Goal: Task Accomplishment & Management: Complete application form

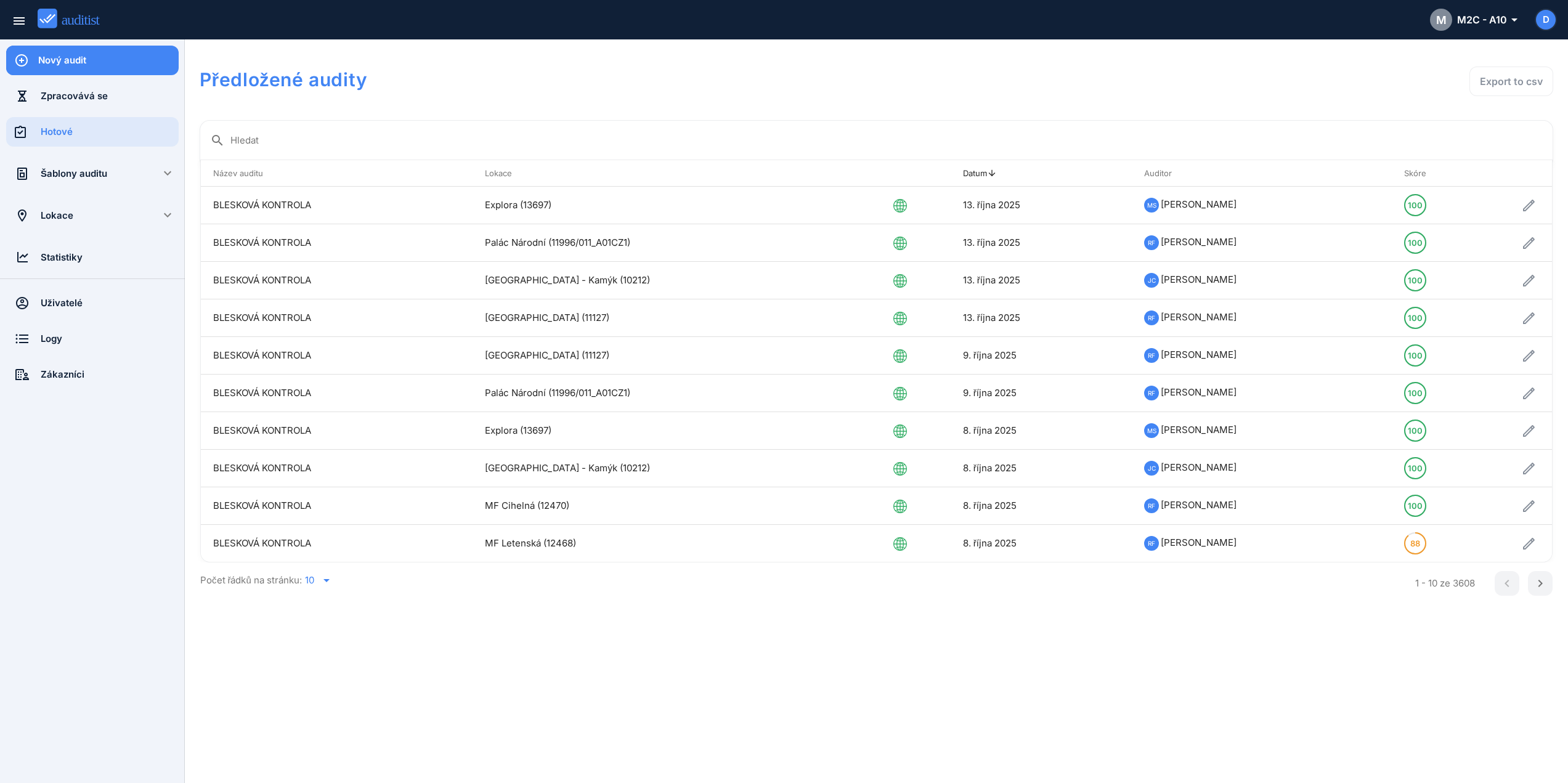
click at [72, 166] on div "Šablony auditu" at bounding box center [93, 174] width 104 height 30
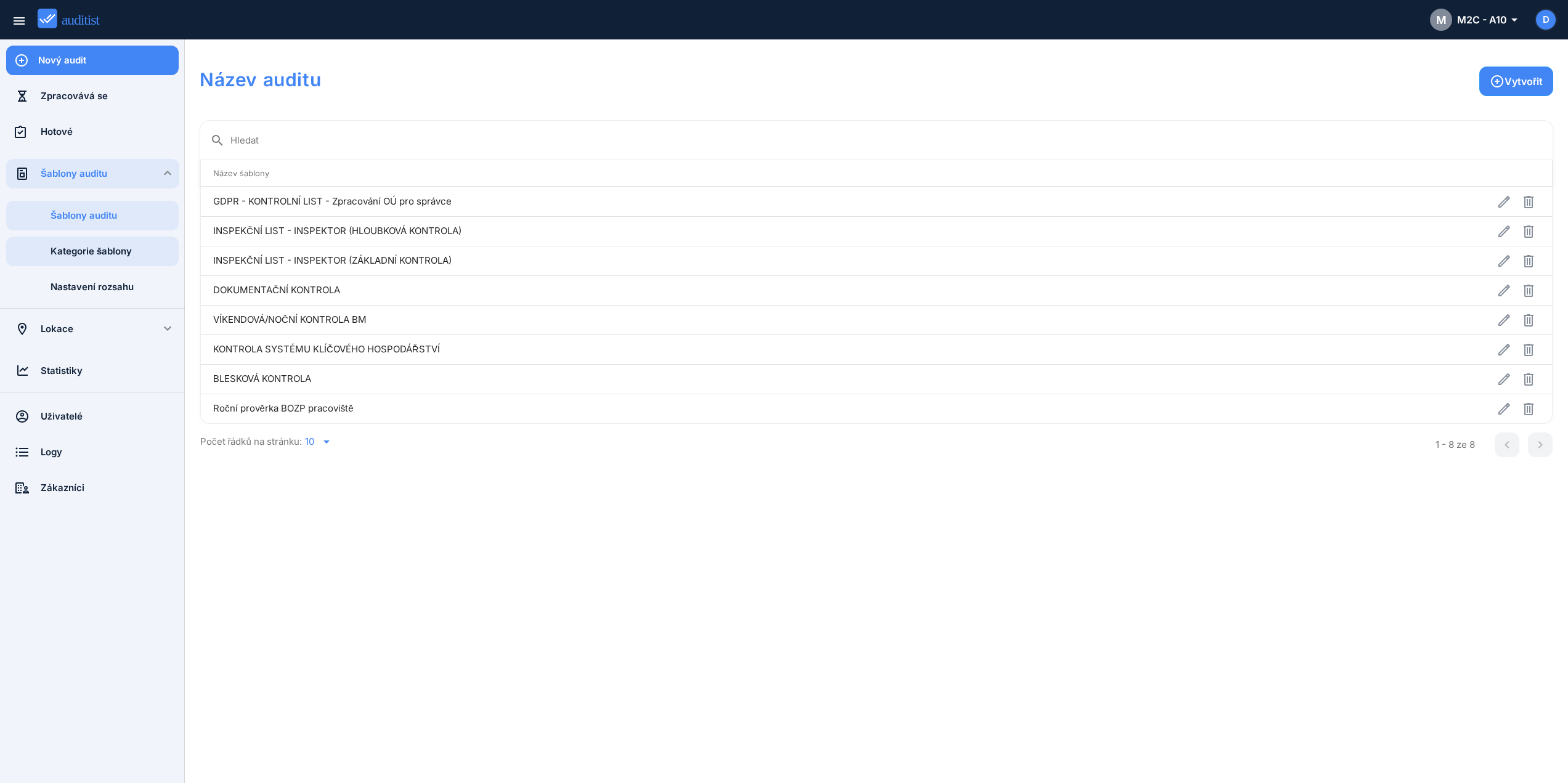
click at [105, 257] on div "Kategorie šablony" at bounding box center [115, 251] width 129 height 14
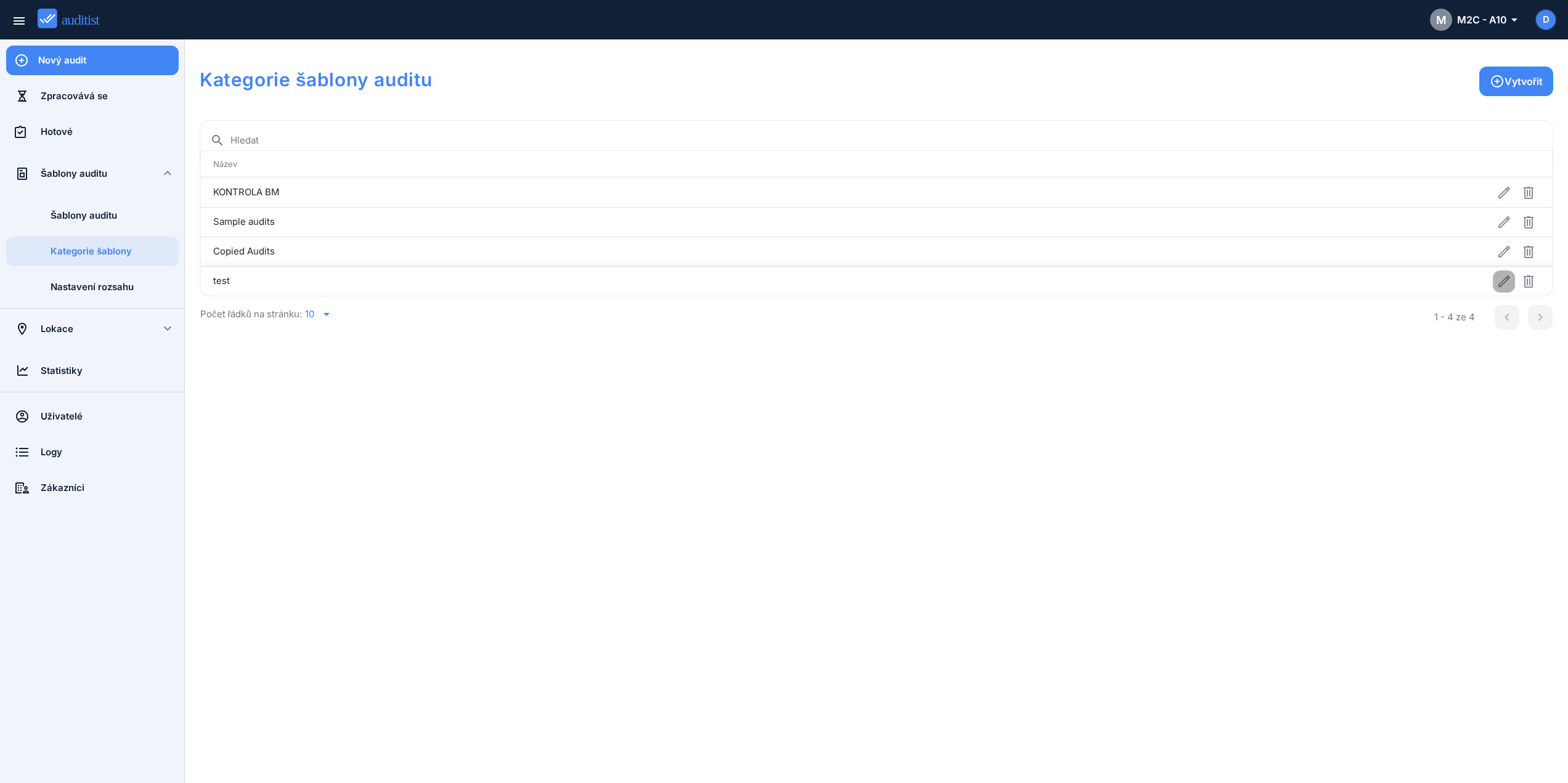
click at [1509, 284] on icon "button" at bounding box center [1503, 281] width 15 height 15
type input "****"
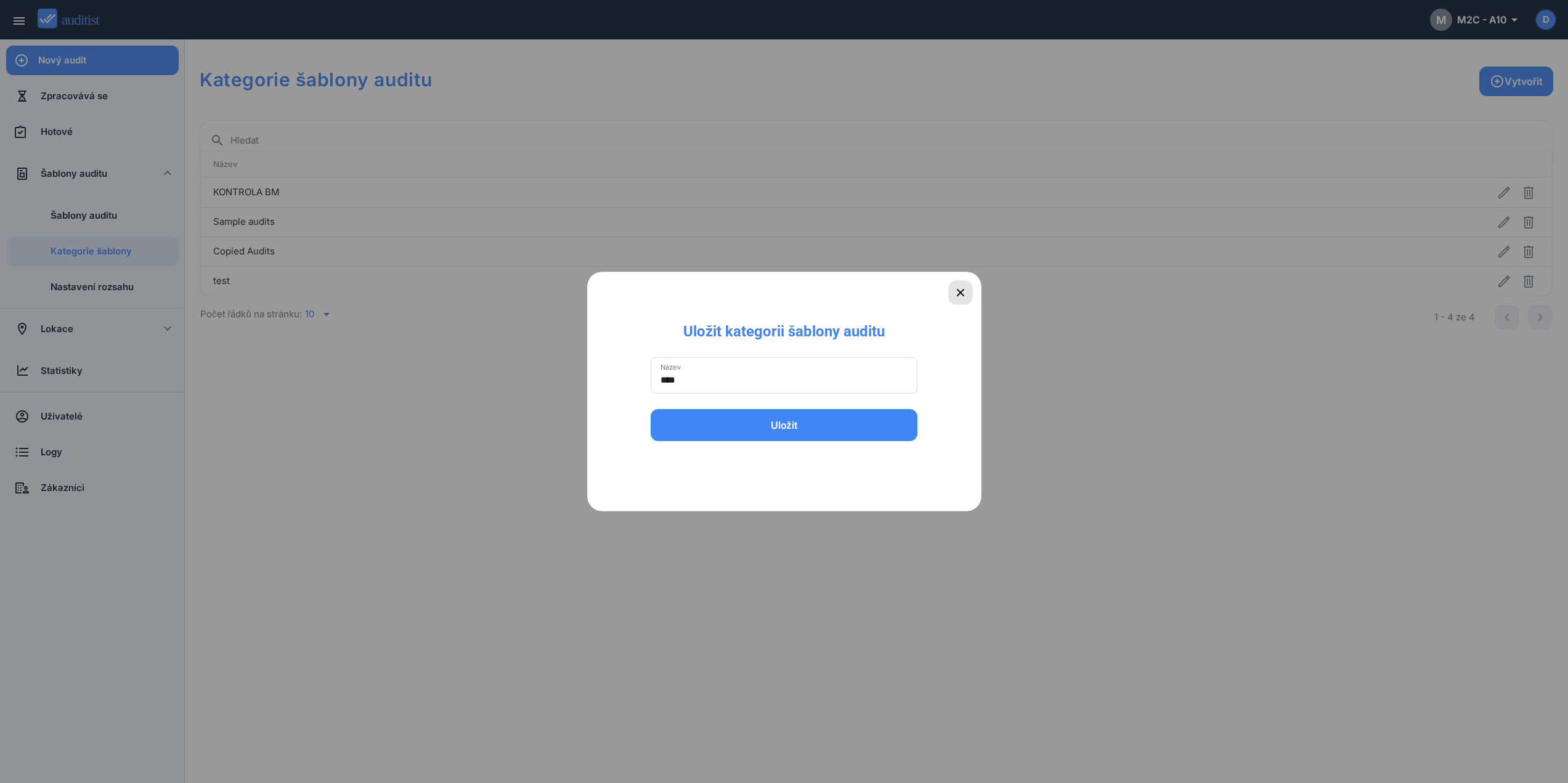
click at [960, 290] on icon "button" at bounding box center [960, 292] width 15 height 15
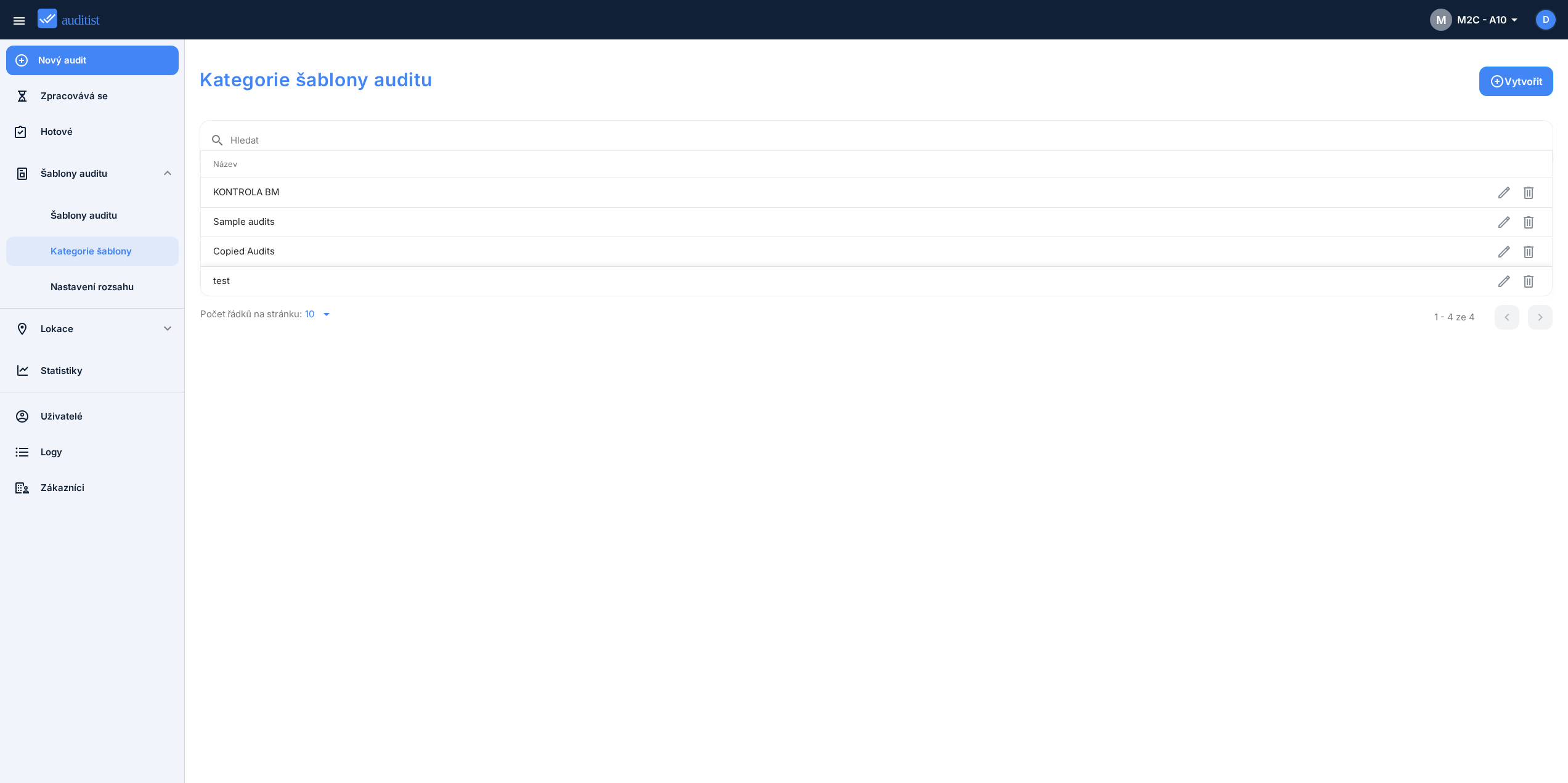
click at [555, 283] on td "test" at bounding box center [580, 281] width 757 height 30
click at [639, 253] on td "Copied Audits" at bounding box center [580, 251] width 757 height 30
click at [1505, 282] on icon "button" at bounding box center [1504, 281] width 12 height 12
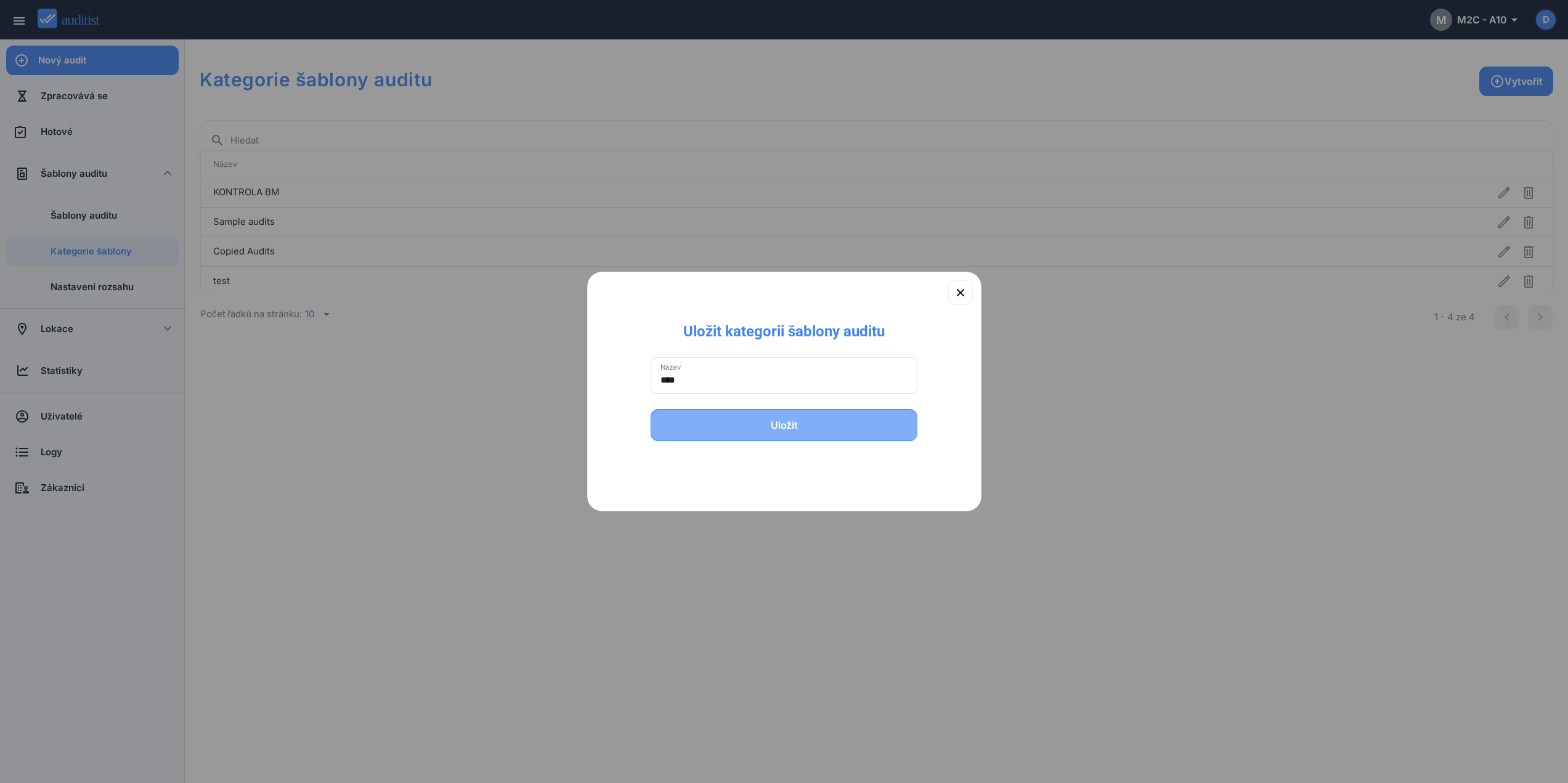
click at [754, 414] on button "Uložit" at bounding box center [784, 425] width 267 height 32
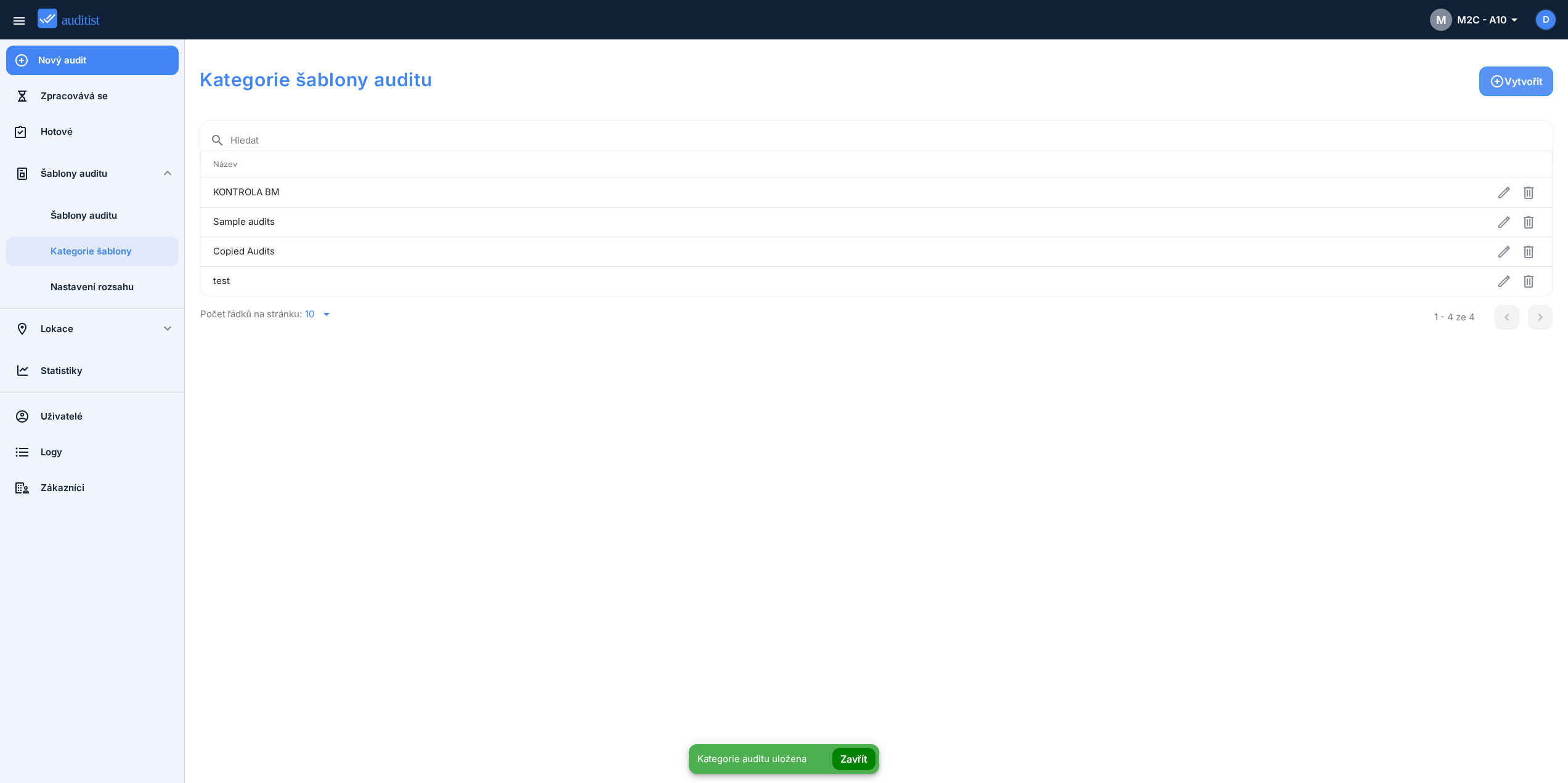
click at [1539, 82] on div "Vytvořit" at bounding box center [1515, 81] width 53 height 15
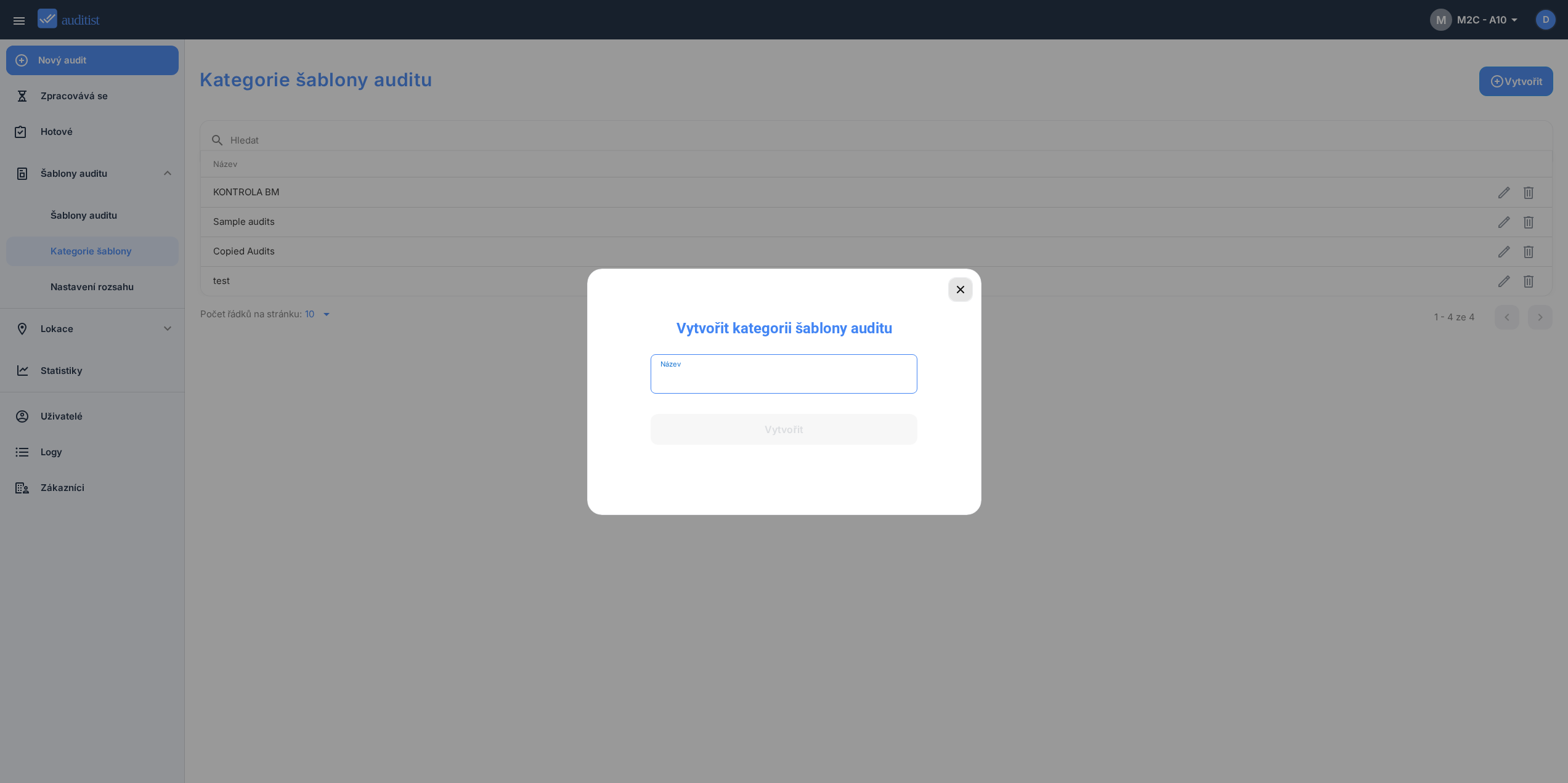
click at [960, 292] on icon "button" at bounding box center [960, 289] width 15 height 15
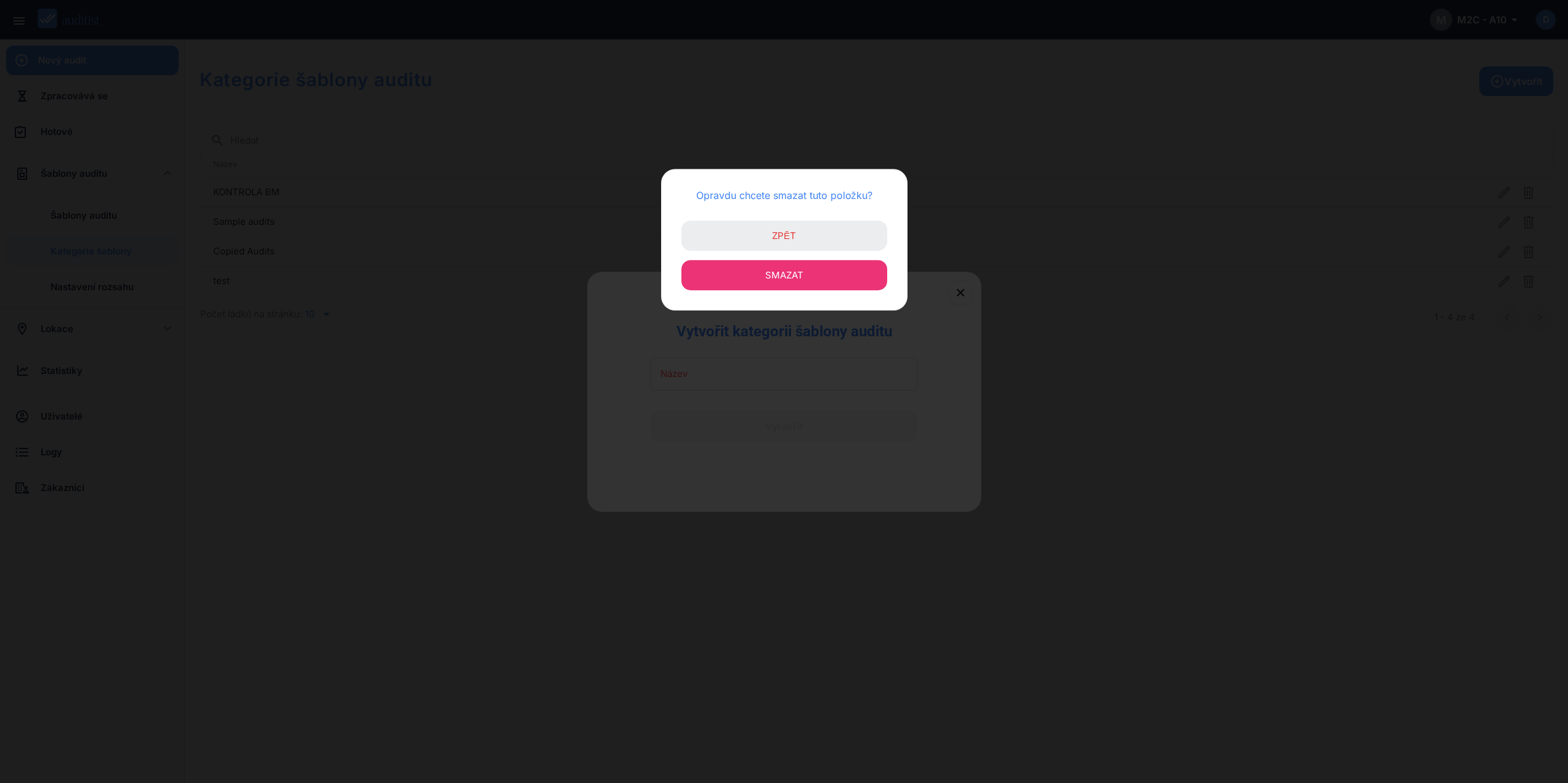
click at [811, 276] on button "Smazat" at bounding box center [784, 275] width 206 height 30
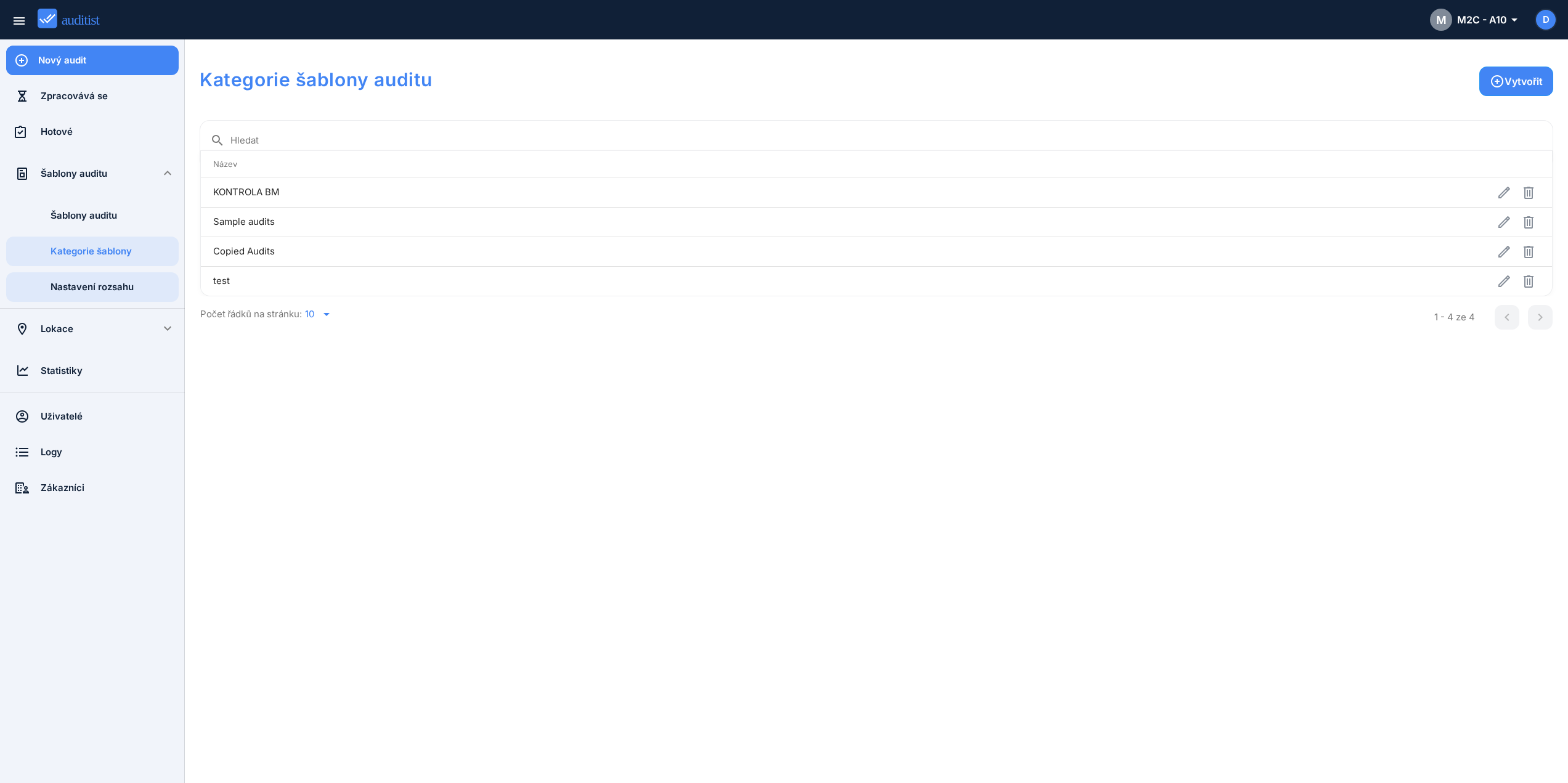
click at [123, 279] on div "Nastavení rozsahu" at bounding box center [115, 287] width 129 height 30
click at [1502, 323] on icon "button" at bounding box center [1504, 319] width 12 height 12
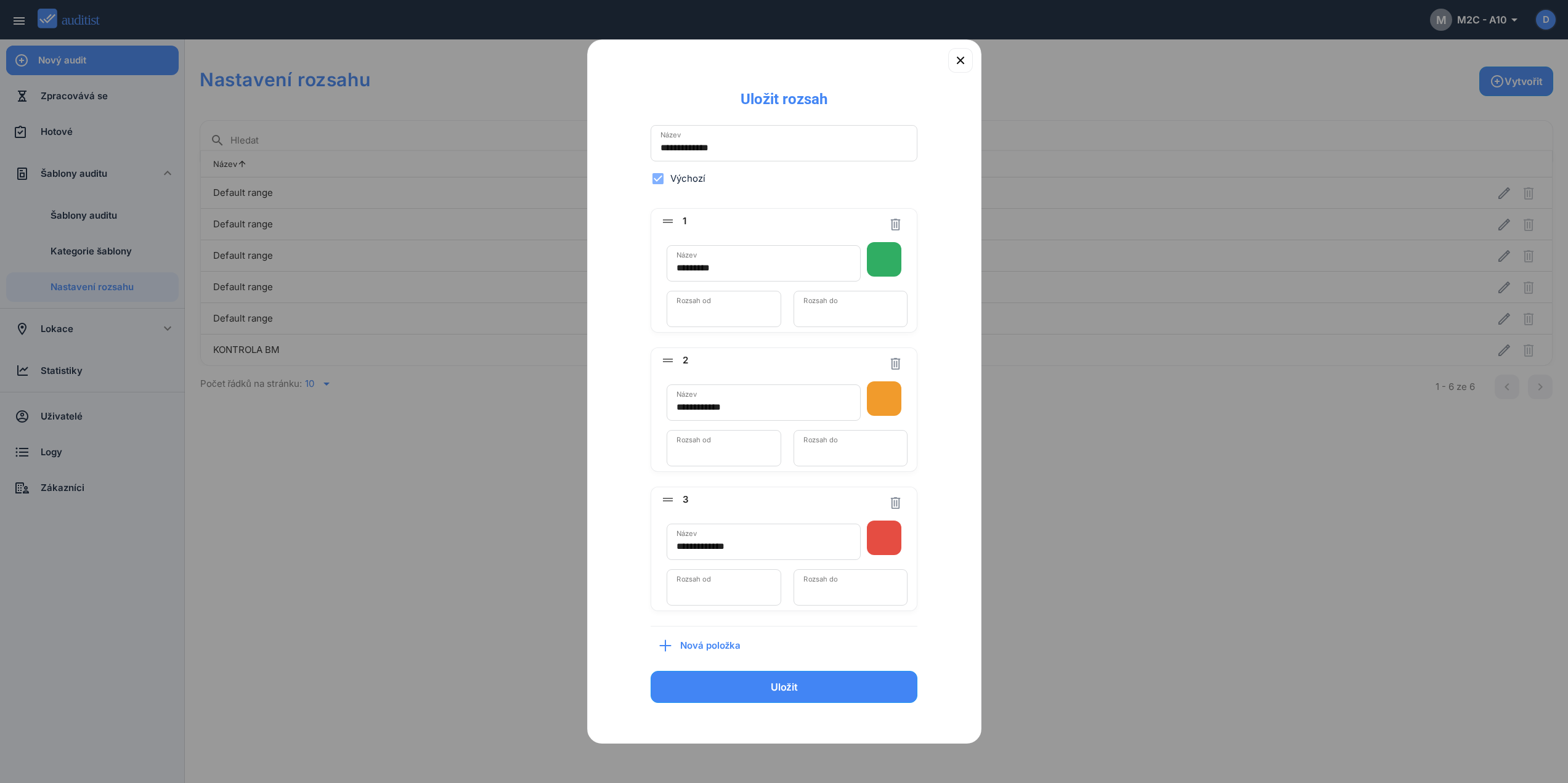
click at [696, 652] on span "Nová položka" at bounding box center [715, 646] width 70 height 14
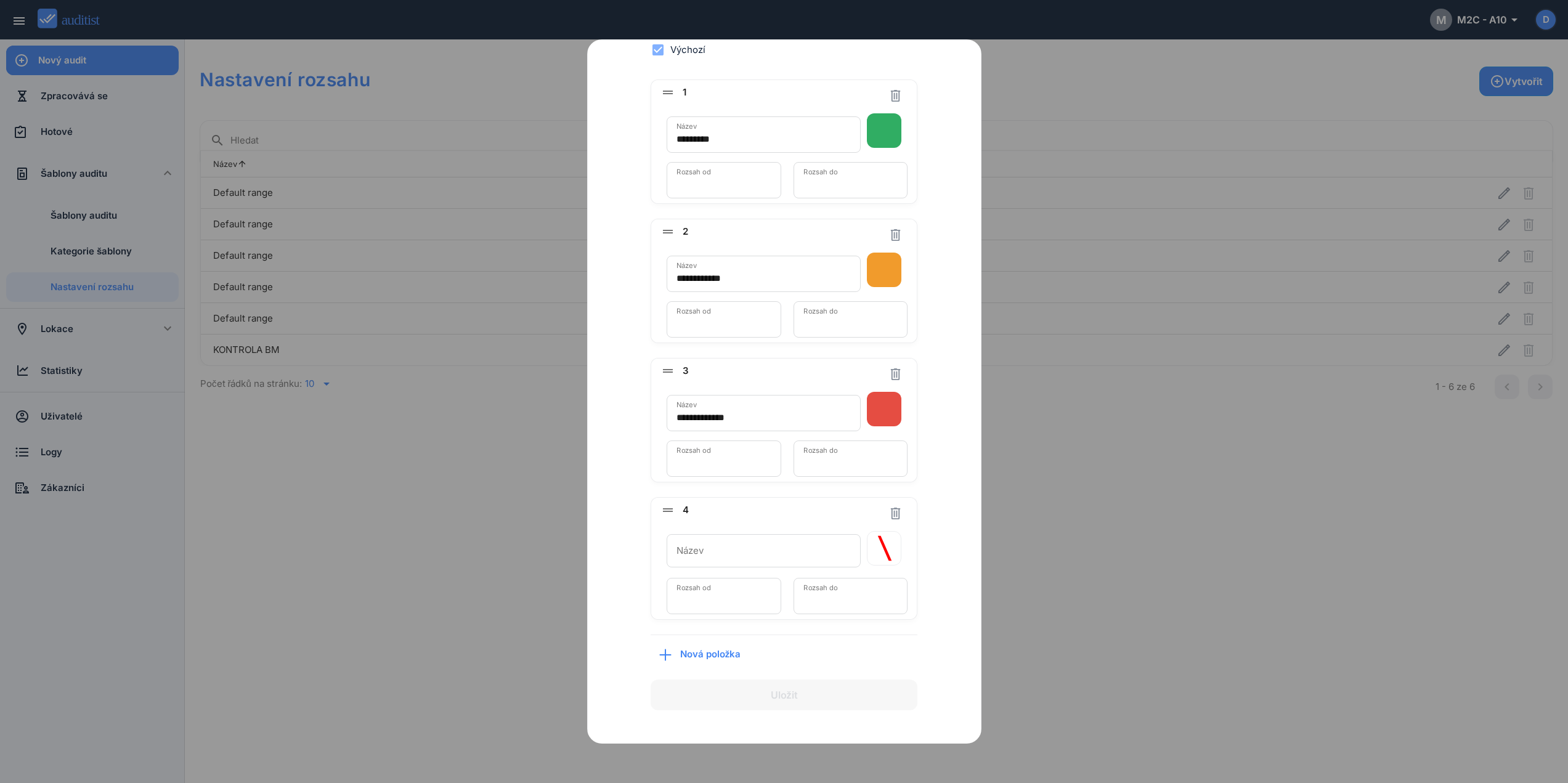
scroll to position [145, 0]
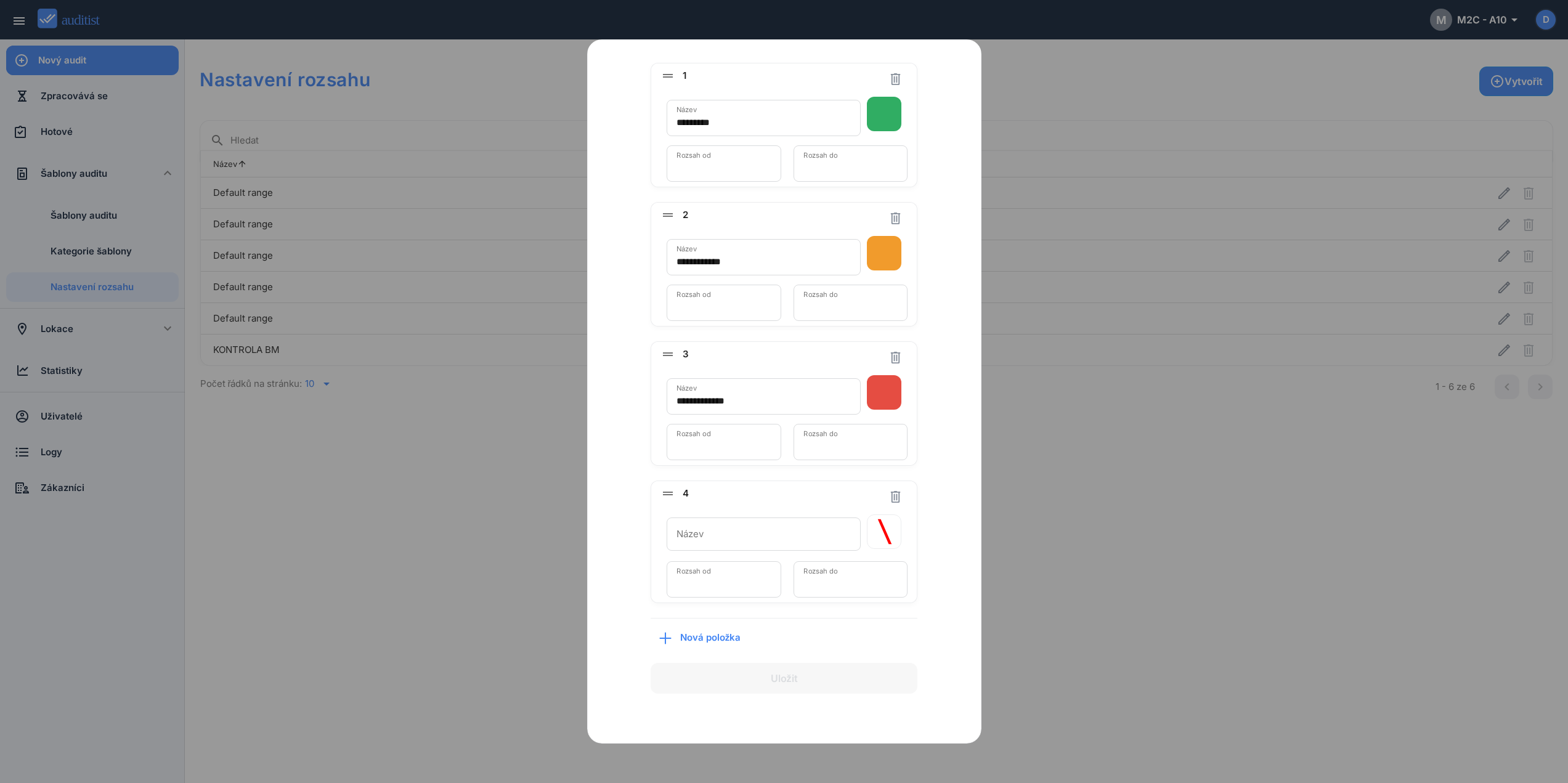
click at [877, 527] on icon "button" at bounding box center [885, 531] width 35 height 33
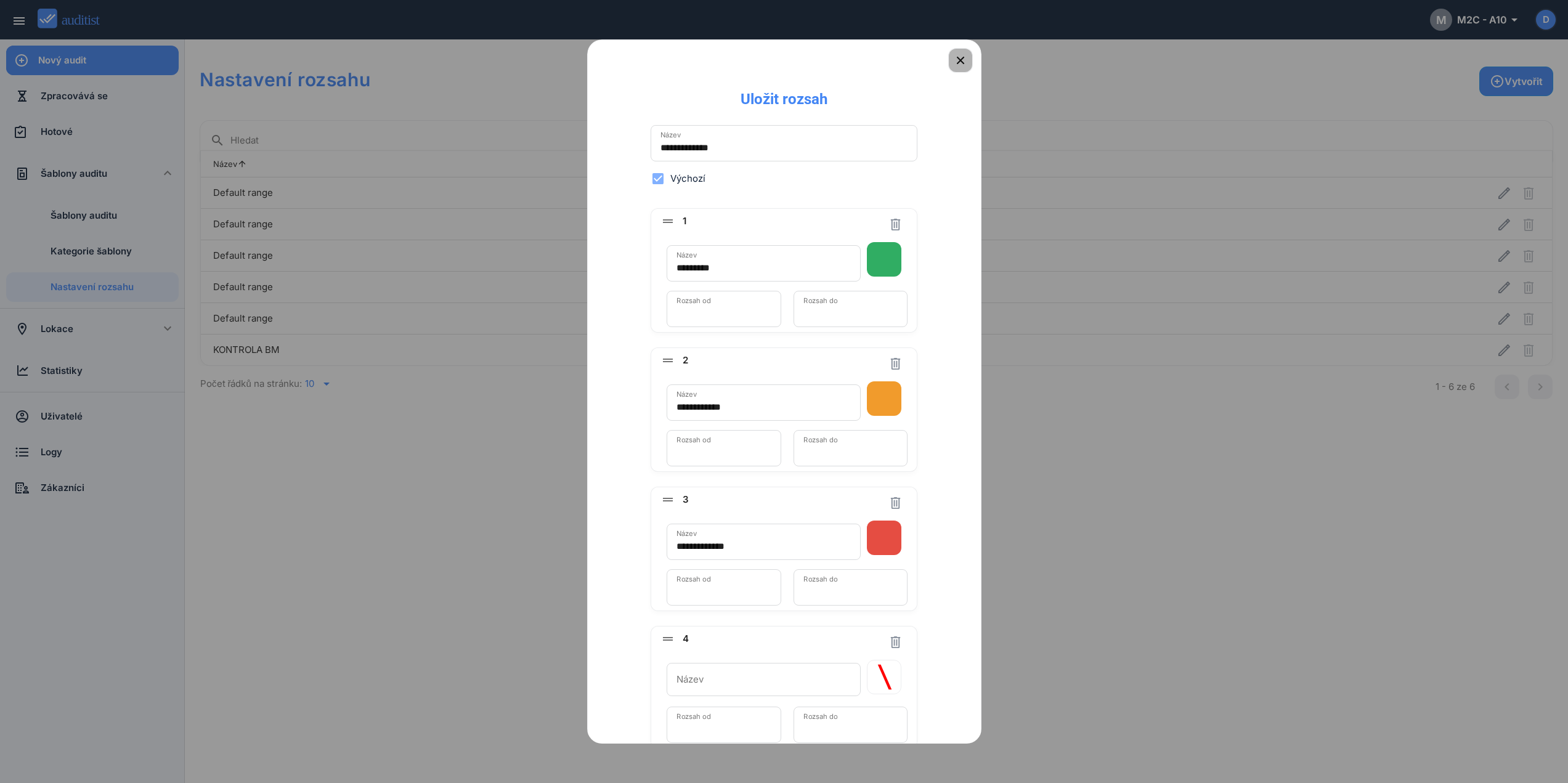
click at [953, 59] on icon "button" at bounding box center [960, 60] width 15 height 15
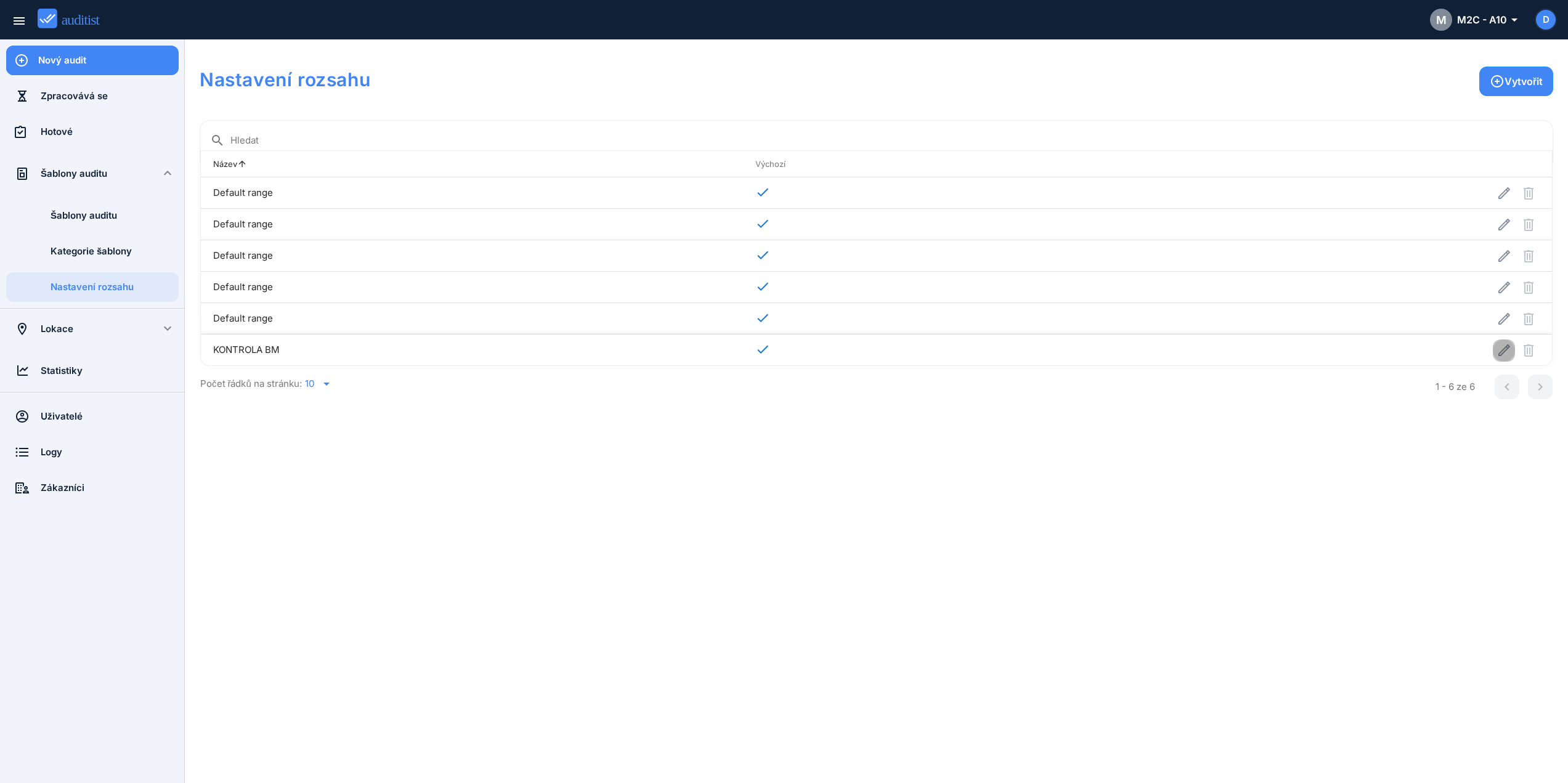
click at [1505, 358] on button "button" at bounding box center [1503, 351] width 22 height 22
type input "**********"
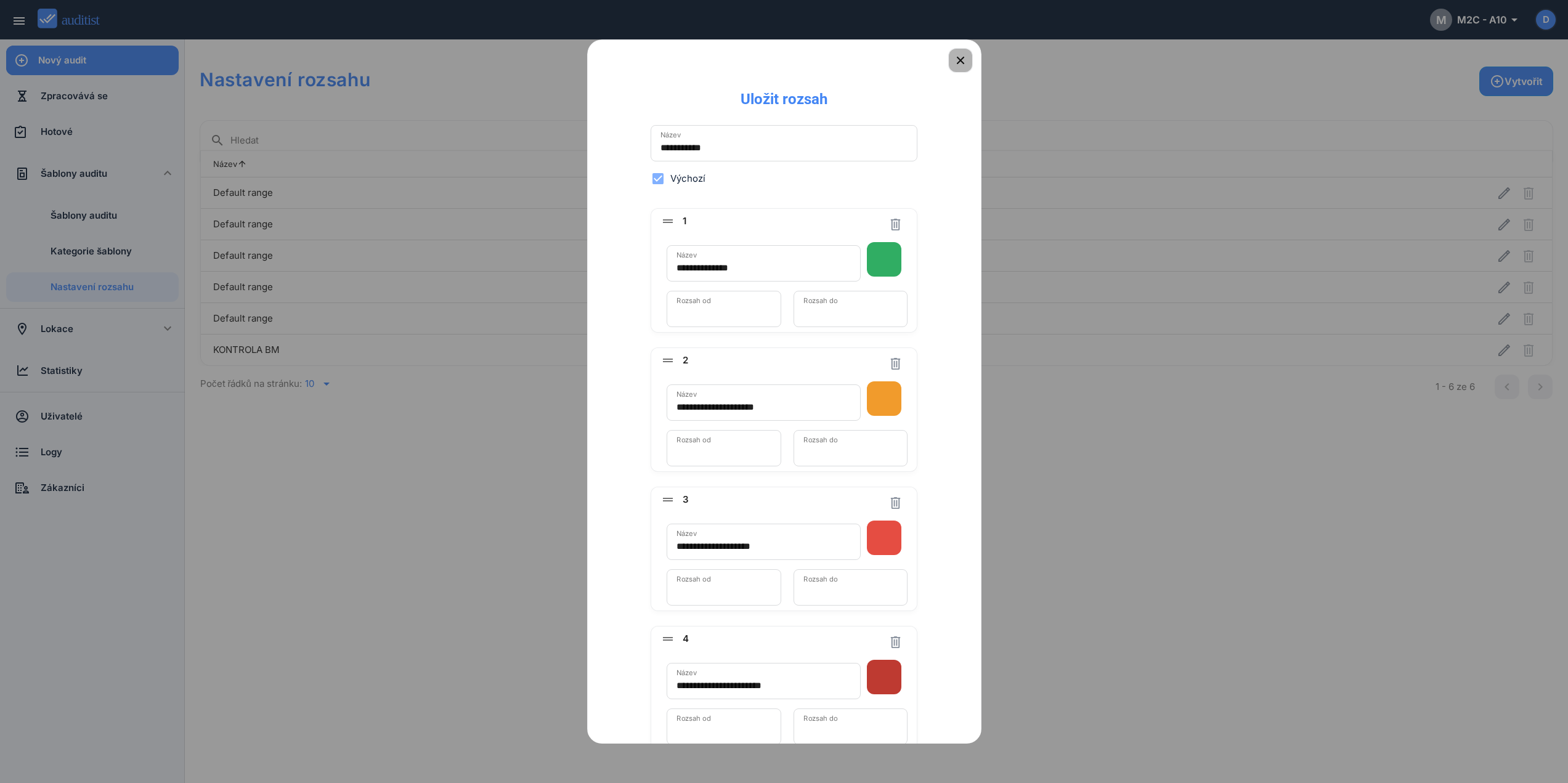
click at [953, 67] on icon "button" at bounding box center [960, 60] width 15 height 15
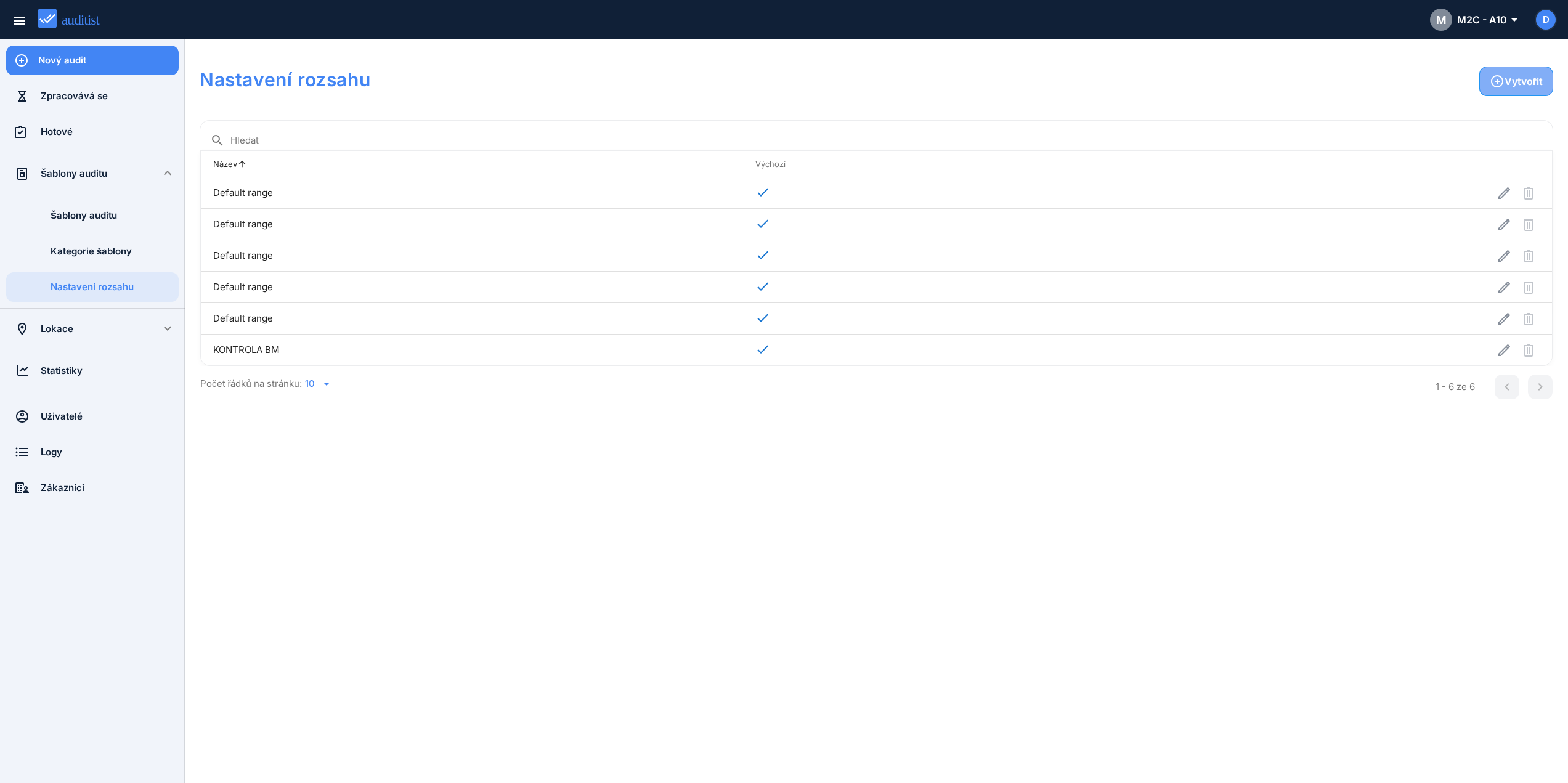
click at [1500, 75] on icon "button" at bounding box center [1496, 81] width 15 height 15
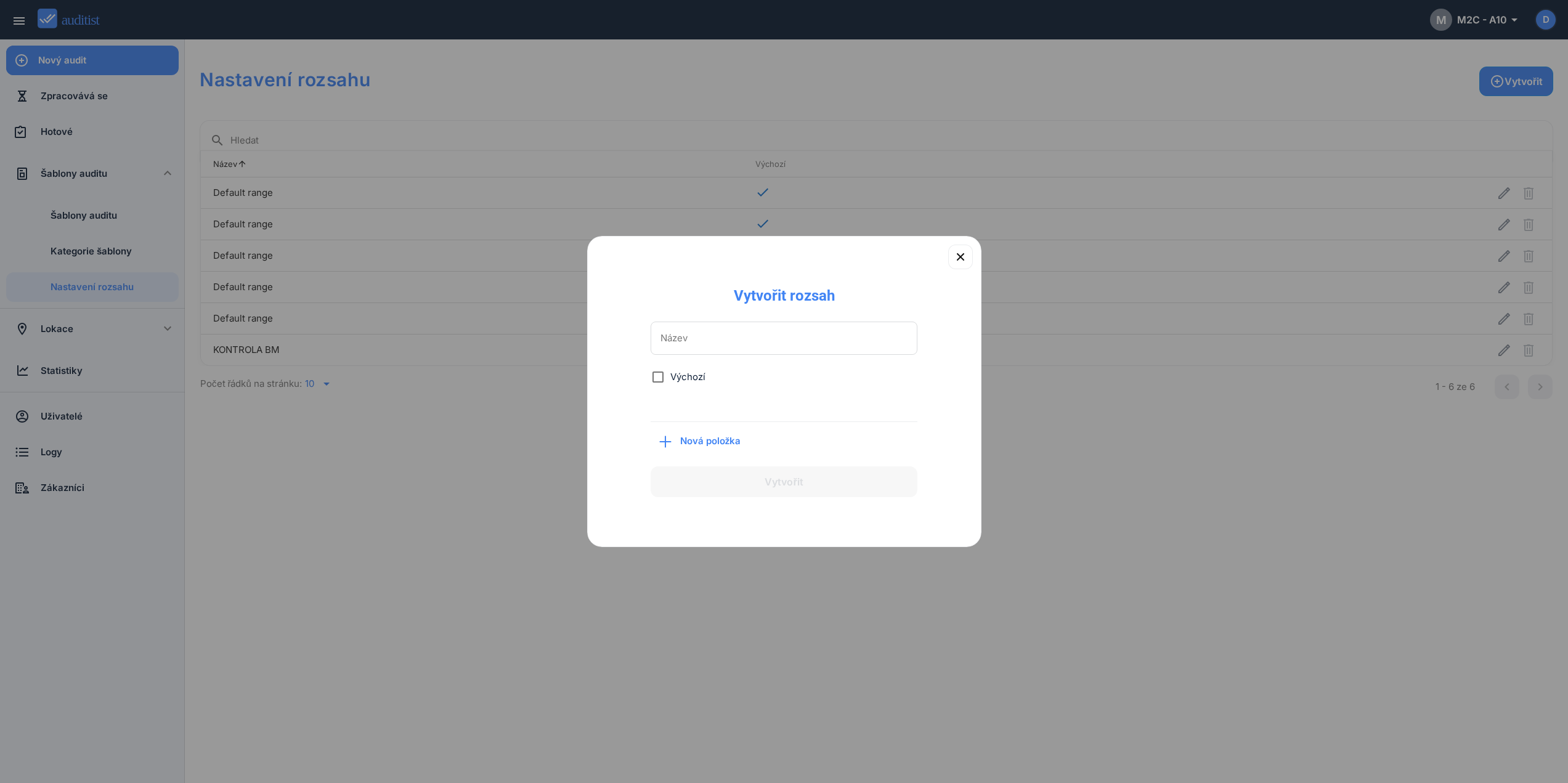
click at [680, 446] on span "Nová položka" at bounding box center [715, 441] width 70 height 14
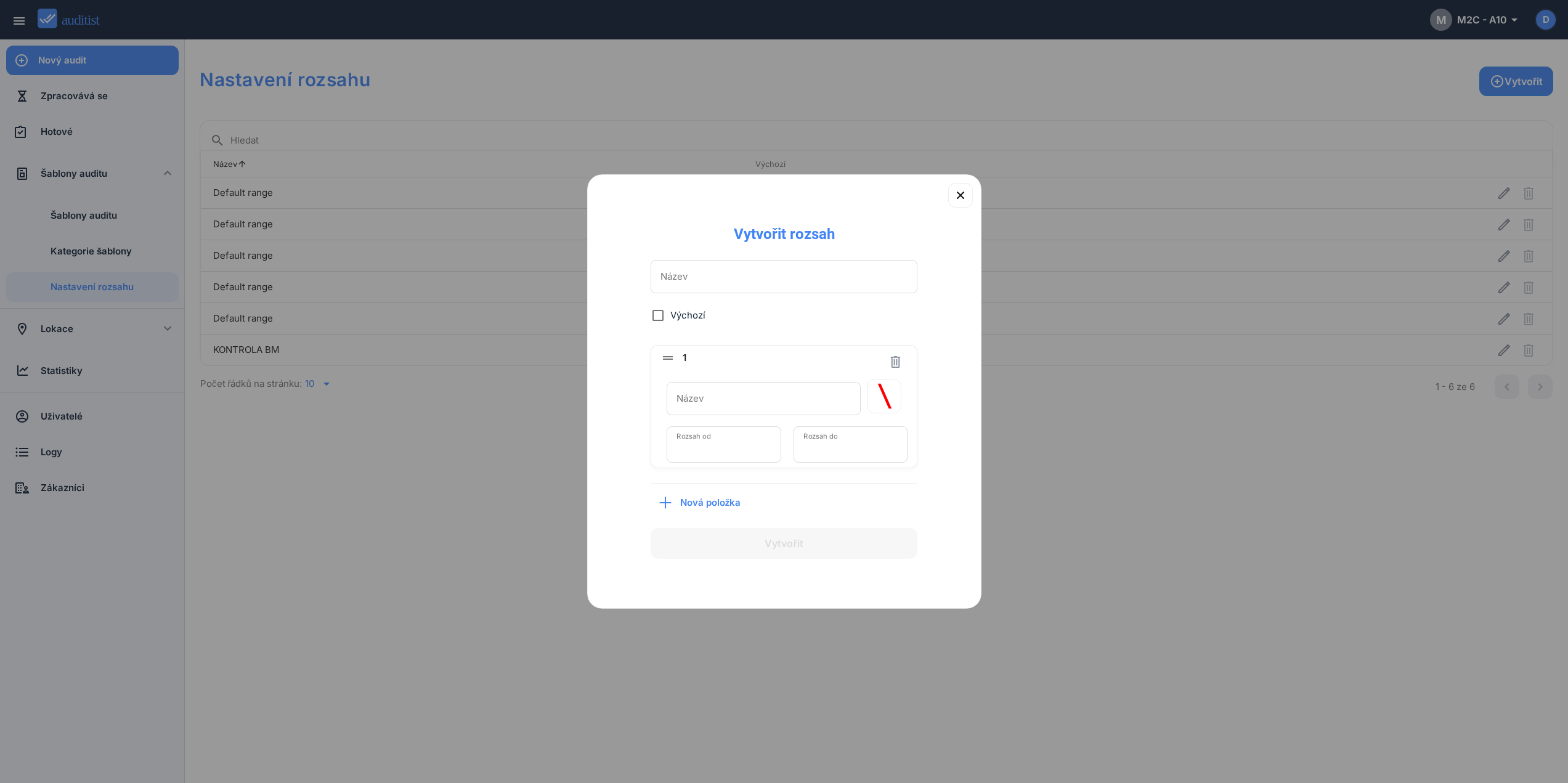
click at [667, 360] on icon "drag_handle" at bounding box center [671, 358] width 22 height 15
click at [878, 392] on icon "button" at bounding box center [885, 395] width 35 height 33
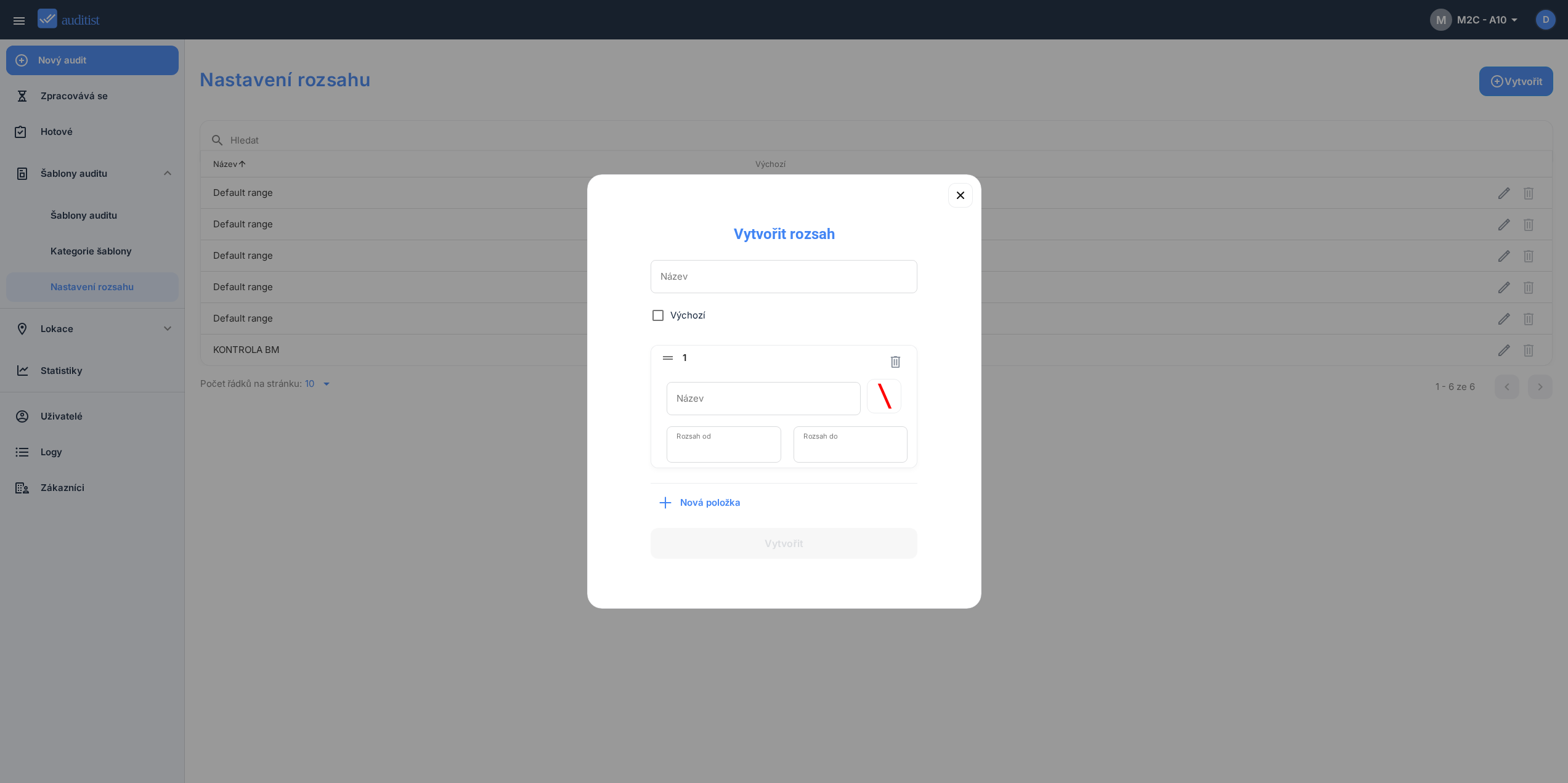
click at [765, 412] on div "Název" at bounding box center [763, 397] width 194 height 33
click at [765, 412] on div "Název" at bounding box center [763, 400] width 194 height 40
click at [715, 447] on input "*" at bounding box center [723, 449] width 95 height 20
click at [866, 422] on div "Rozsah do *" at bounding box center [847, 440] width 121 height 46
click at [855, 439] on input "*" at bounding box center [850, 449] width 95 height 20
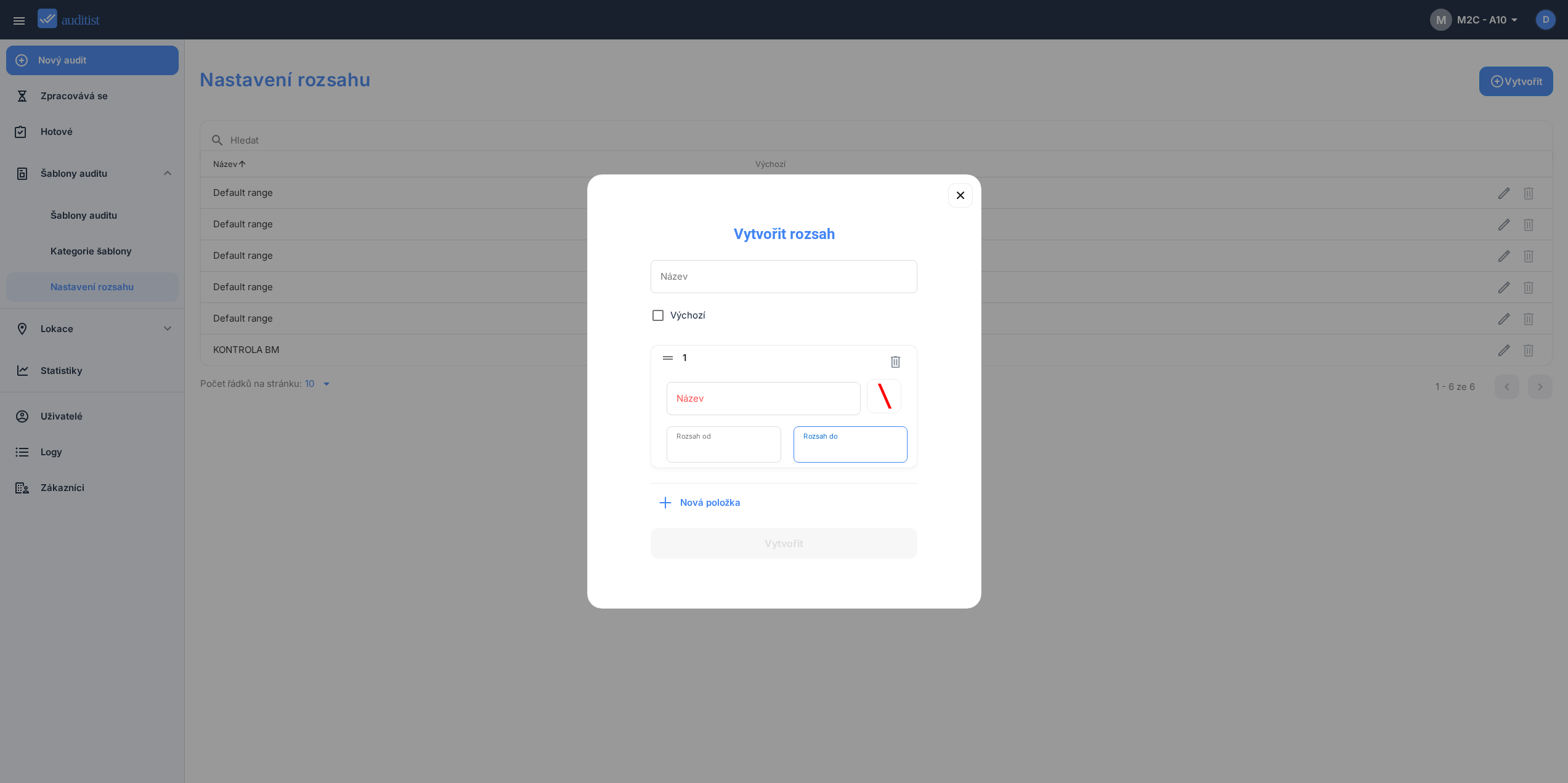
click at [724, 406] on input "Název" at bounding box center [764, 398] width 175 height 20
click at [723, 456] on input "*" at bounding box center [723, 449] width 95 height 20
click at [764, 454] on input "*" at bounding box center [723, 449] width 95 height 20
click at [962, 193] on icon "button" at bounding box center [959, 194] width 7 height 7
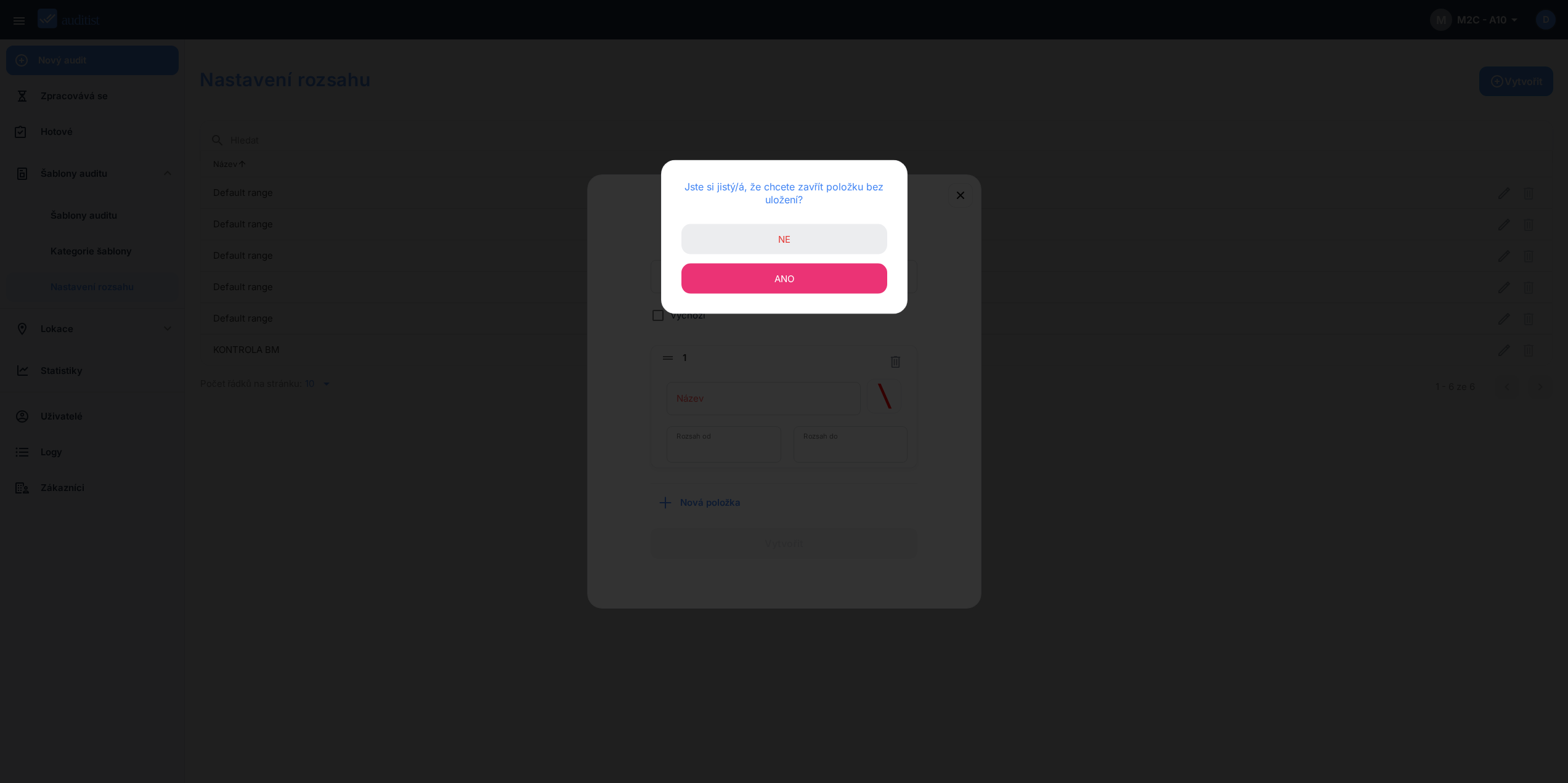
click at [792, 275] on span "Ano" at bounding box center [784, 279] width 20 height 12
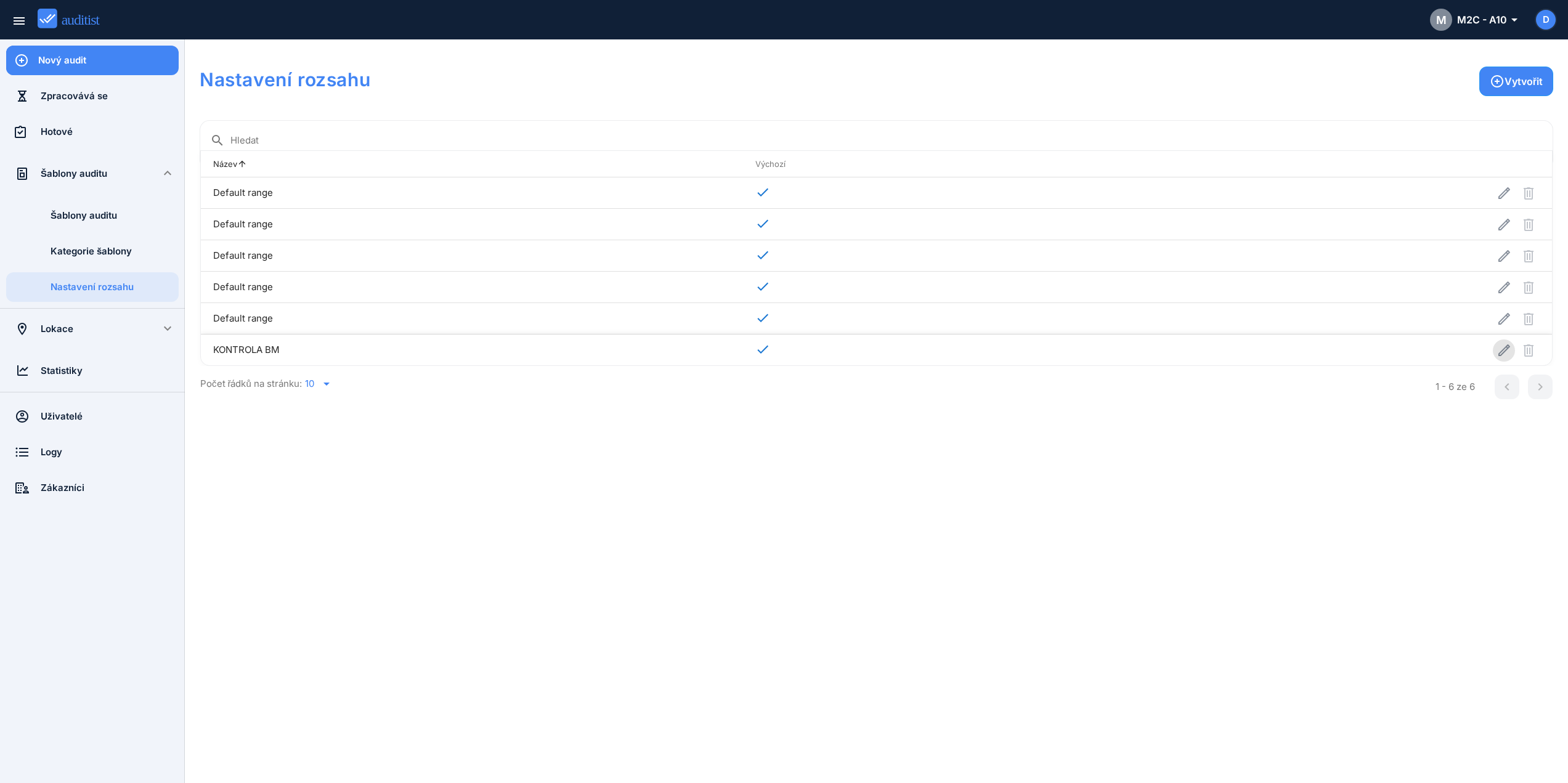
click at [1510, 351] on icon "button" at bounding box center [1503, 350] width 15 height 15
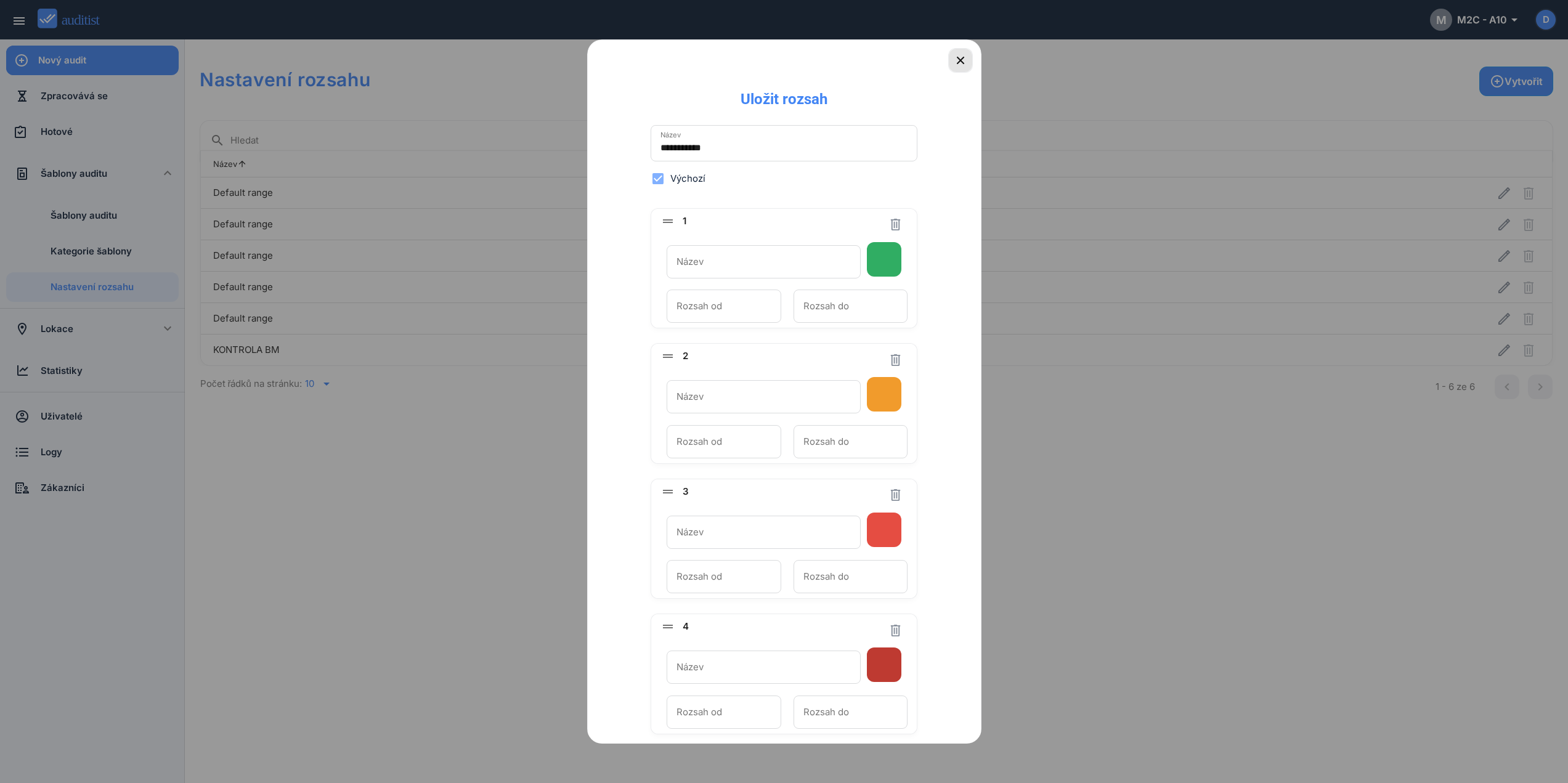
click at [953, 59] on icon "button" at bounding box center [960, 60] width 15 height 15
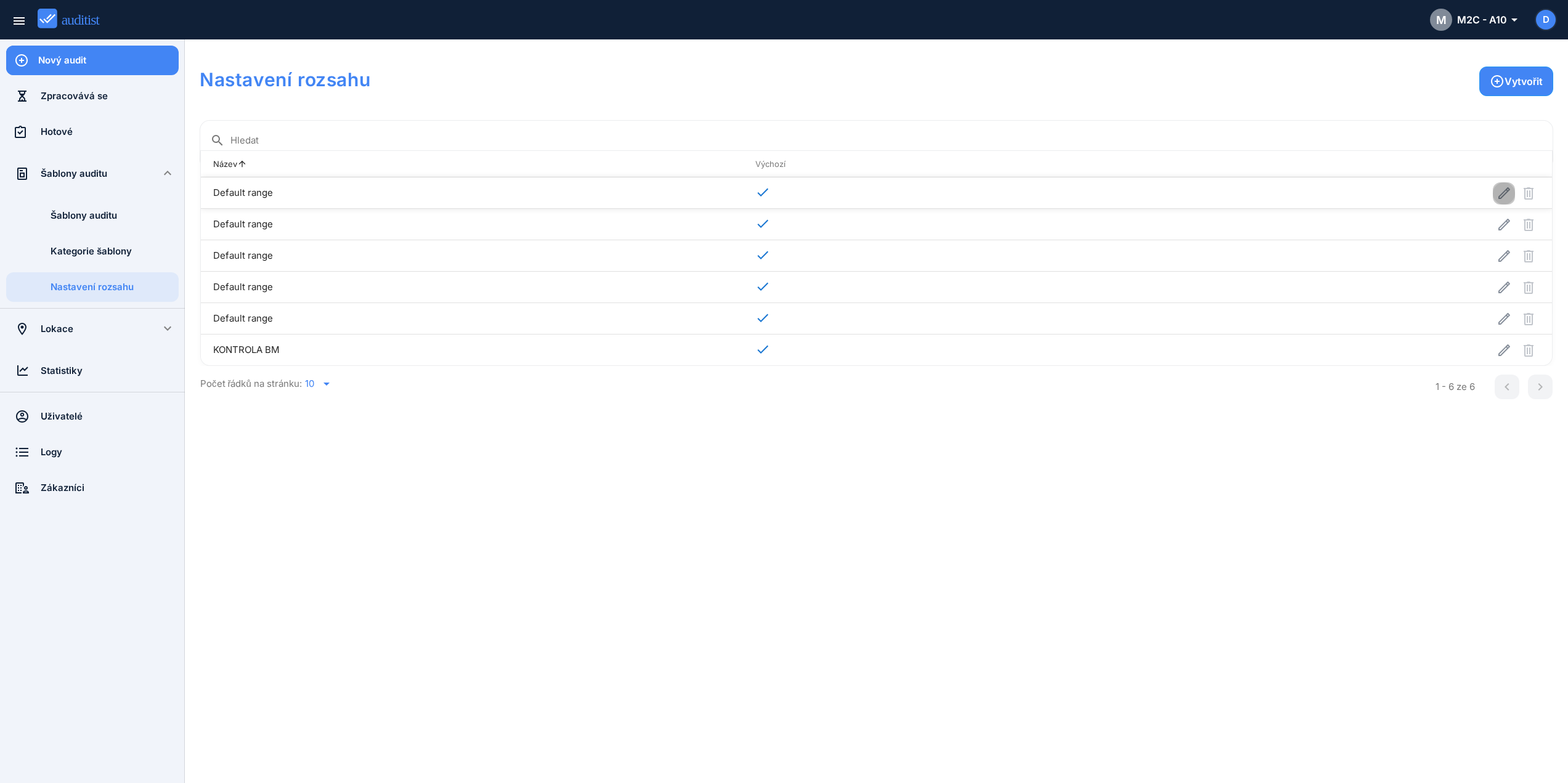
click at [1502, 200] on icon "button" at bounding box center [1503, 193] width 15 height 15
type input "**********"
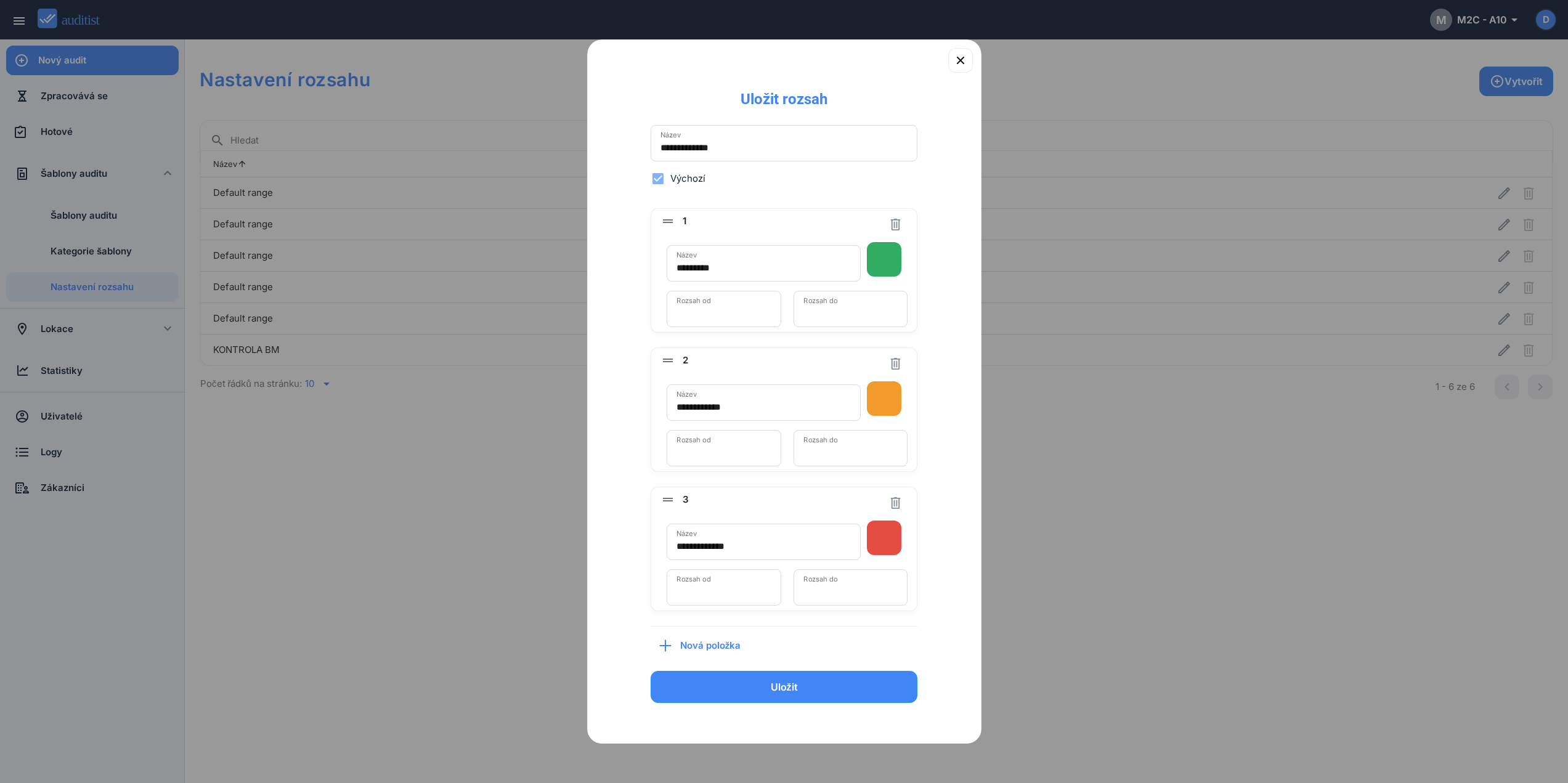
scroll to position [9, 0]
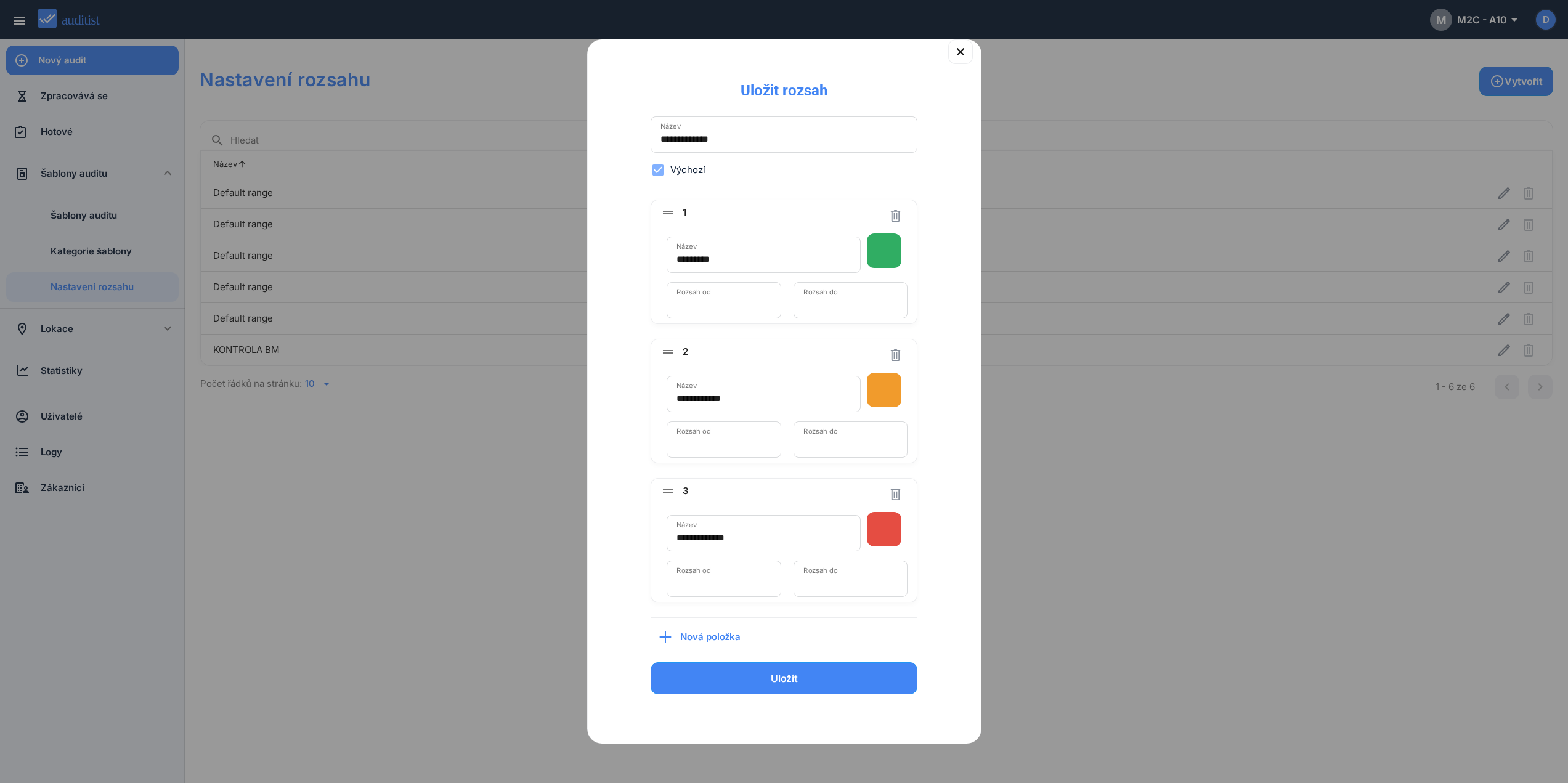
click at [766, 533] on input "**********" at bounding box center [764, 538] width 175 height 20
click at [956, 51] on icon "button" at bounding box center [959, 51] width 7 height 7
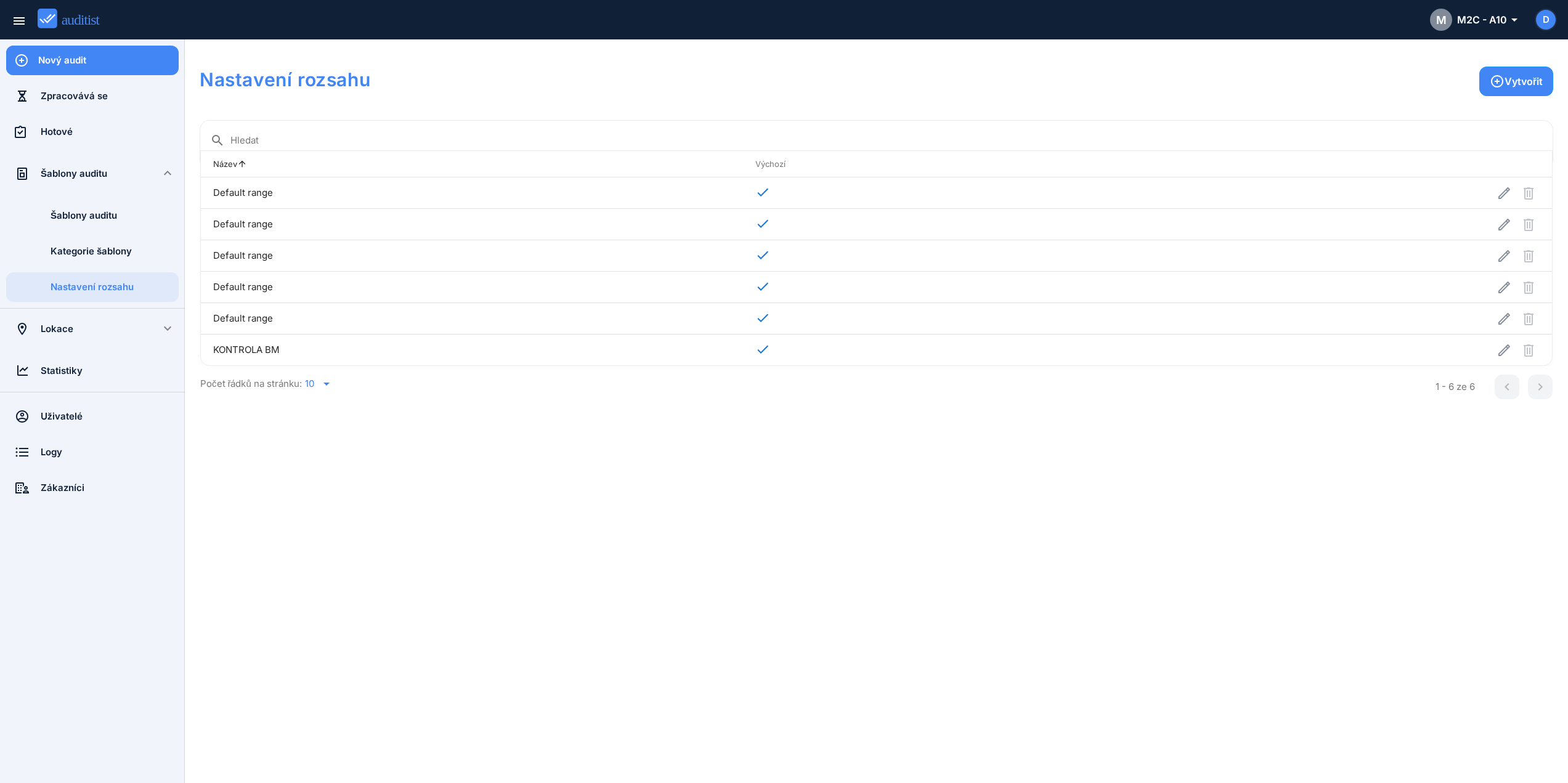
click at [98, 174] on div "Šablony auditu" at bounding box center [93, 174] width 104 height 14
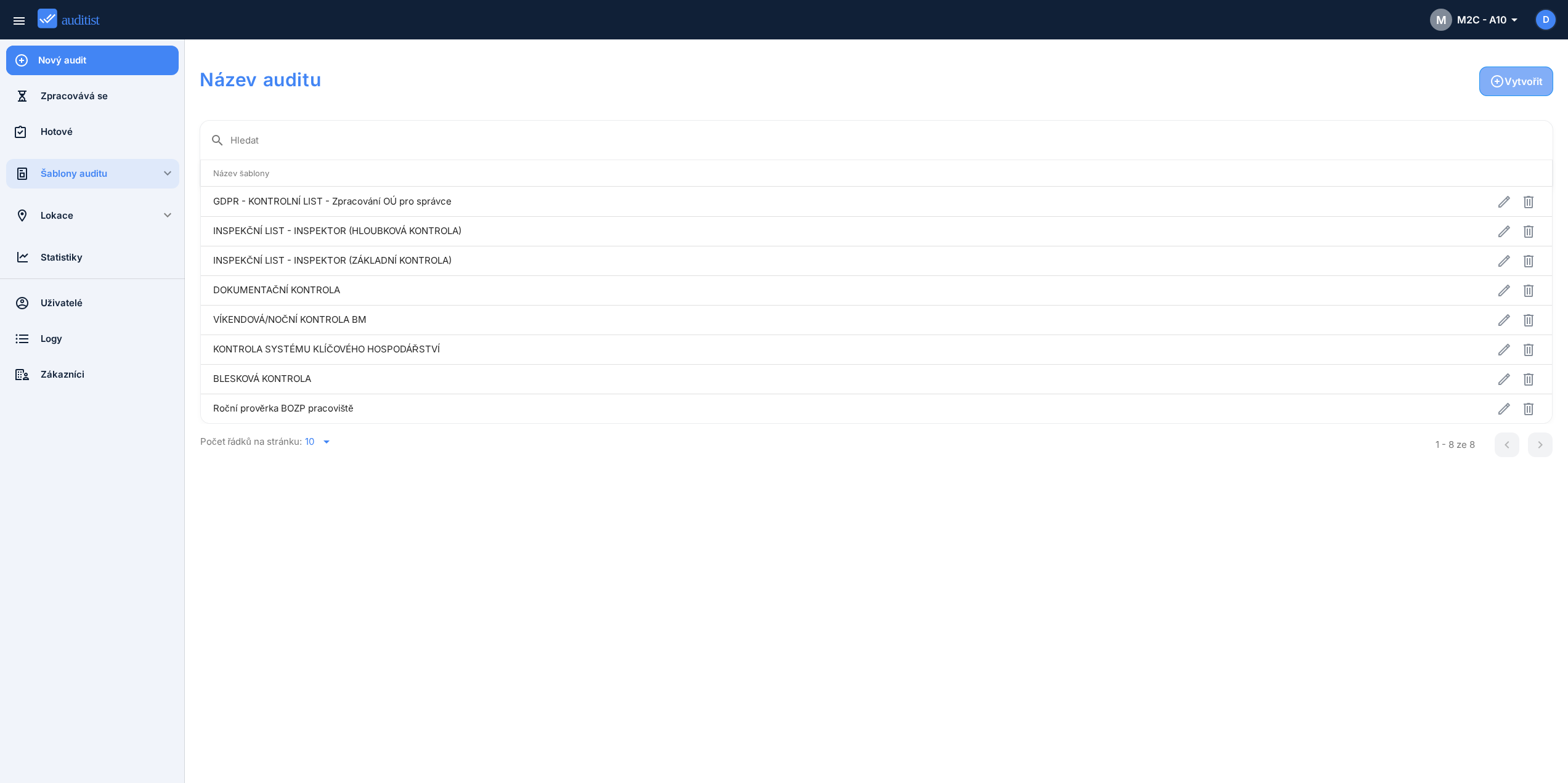
click at [1506, 85] on div "Vytvořit" at bounding box center [1515, 81] width 53 height 15
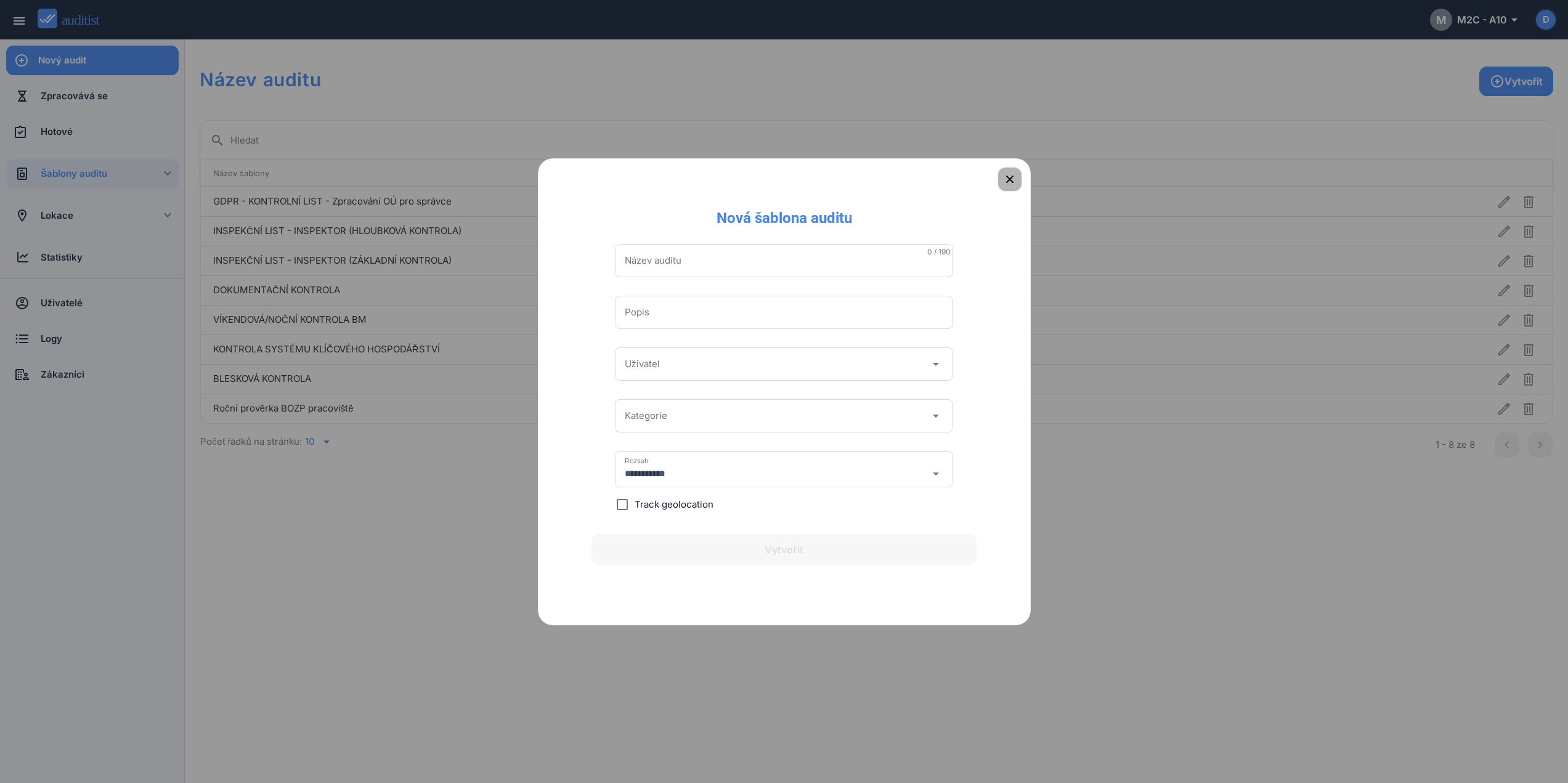
click at [1003, 179] on icon "button" at bounding box center [1009, 179] width 15 height 15
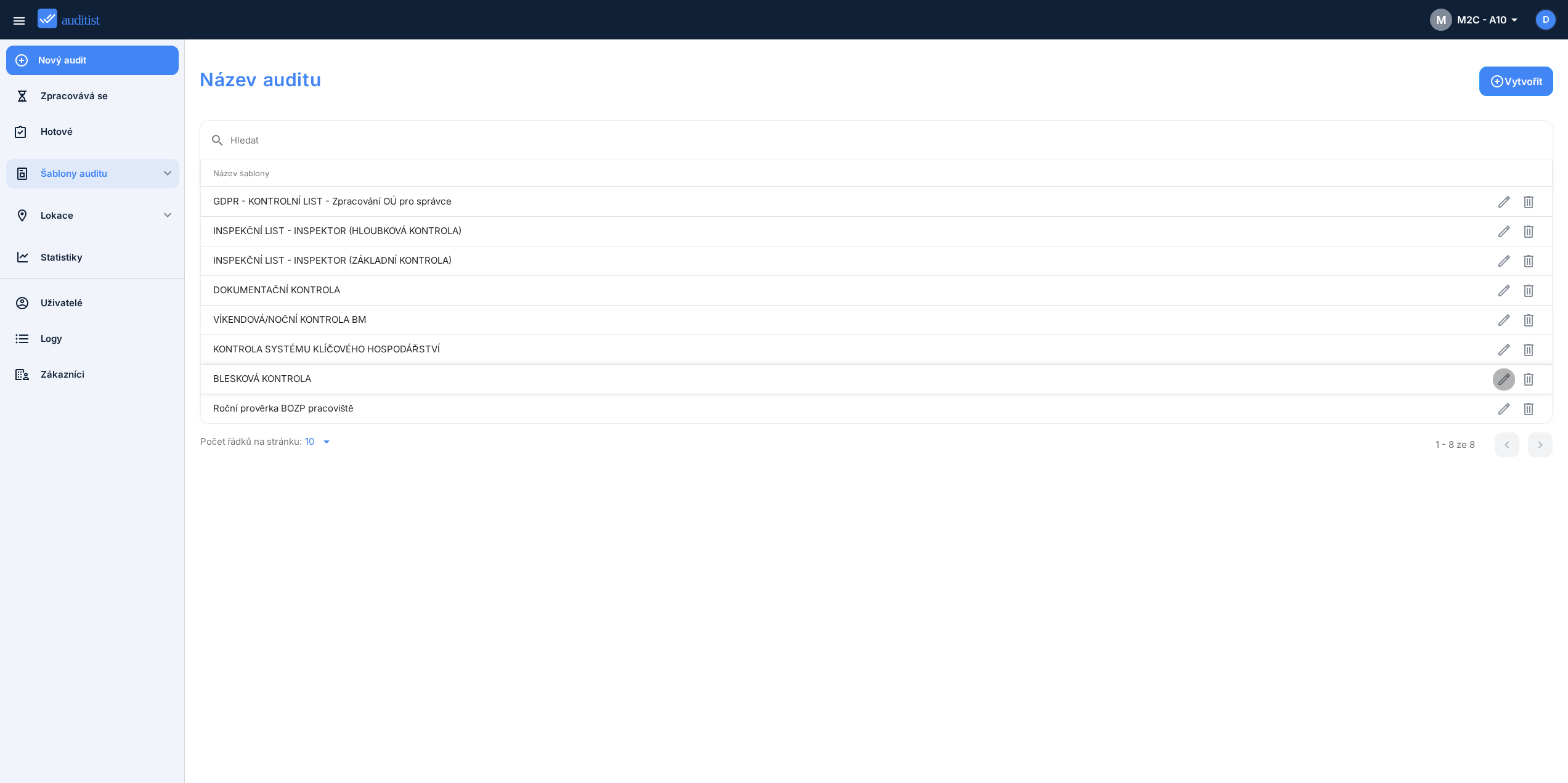
click at [1502, 380] on icon "button" at bounding box center [1504, 380] width 12 height 12
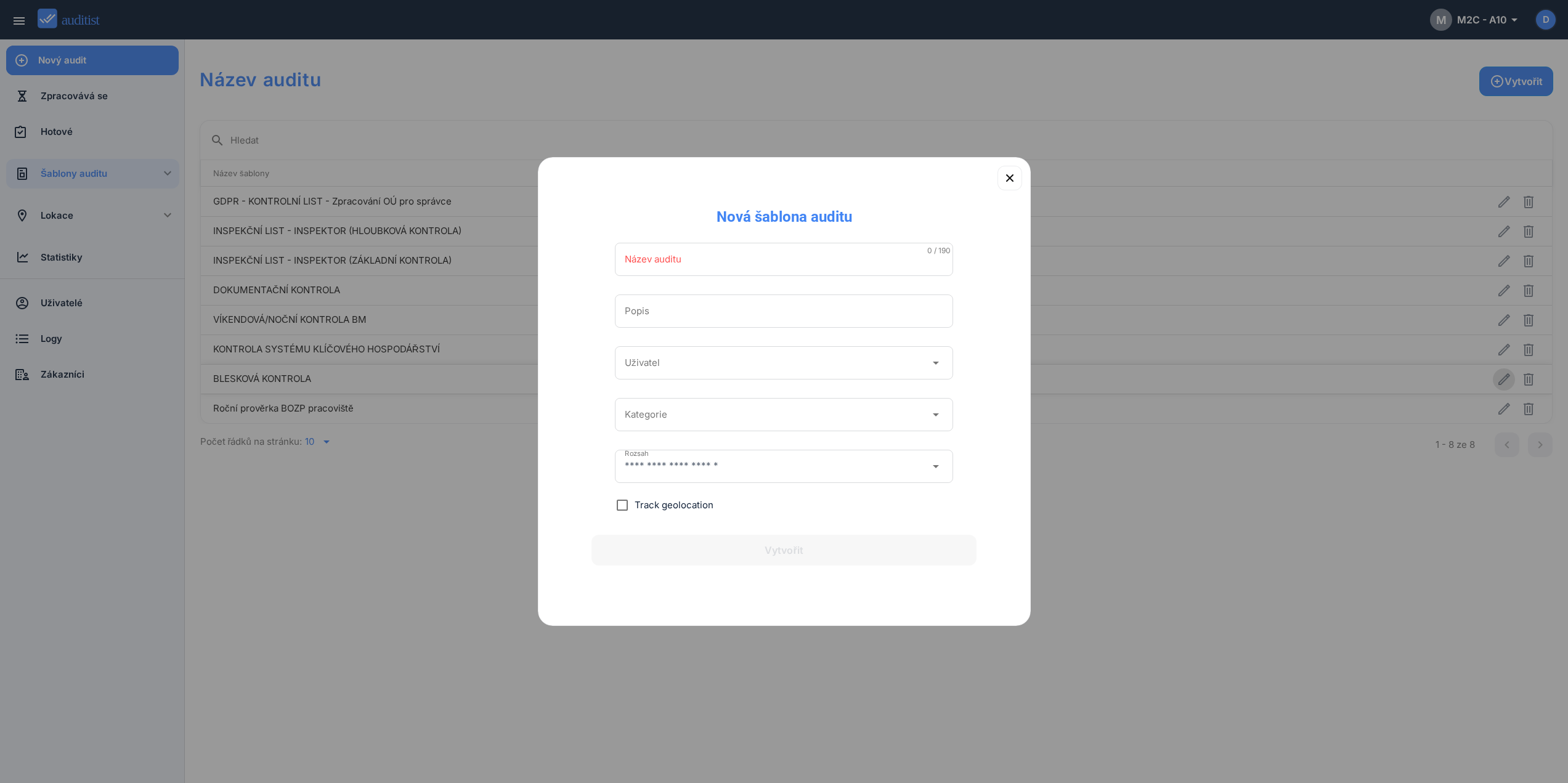
type input "**********"
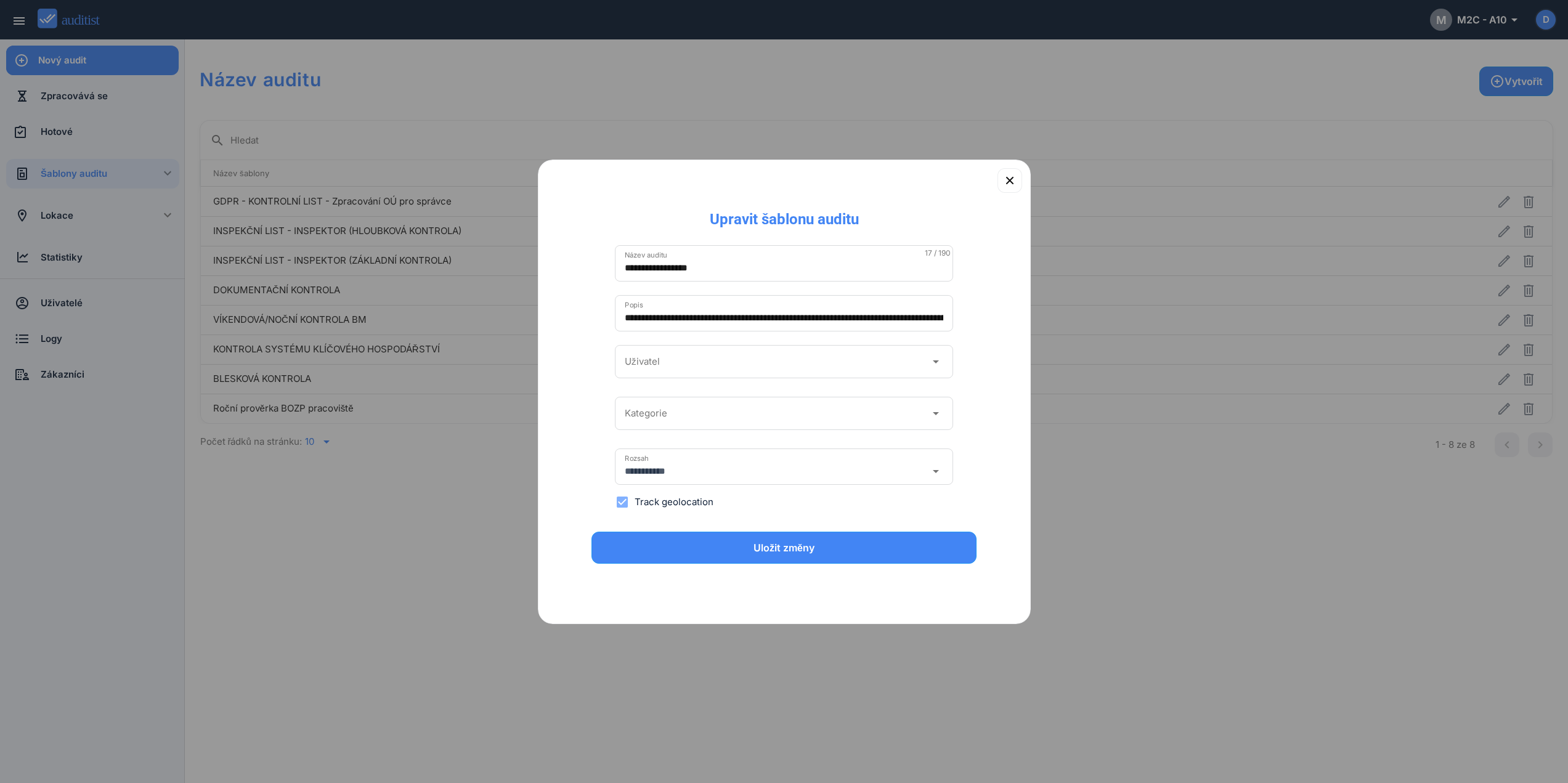
click at [1022, 178] on div at bounding box center [1009, 186] width 41 height 53
click at [1008, 179] on icon "button" at bounding box center [1009, 179] width 7 height 7
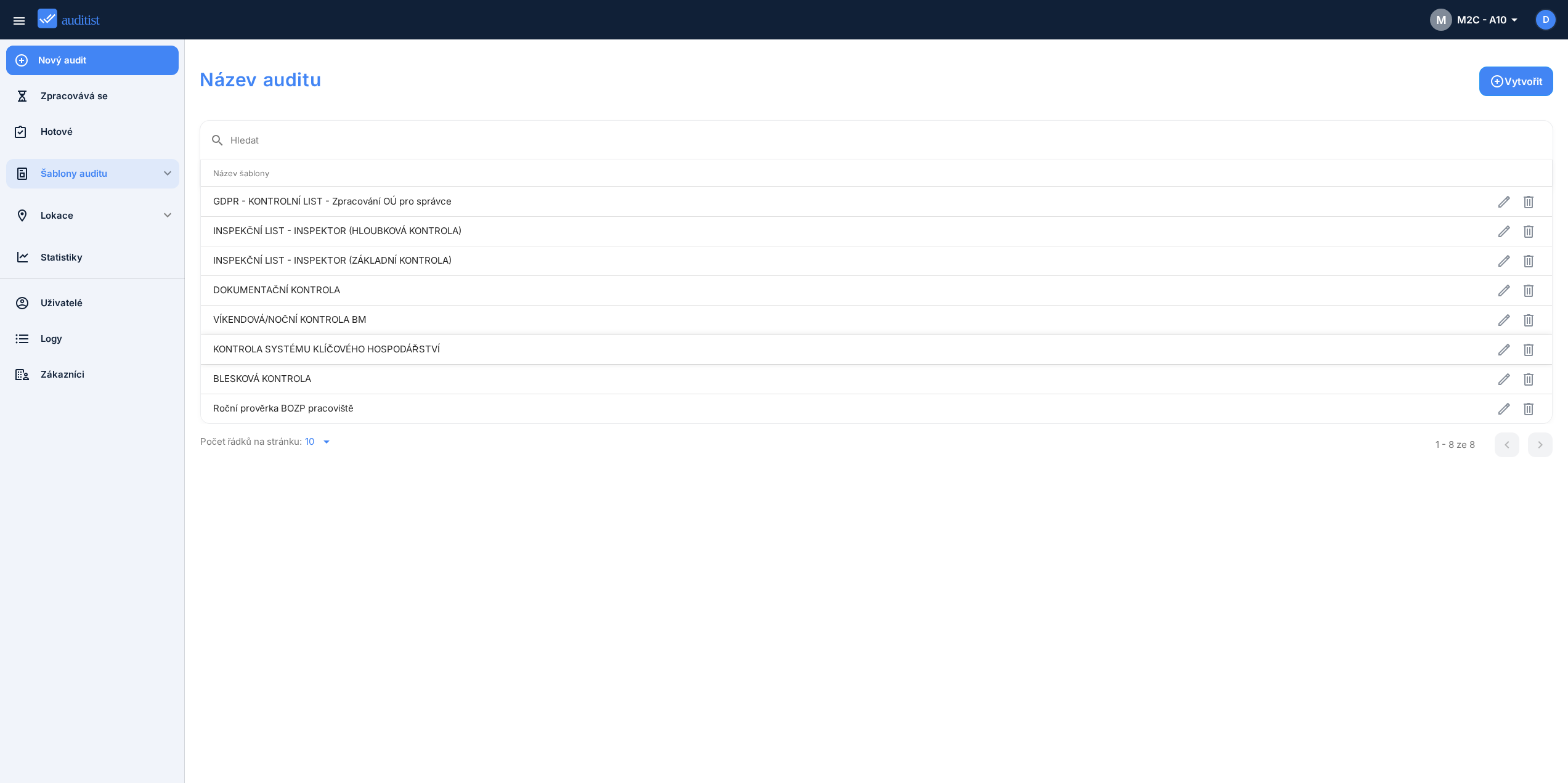
click at [436, 346] on td "KONTROLA SYSTÉMU KLÍČOVÉHO HOSPODÁŘSTVÍ" at bounding box center [736, 350] width 1071 height 30
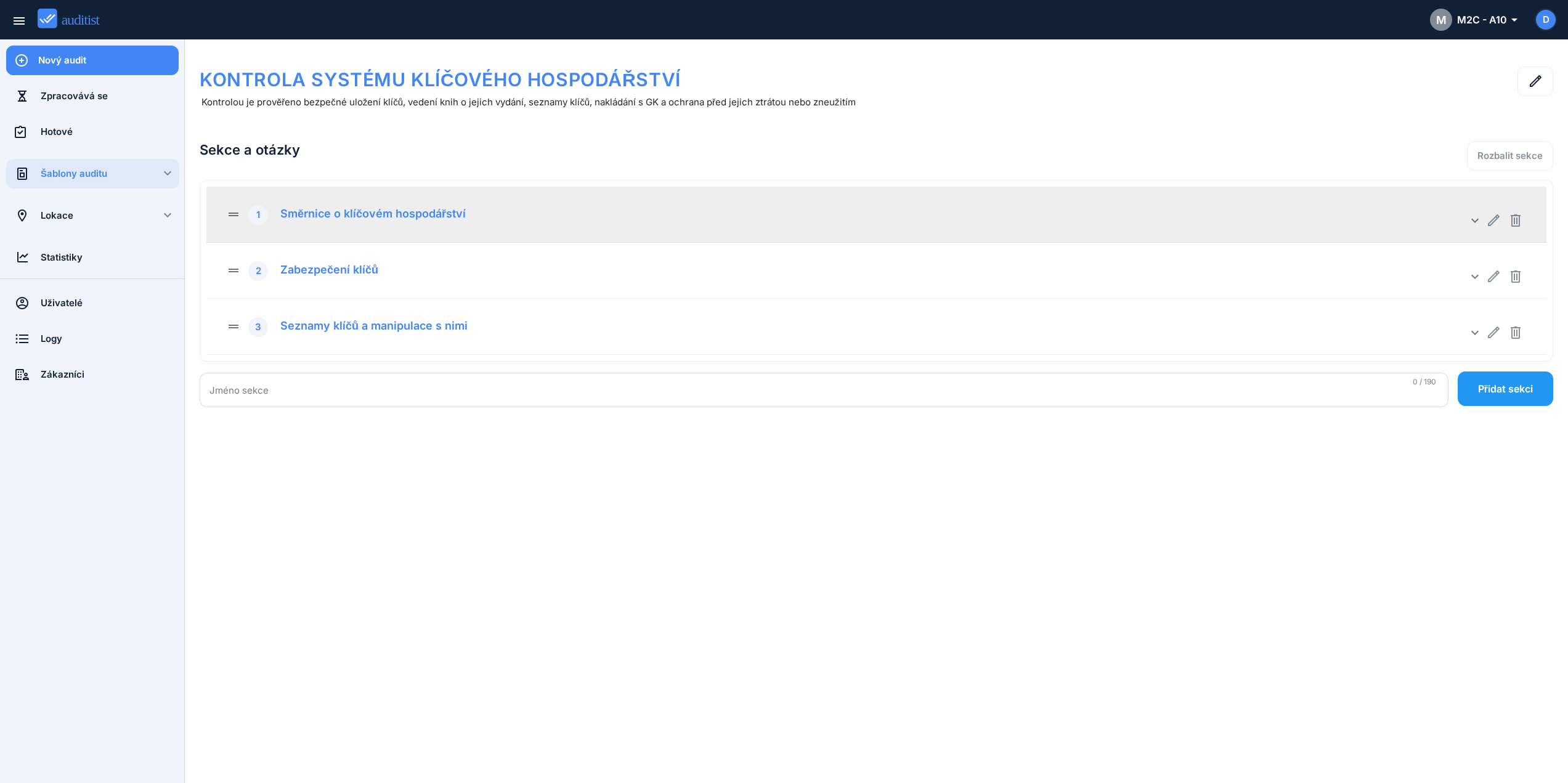
click at [267, 218] on div "1" at bounding box center [258, 215] width 20 height 20
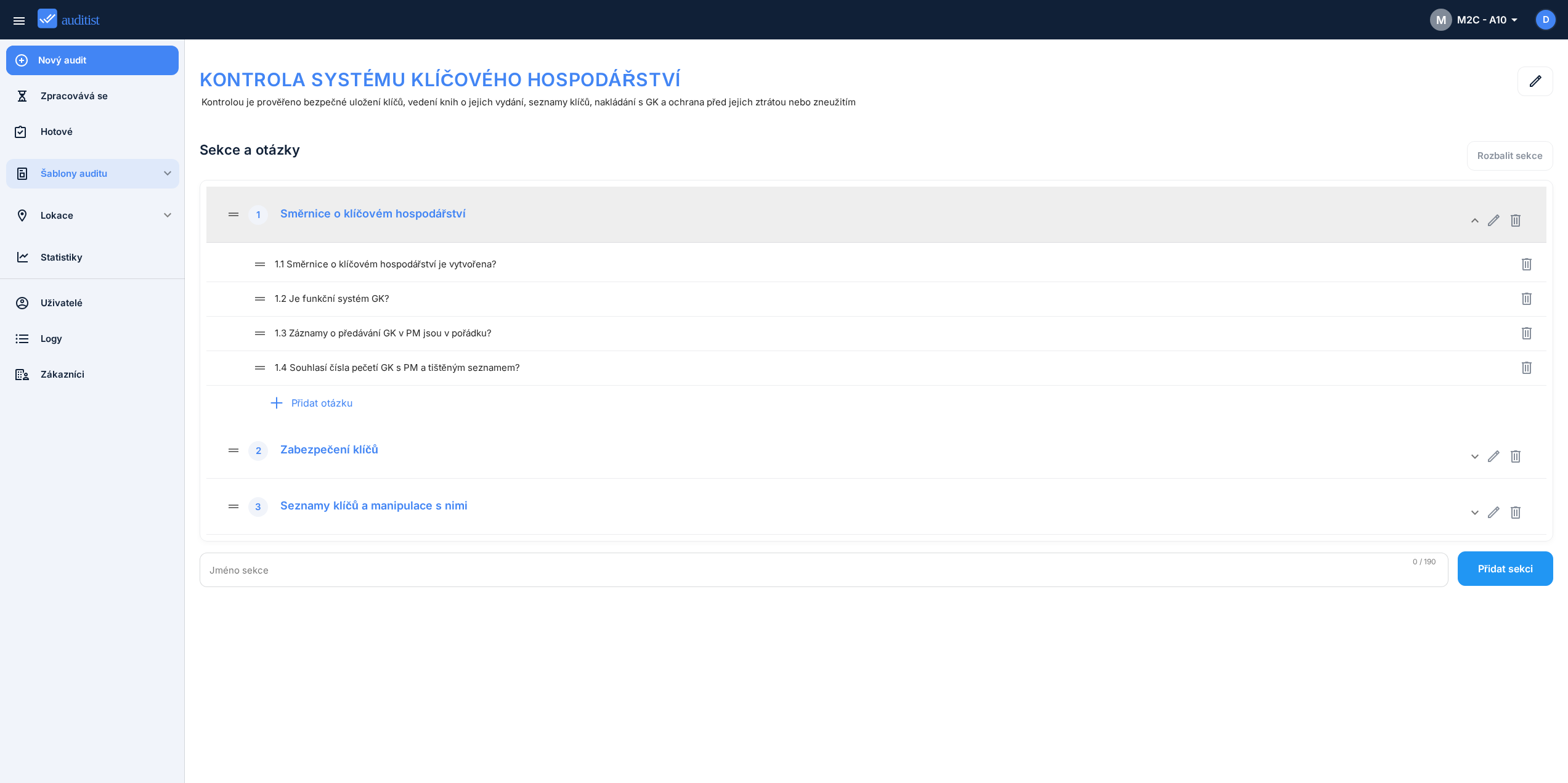
click at [267, 218] on div "1" at bounding box center [258, 215] width 20 height 20
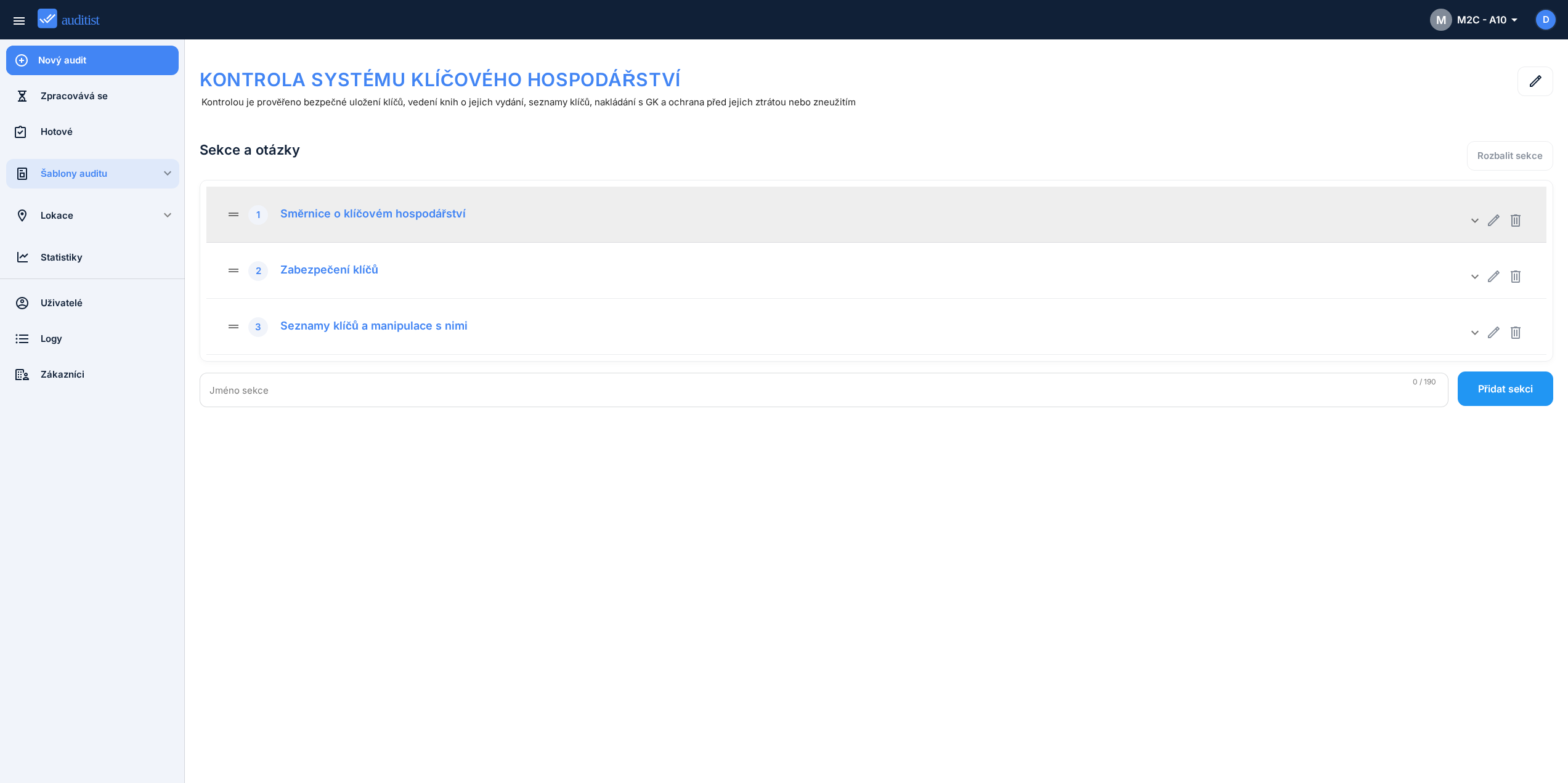
click at [381, 229] on div "drag_handle 1 Směrnice o klíčovém hospodářství keyboard_arrow_down" at bounding box center [876, 214] width 1340 height 56
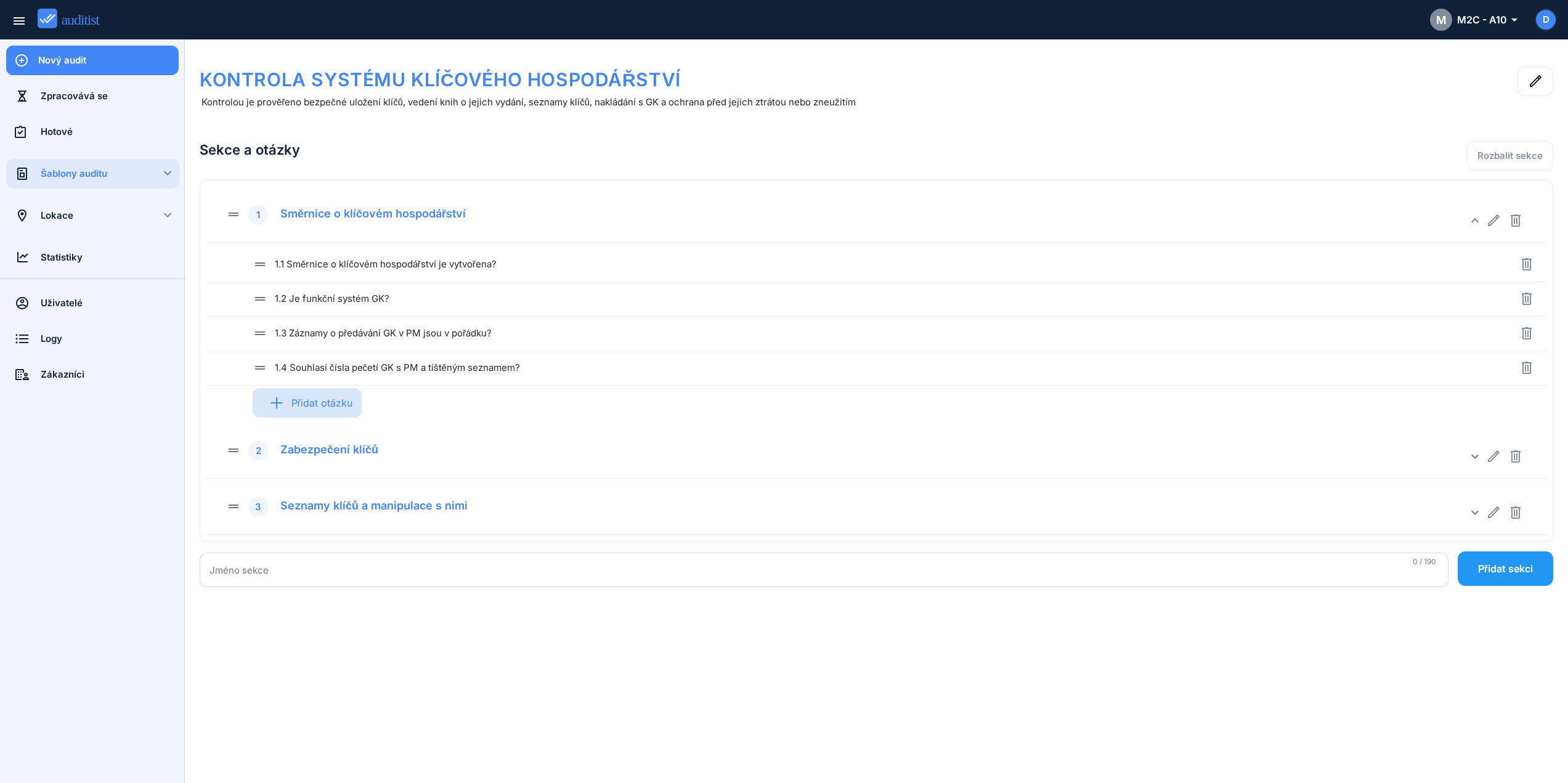
click at [324, 403] on div "Přidat otázku" at bounding box center [307, 402] width 109 height 48
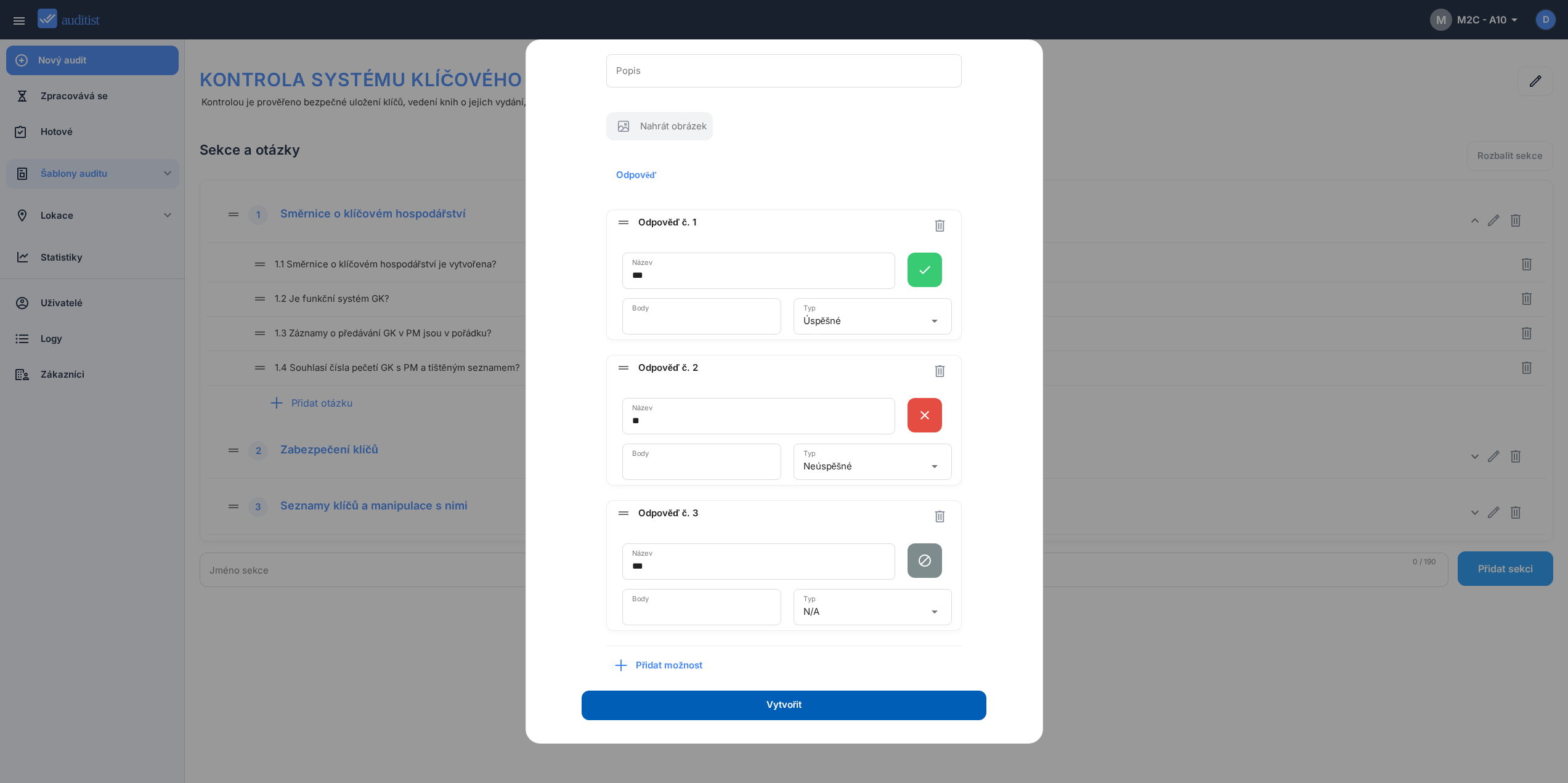
scroll to position [130, 0]
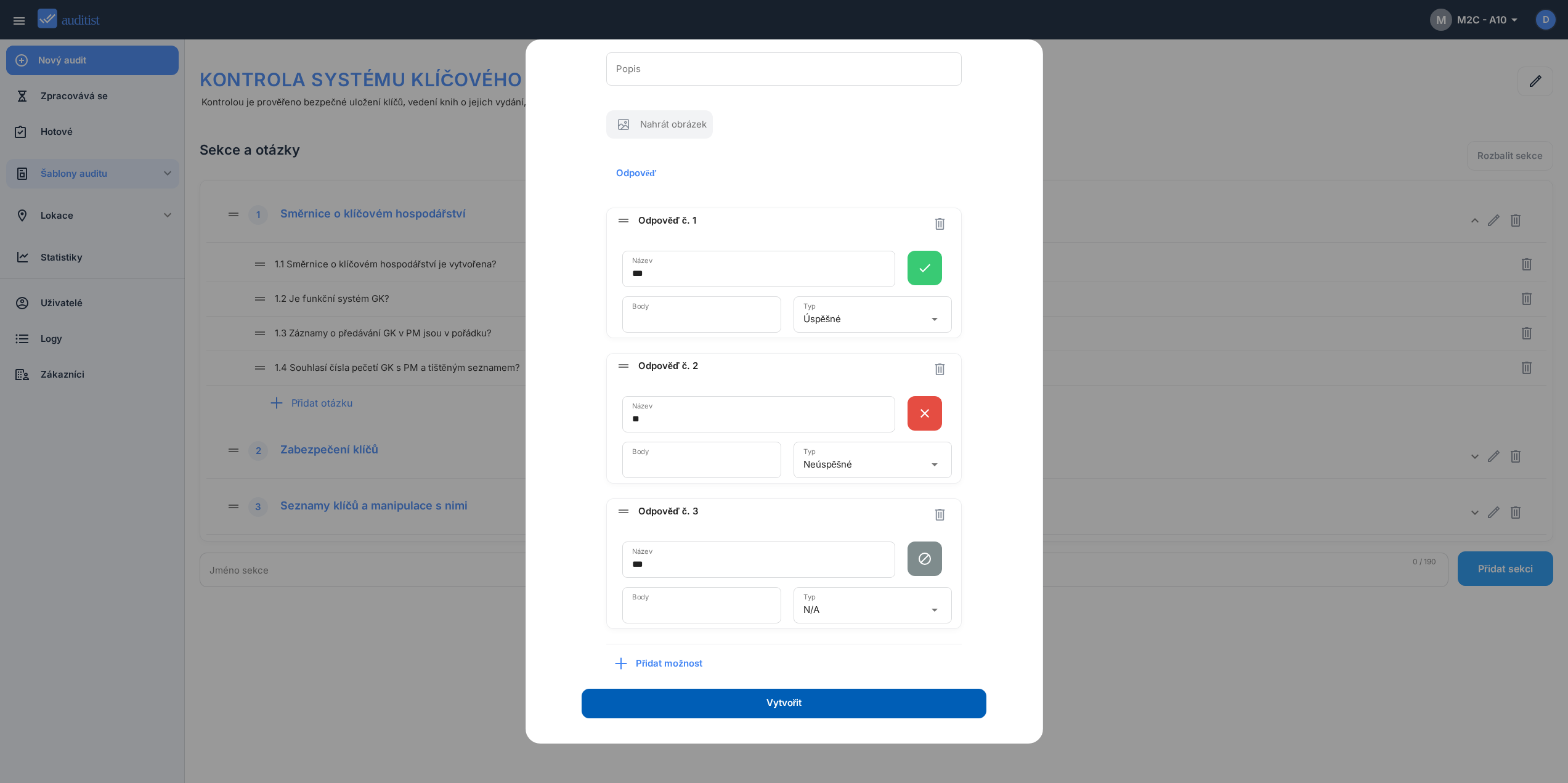
click at [928, 322] on icon "arrow_drop_down" at bounding box center [934, 319] width 15 height 15
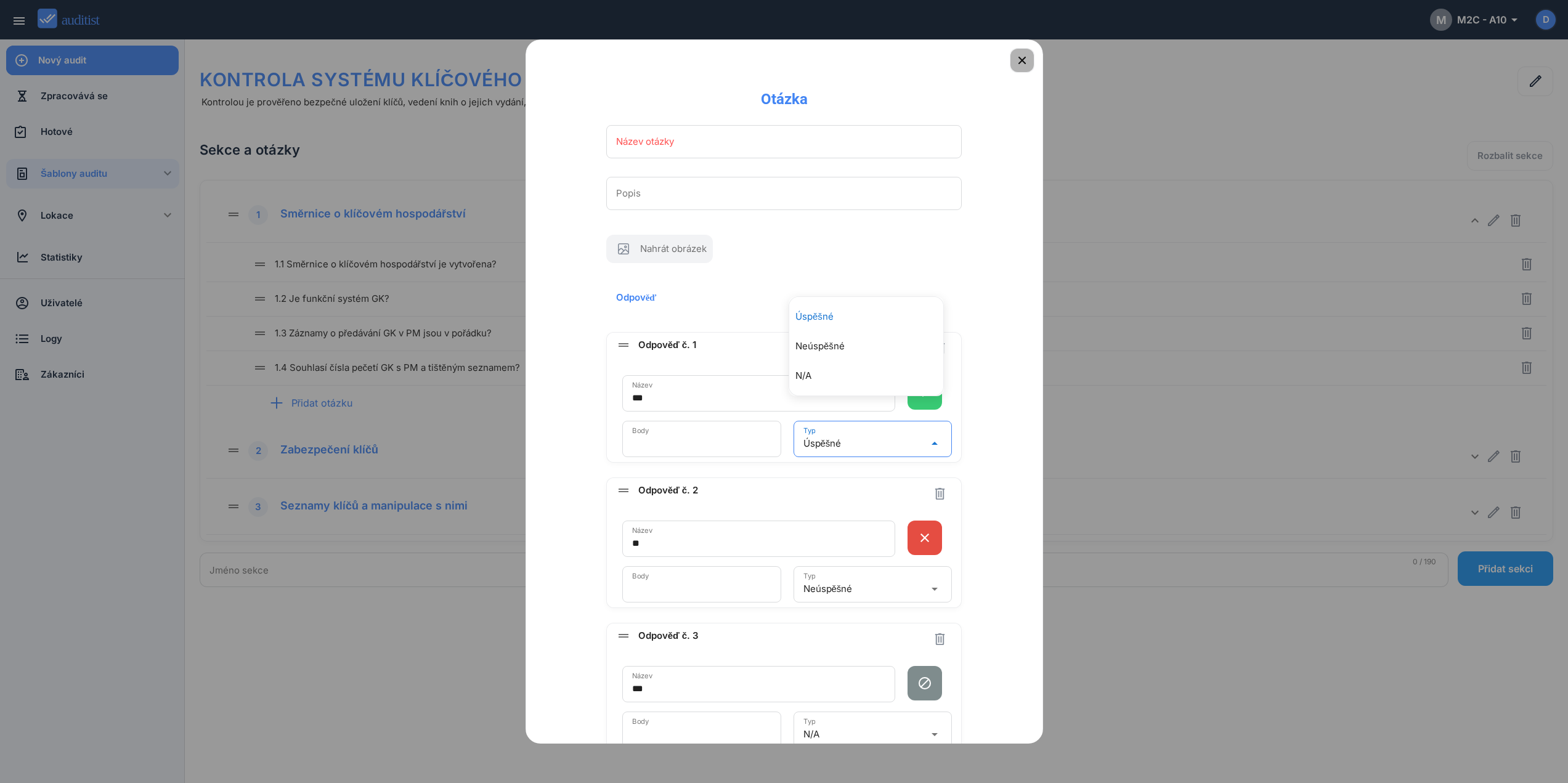
click at [1014, 59] on icon "button" at bounding box center [1021, 60] width 15 height 15
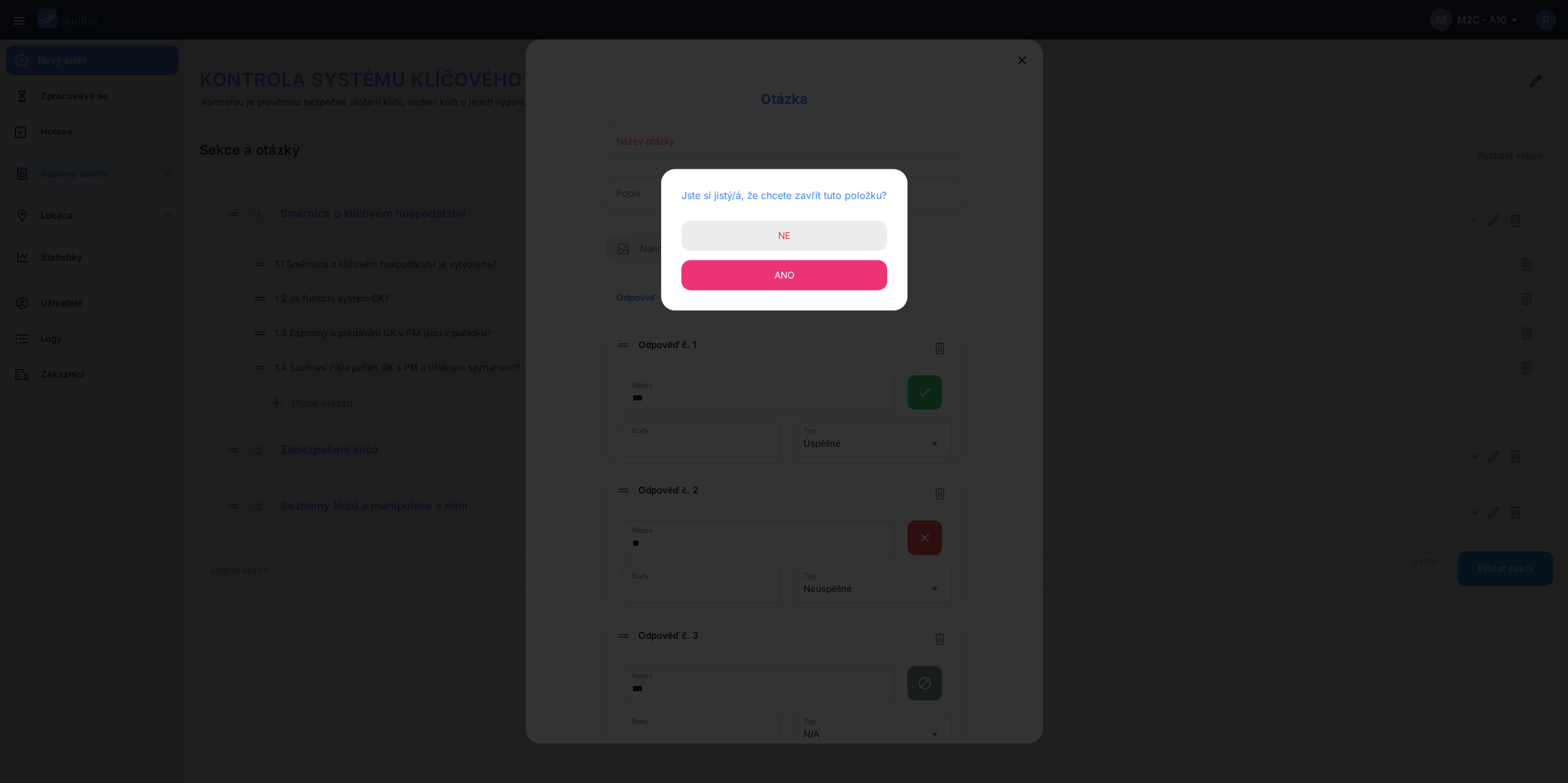
click at [782, 279] on span "Ano" at bounding box center [784, 275] width 20 height 12
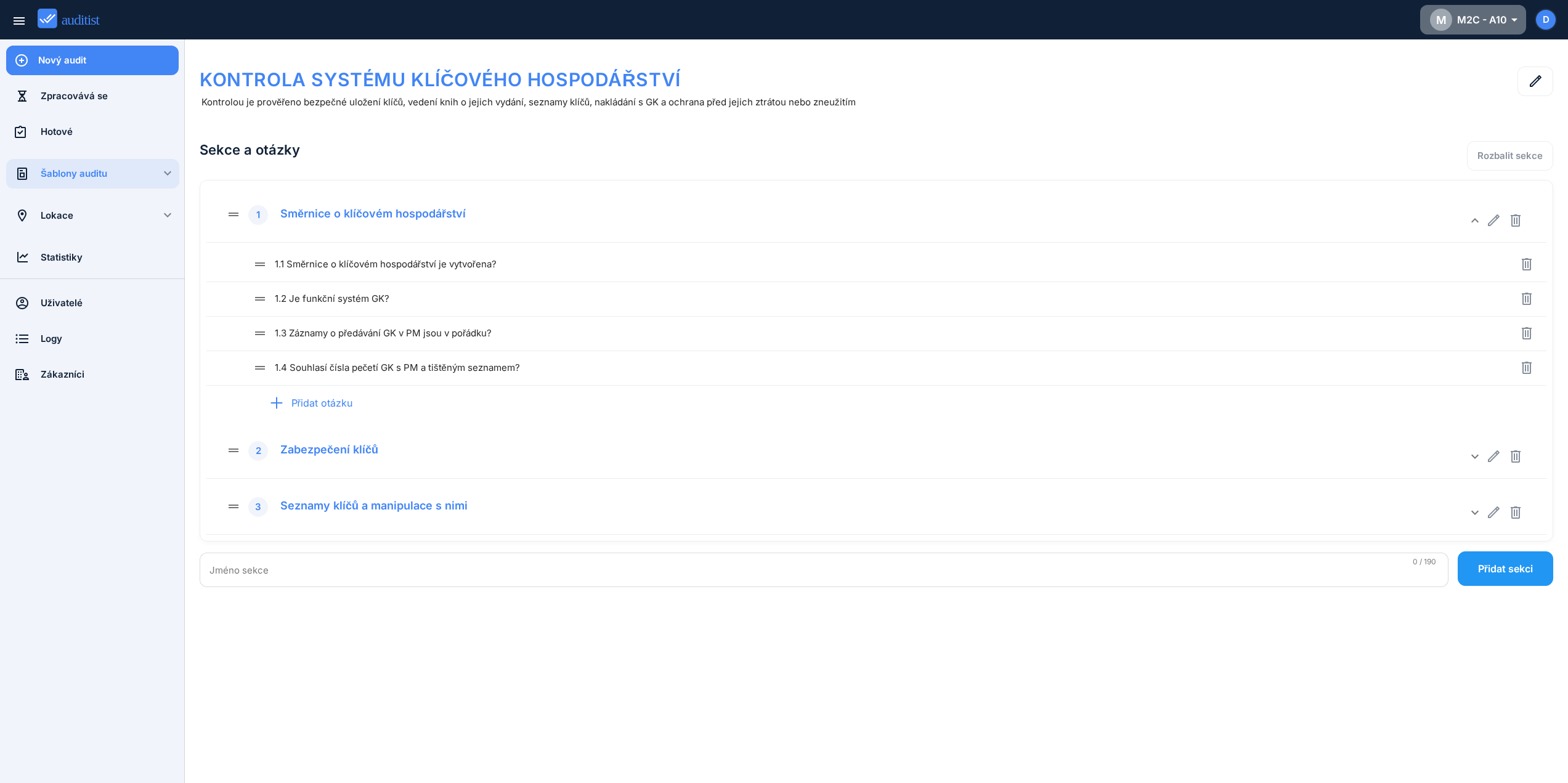
click at [1471, 13] on div "M M2C - A10 arrow_drop_down_outlined" at bounding box center [1472, 20] width 87 height 22
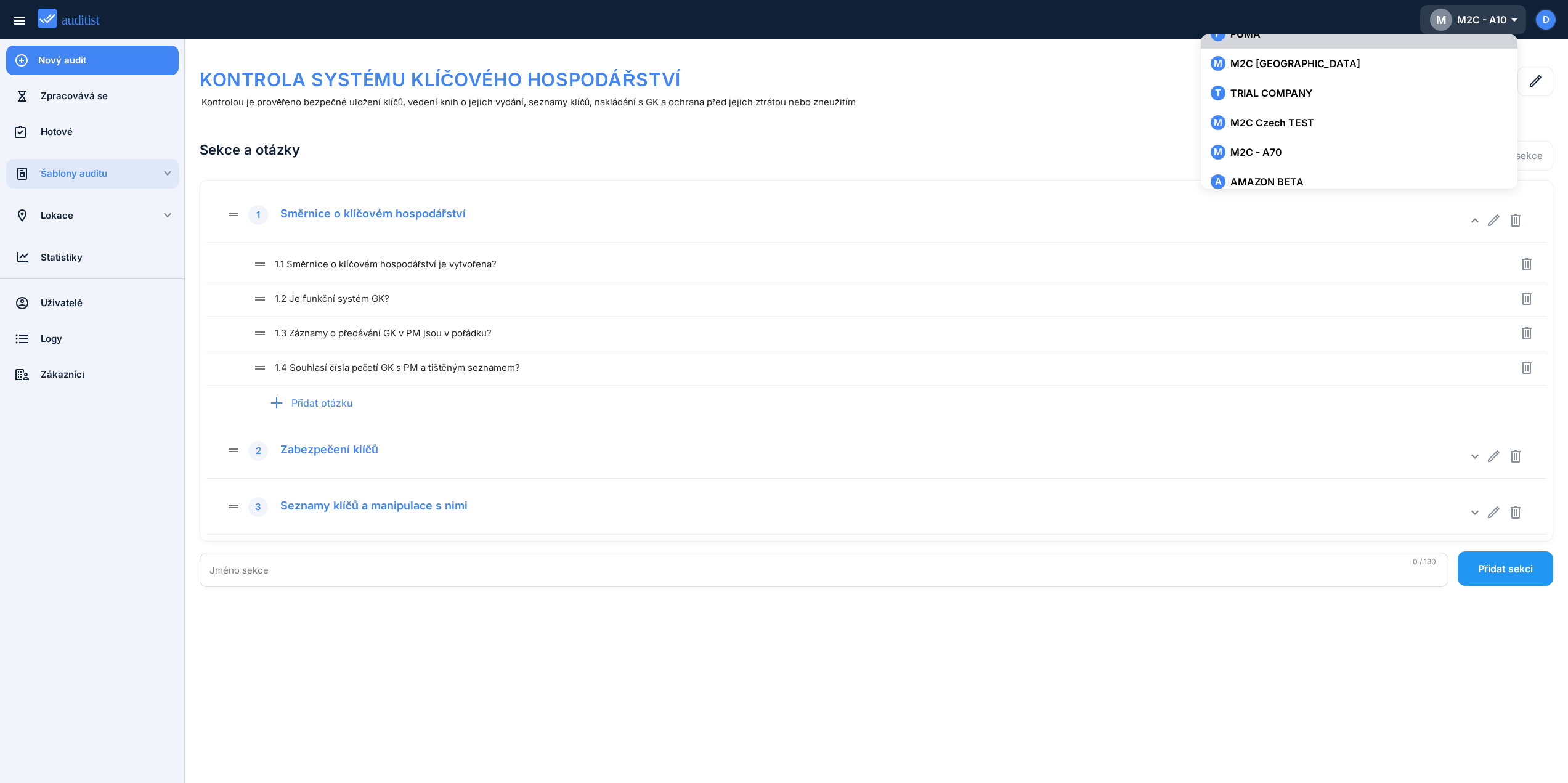
scroll to position [51, 0]
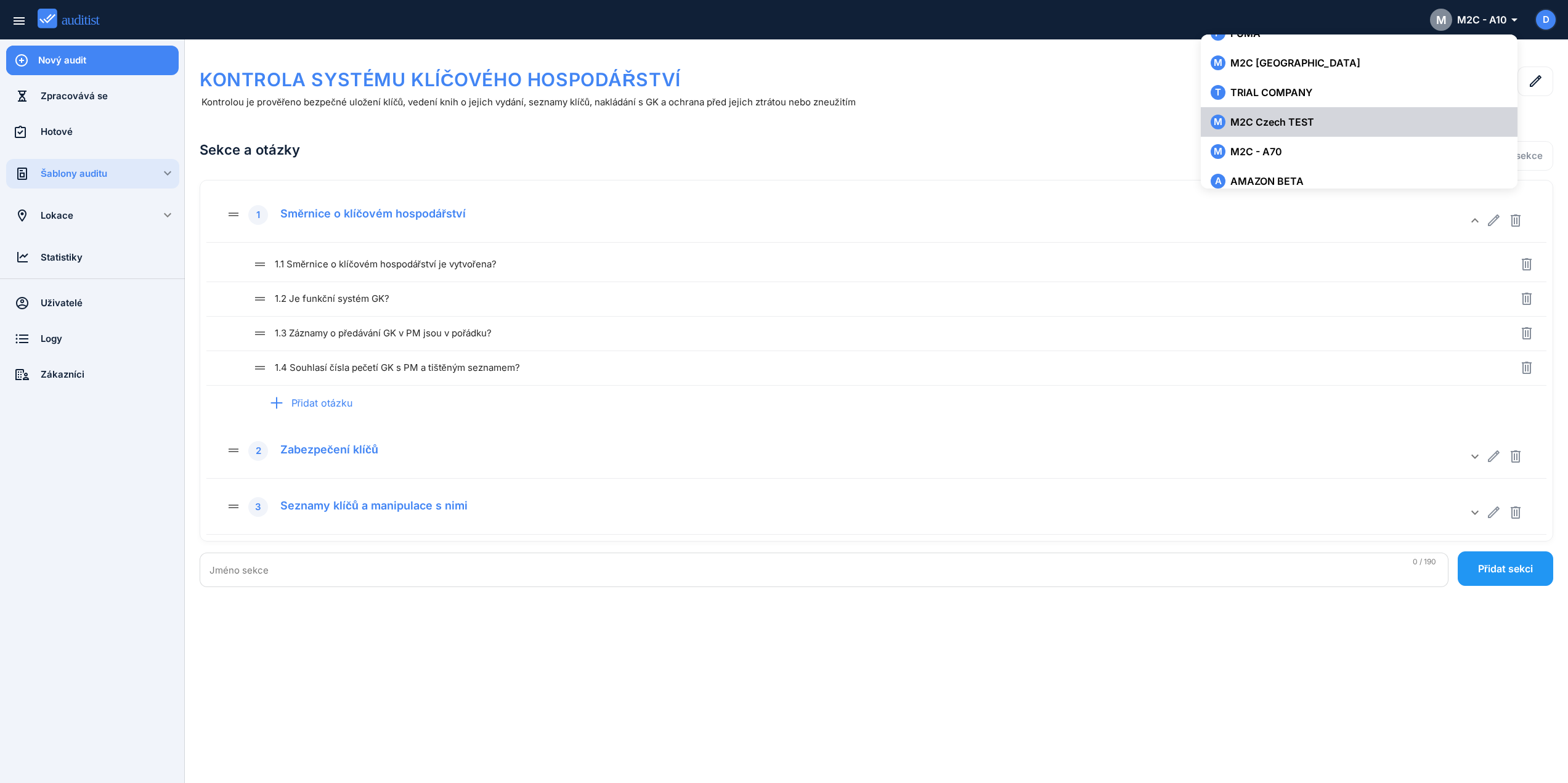
click at [1292, 127] on div "M M2C Czech TEST" at bounding box center [1359, 122] width 297 height 15
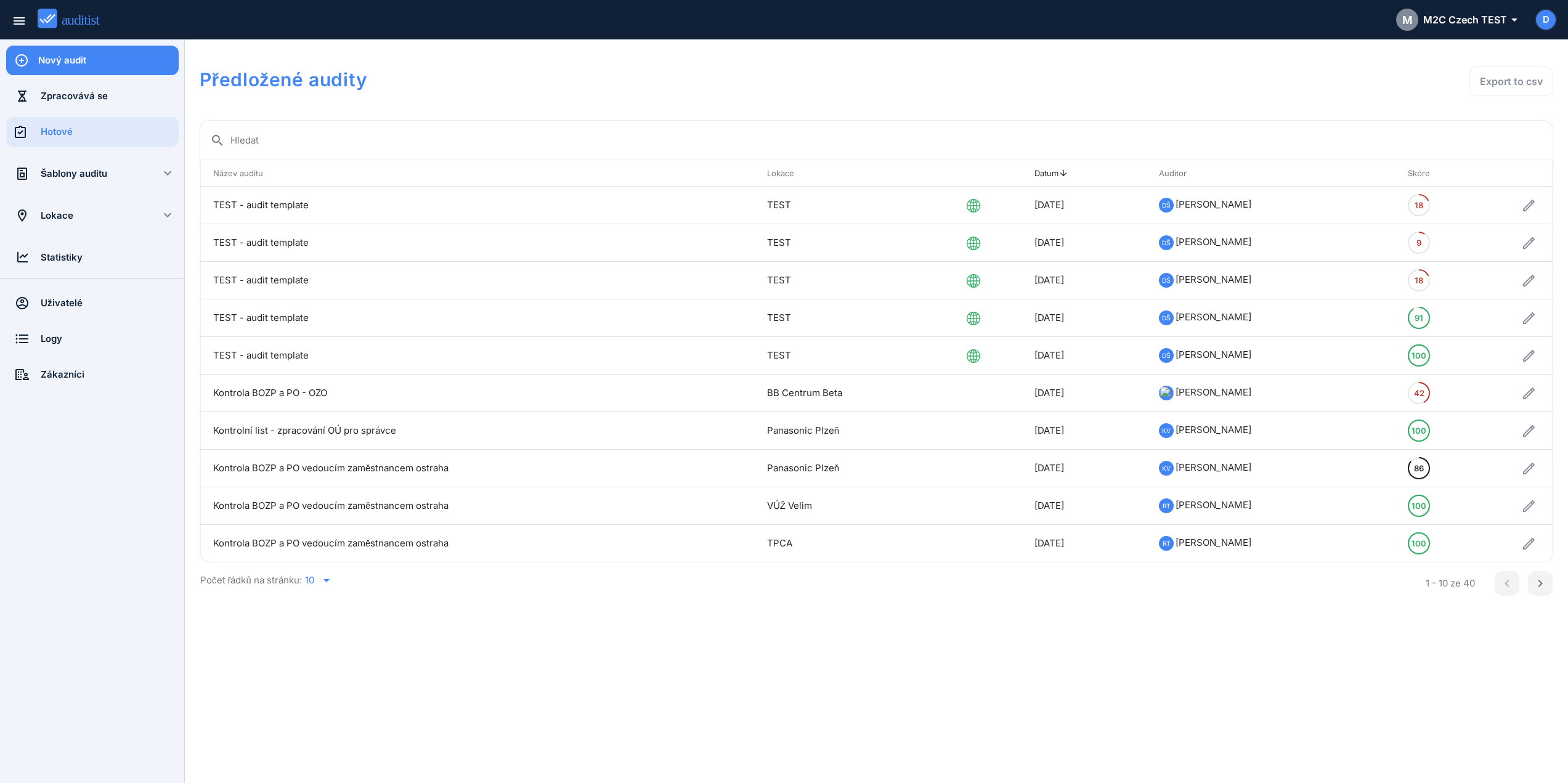
click at [101, 175] on div "Šablony auditu" at bounding box center [93, 174] width 104 height 14
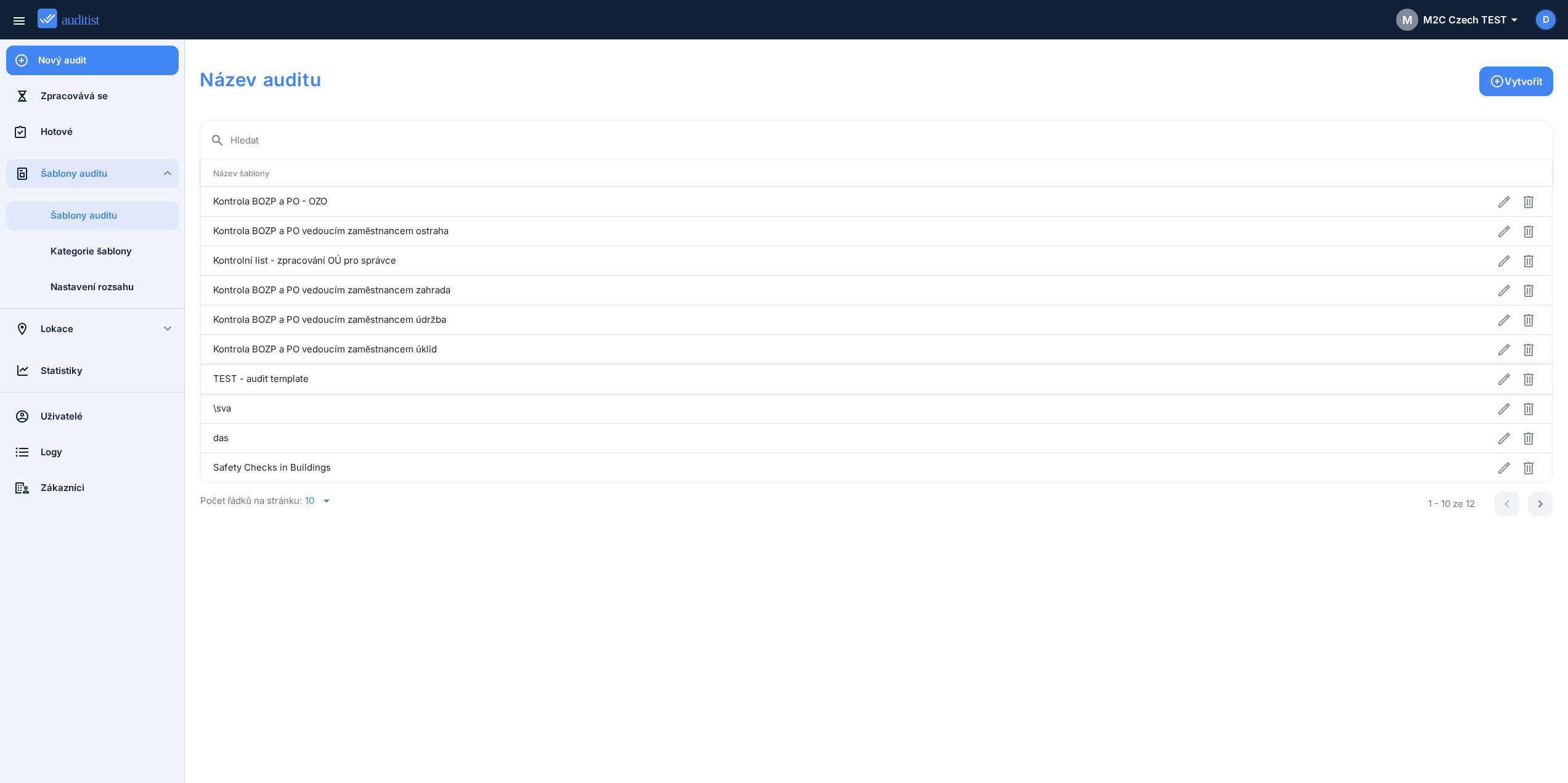
click at [312, 379] on td "TEST - audit template" at bounding box center [731, 379] width 1061 height 30
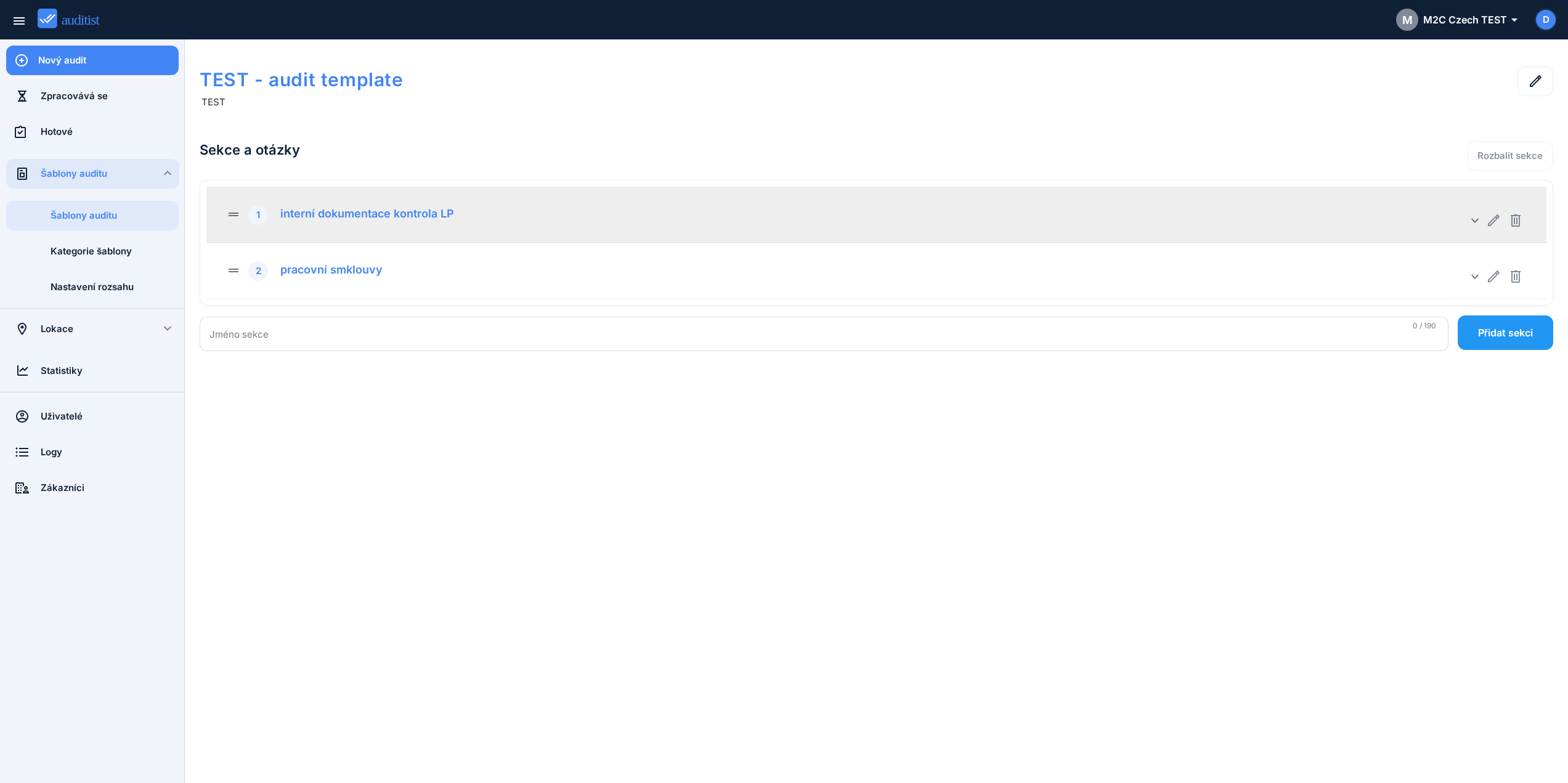
click at [373, 215] on div "interní dokumentace kontrola LP" at bounding box center [363, 211] width 183 height 17
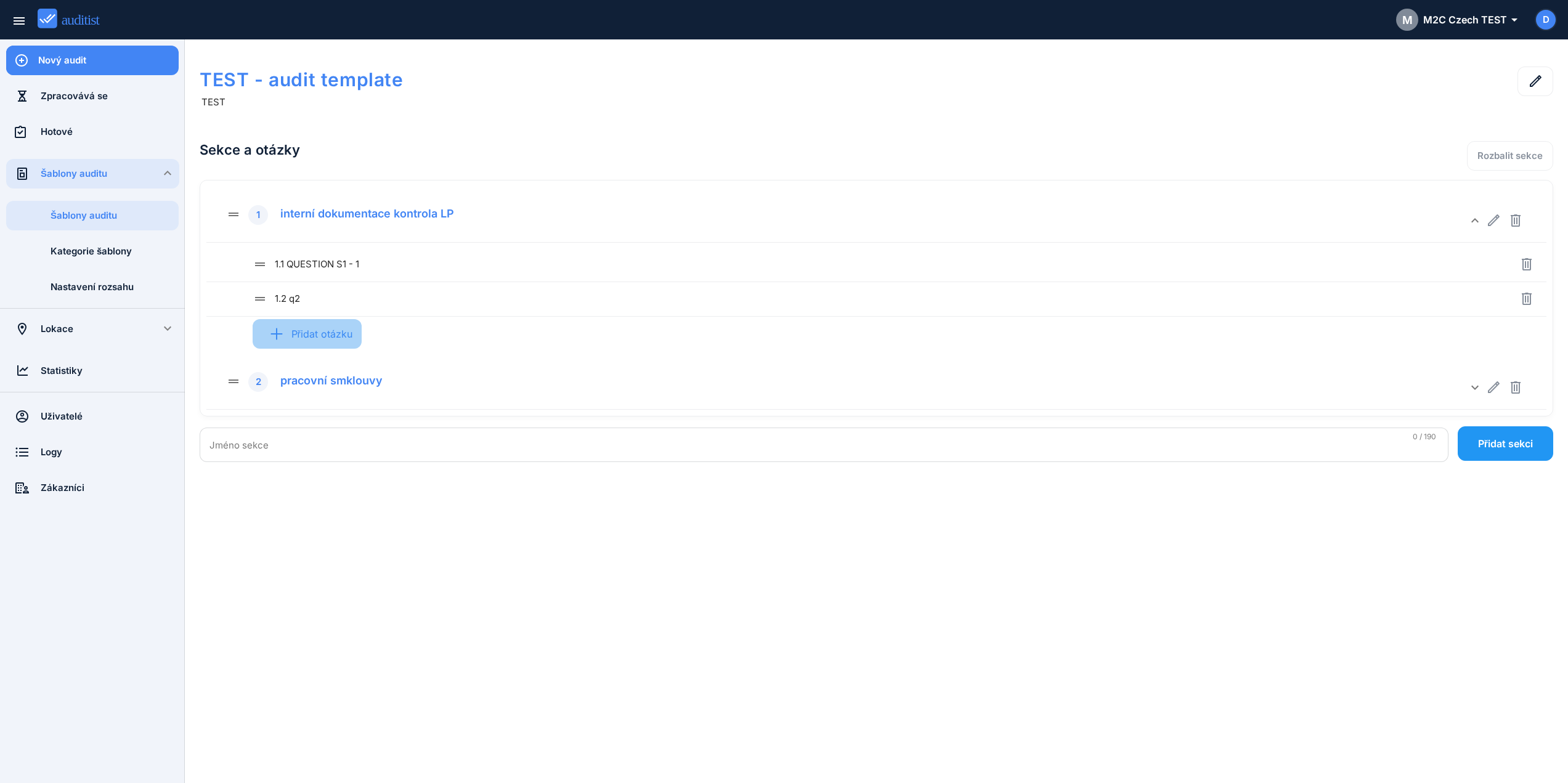
click at [334, 334] on div "Přidat otázku" at bounding box center [307, 334] width 109 height 48
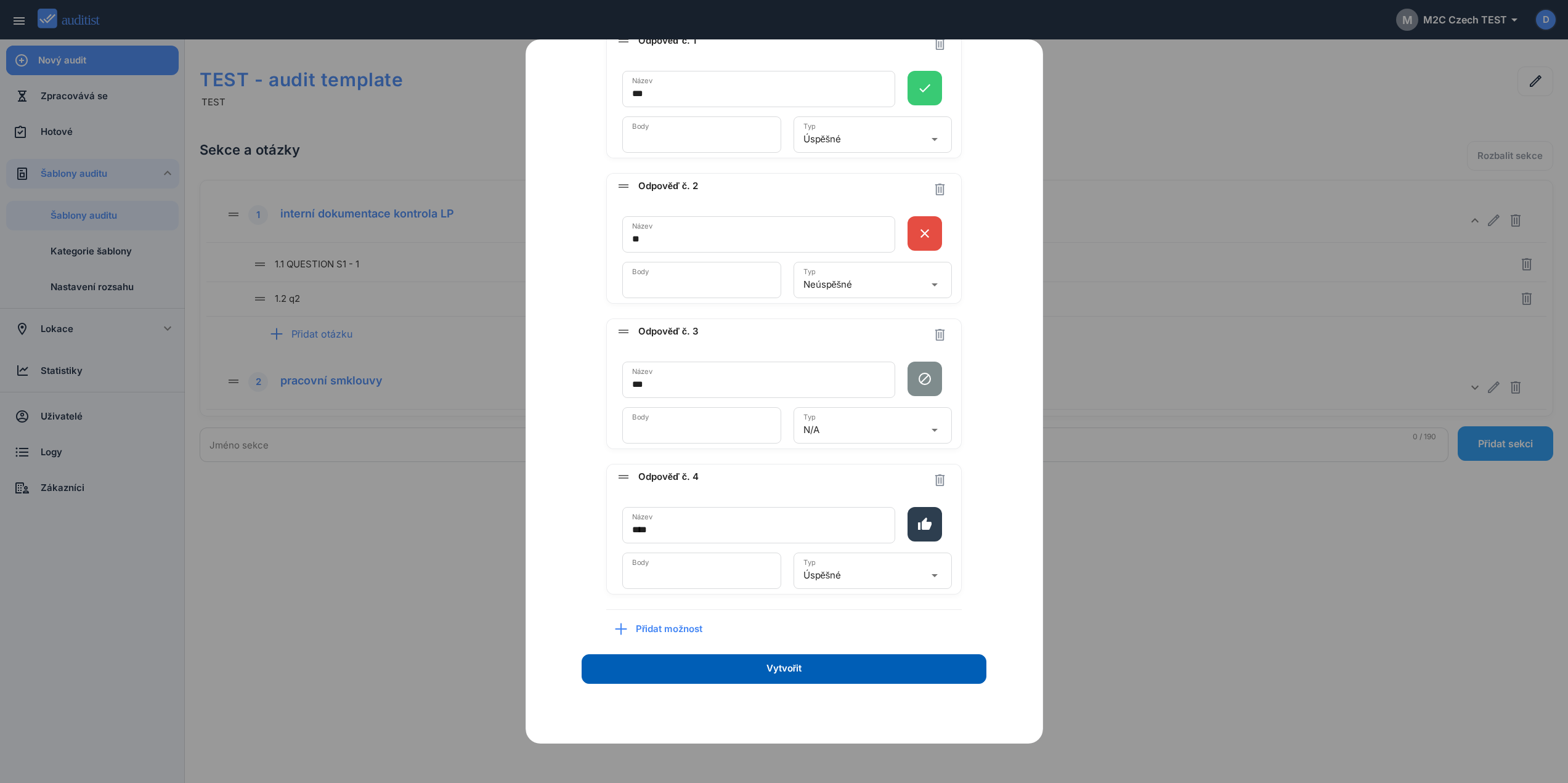
scroll to position [304, 0]
click at [666, 633] on span "Přidat možnost" at bounding box center [673, 630] width 76 height 14
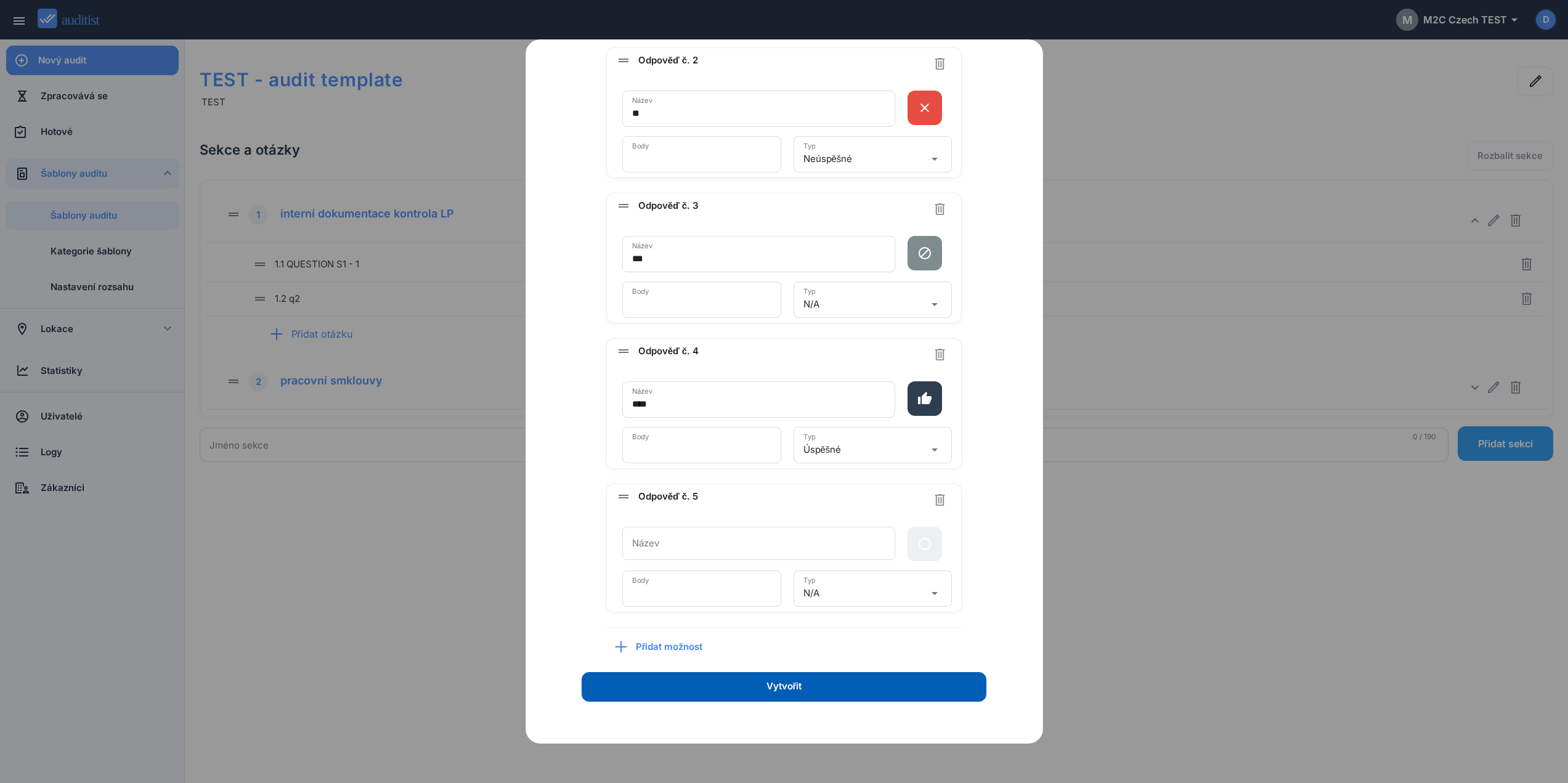
scroll to position [437, 0]
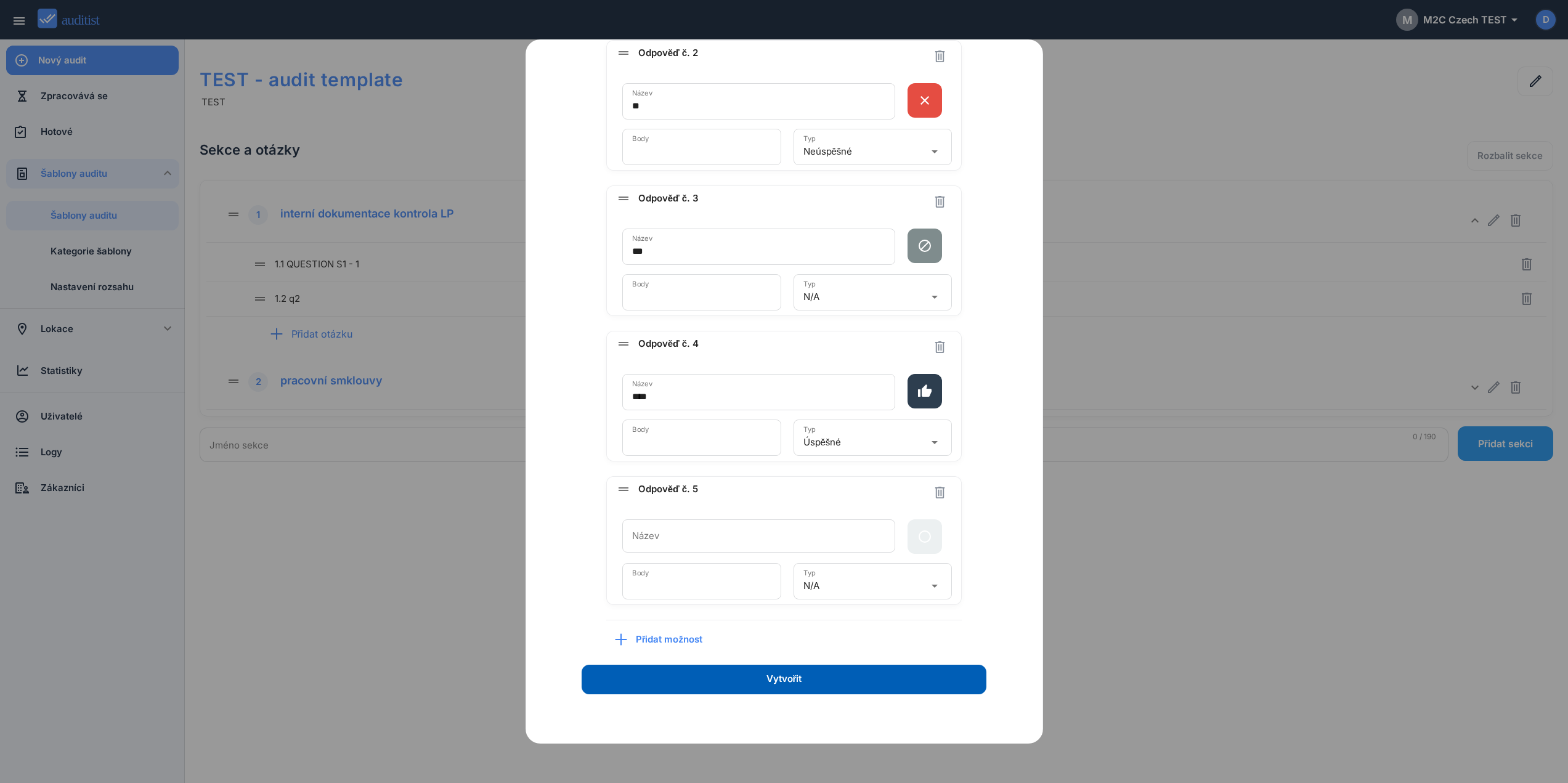
click at [910, 588] on div "N/A" at bounding box center [864, 586] width 122 height 20
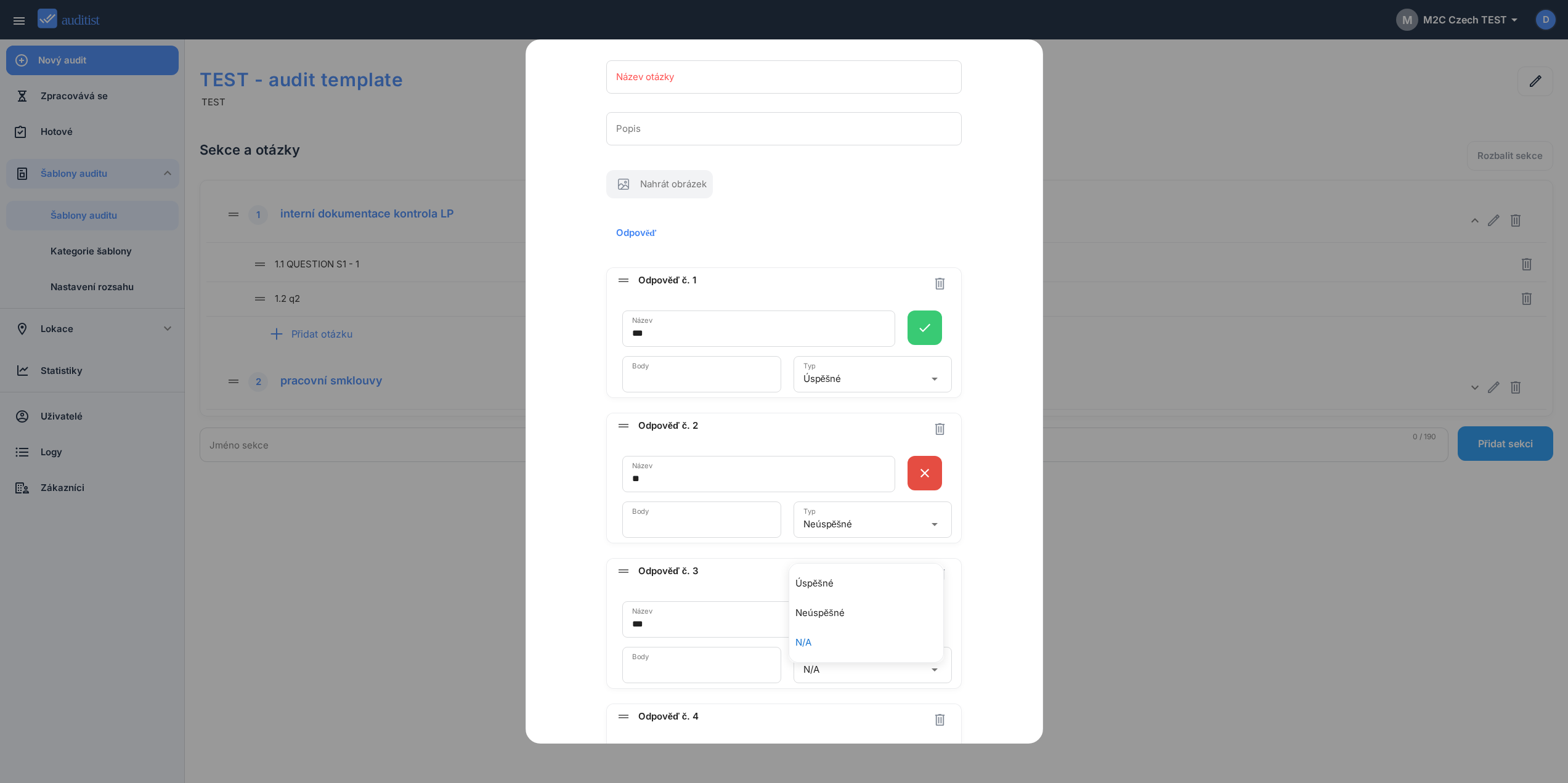
scroll to position [0, 0]
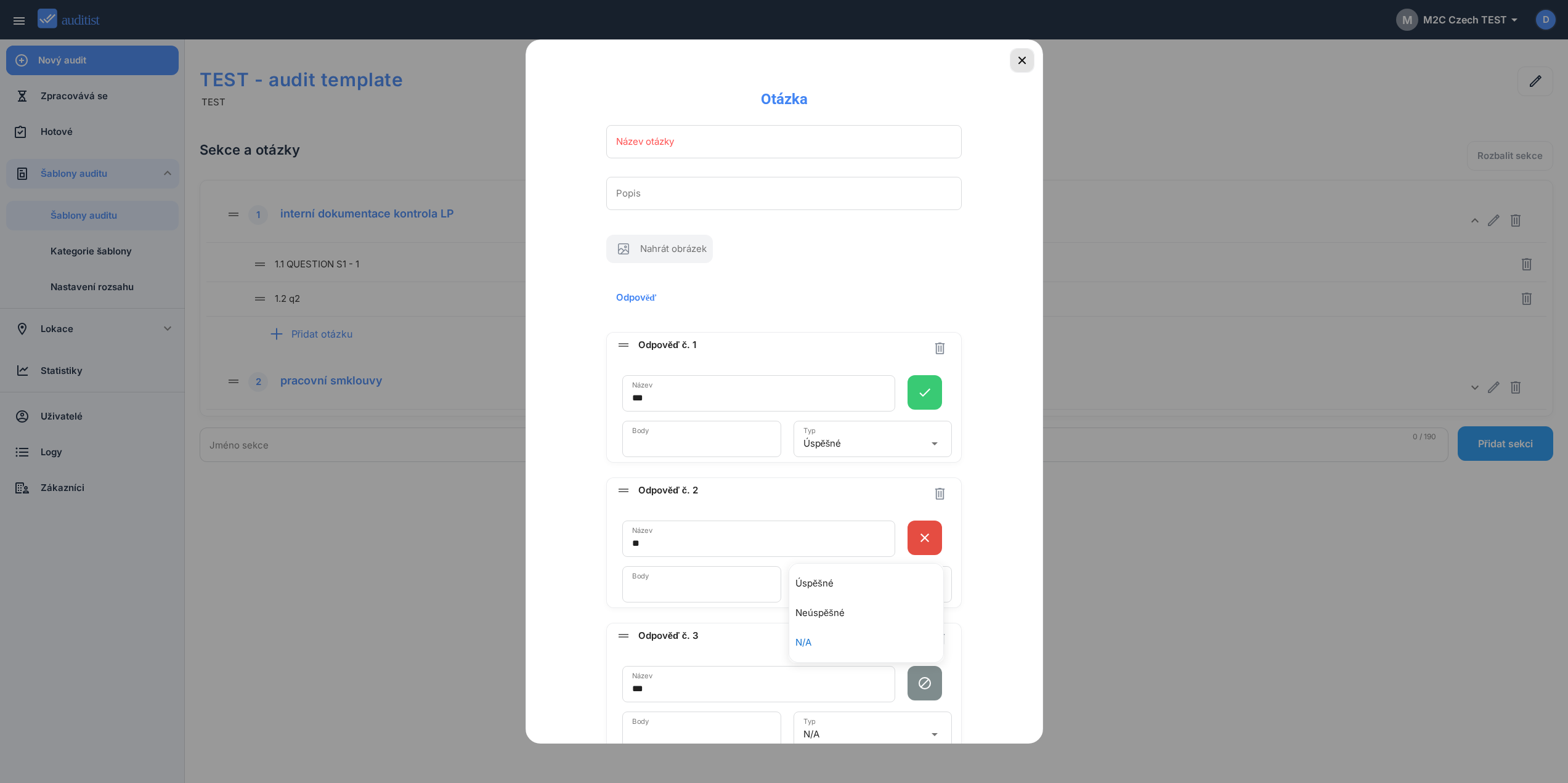
click at [1019, 55] on icon "button" at bounding box center [1021, 60] width 15 height 15
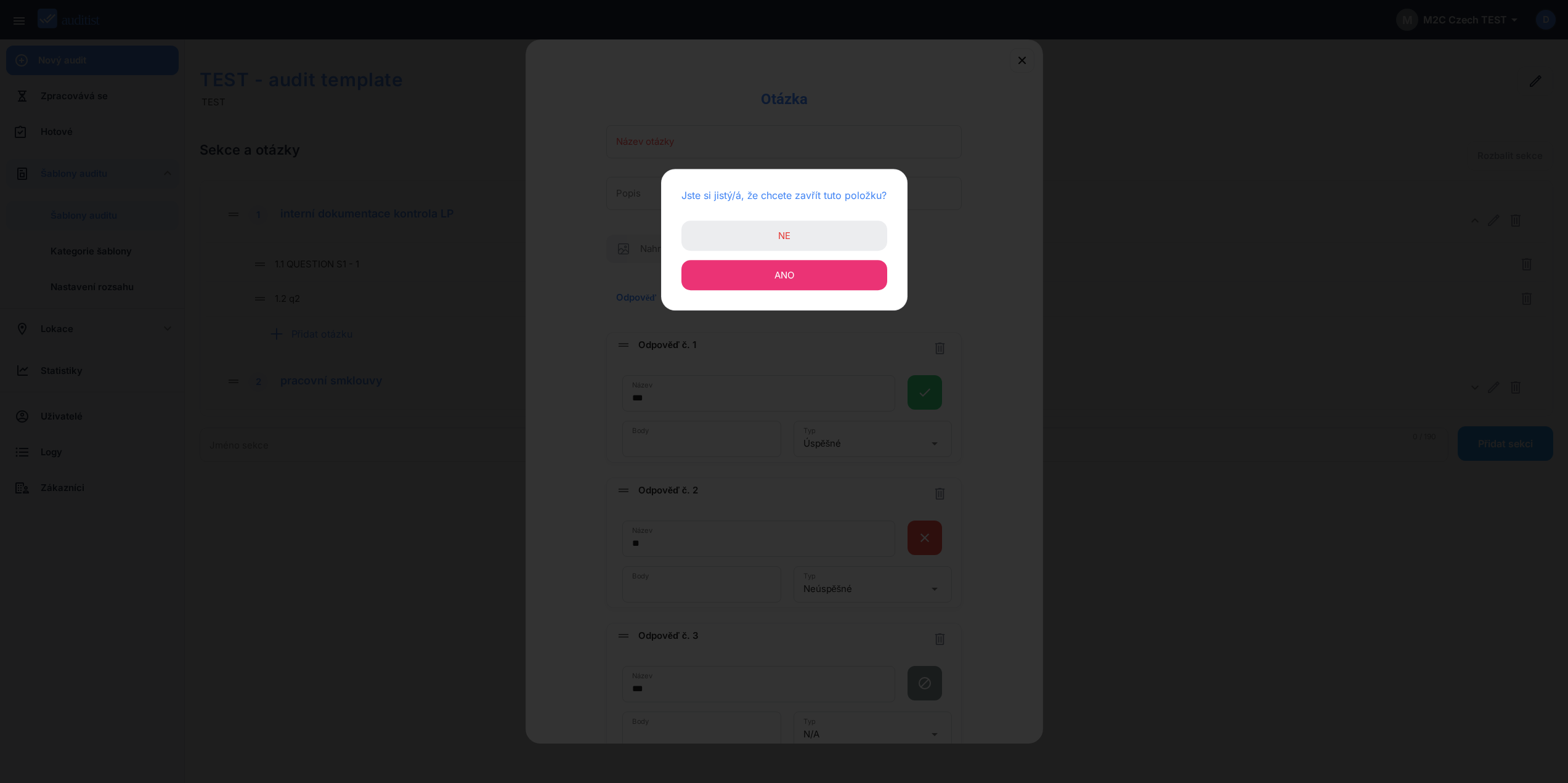
click at [776, 277] on span "Ano" at bounding box center [784, 275] width 20 height 12
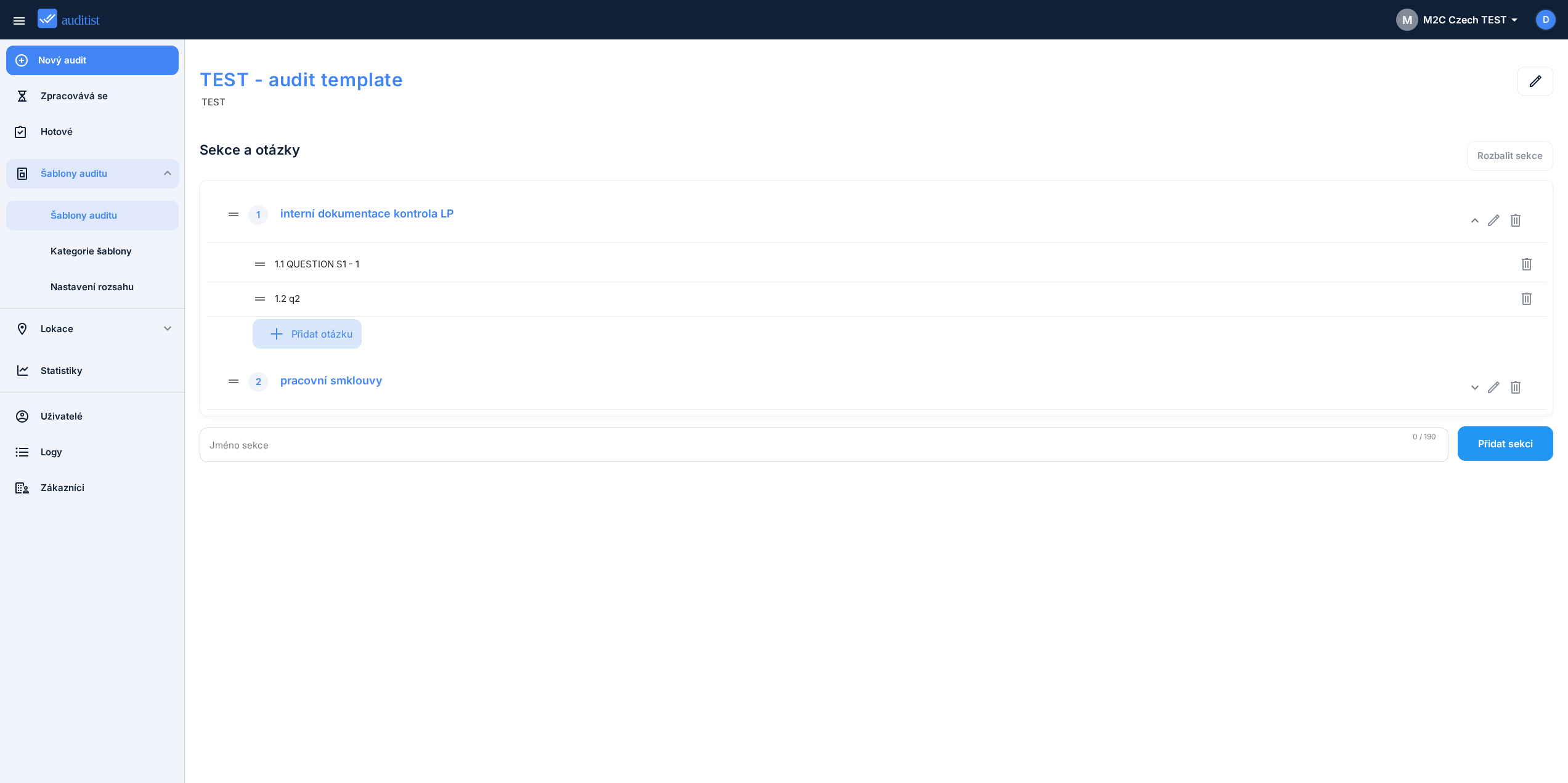
click at [332, 337] on div "Přidat otázku" at bounding box center [307, 334] width 109 height 48
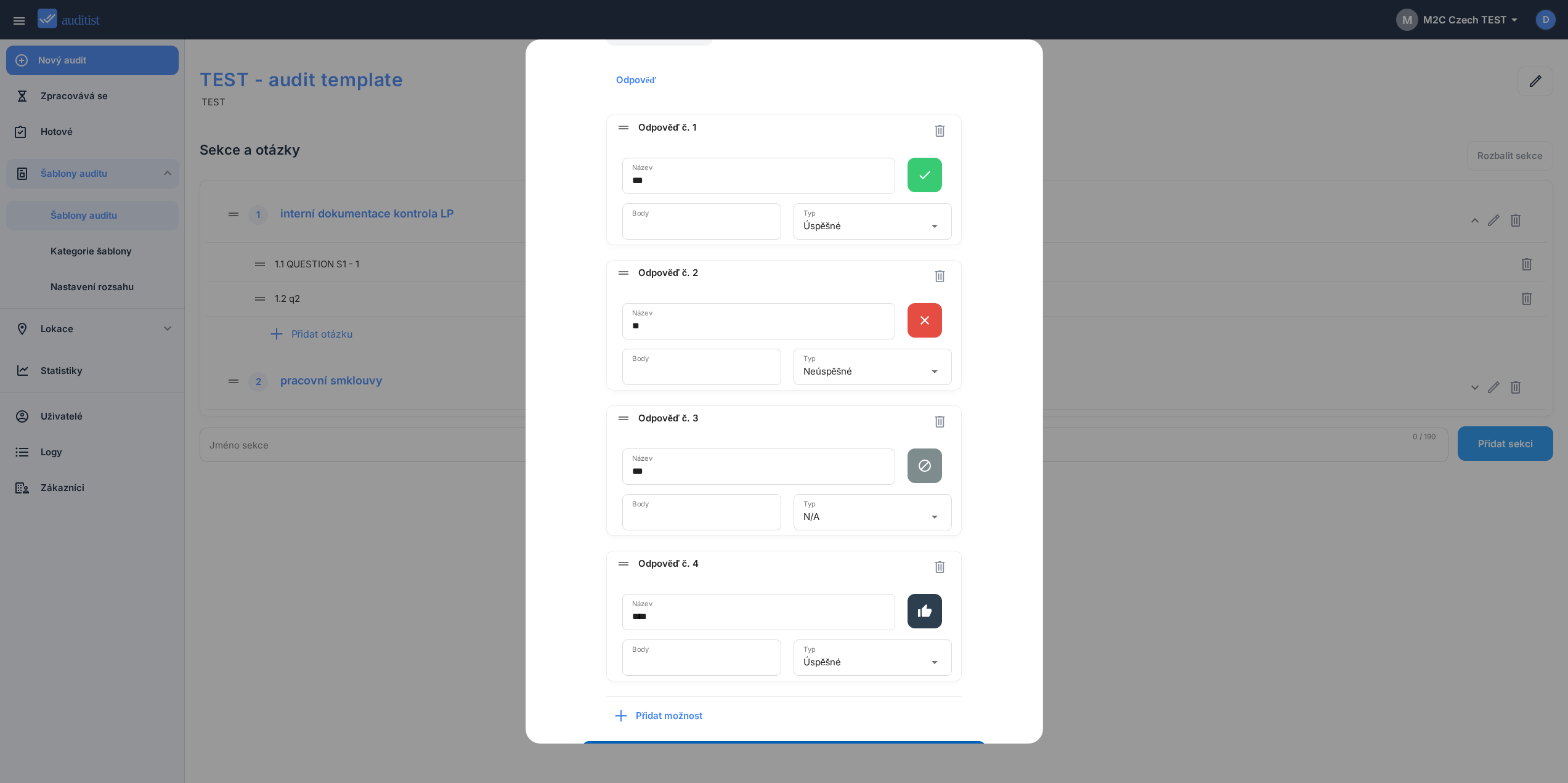
scroll to position [224, 0]
click at [935, 562] on icon "button" at bounding box center [939, 567] width 9 height 12
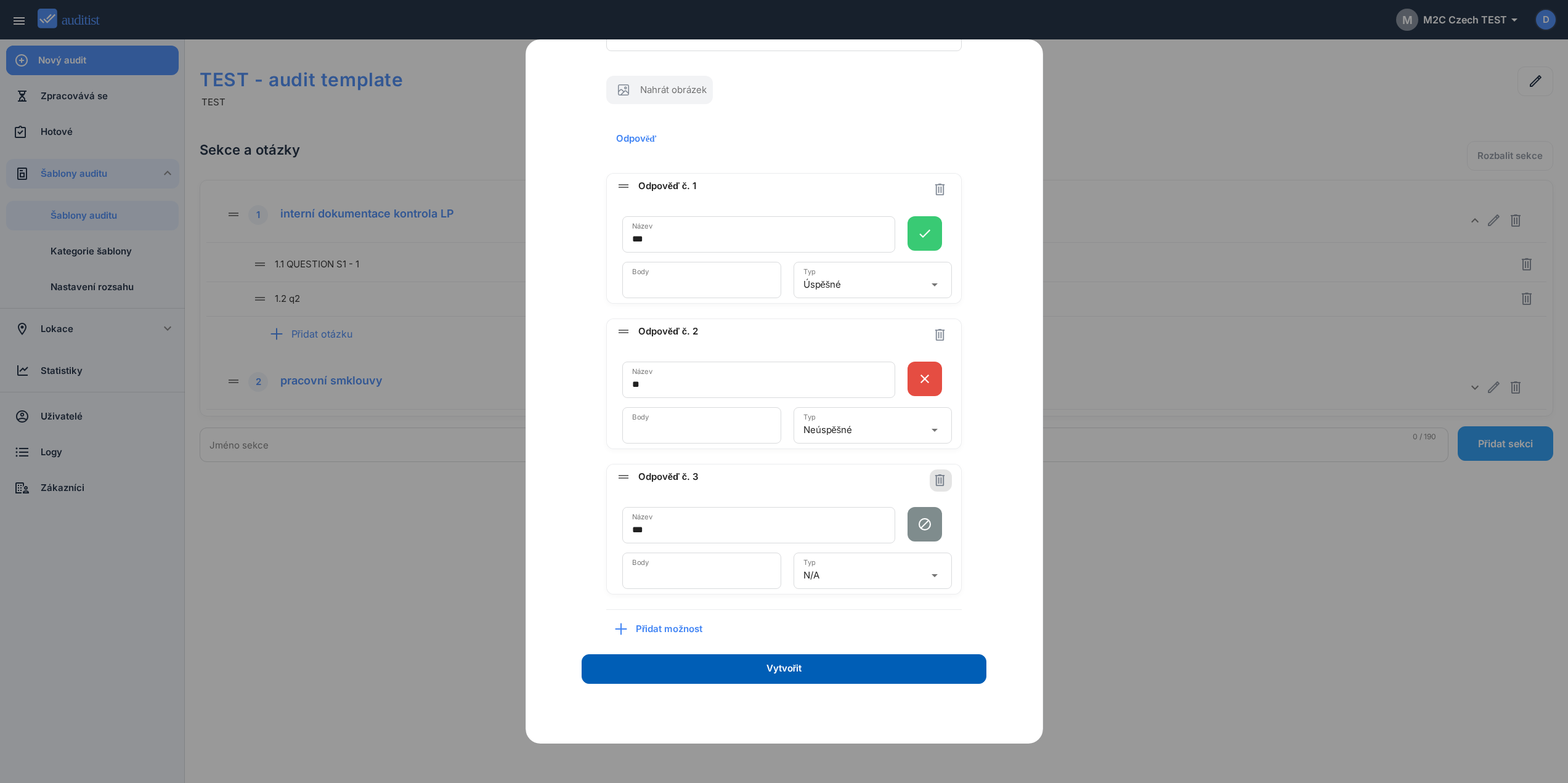
click at [936, 482] on icon "button" at bounding box center [939, 480] width 14 height 14
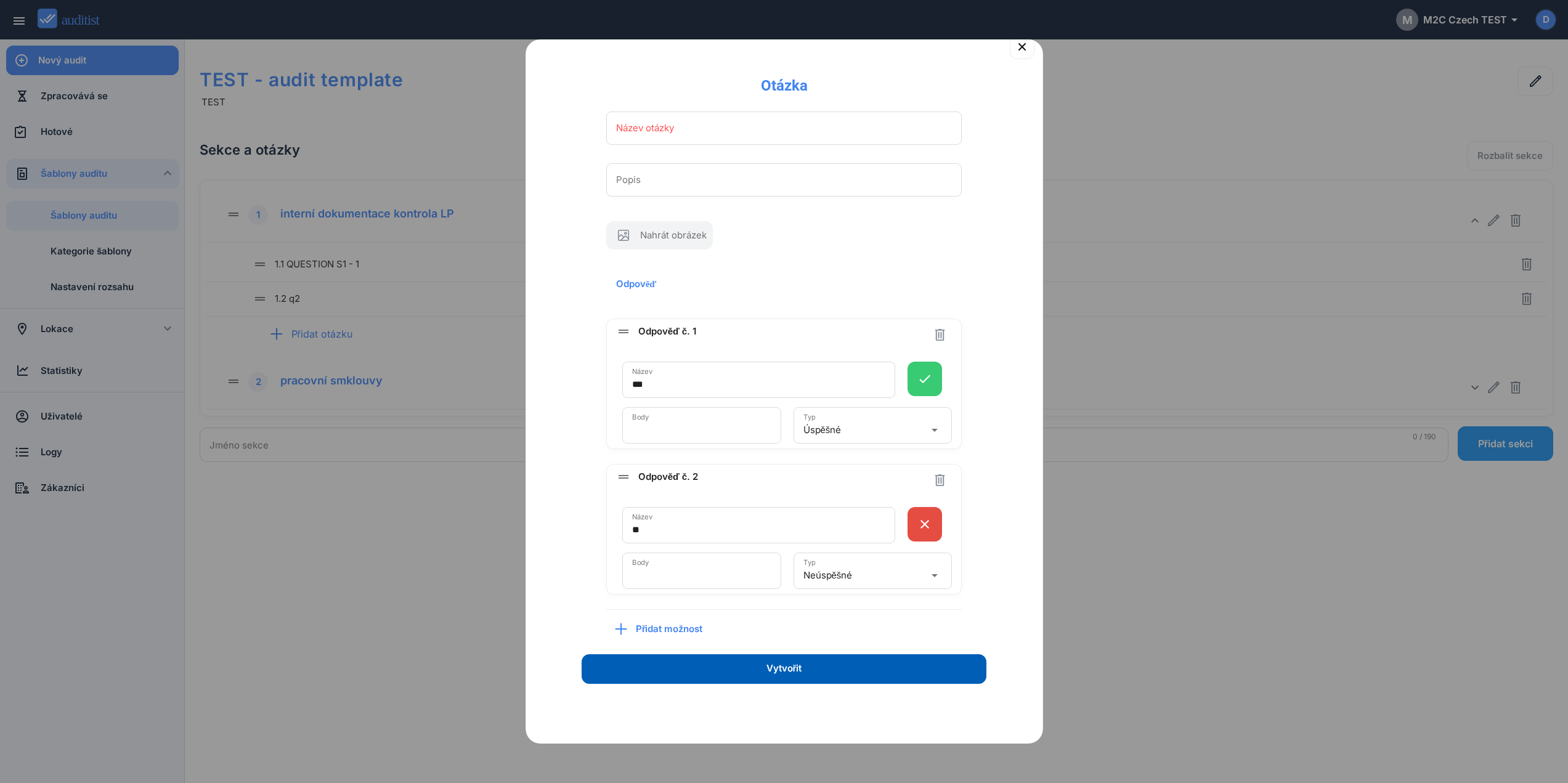
scroll to position [14, 0]
click at [664, 631] on span "Přidat možnost" at bounding box center [673, 630] width 76 height 14
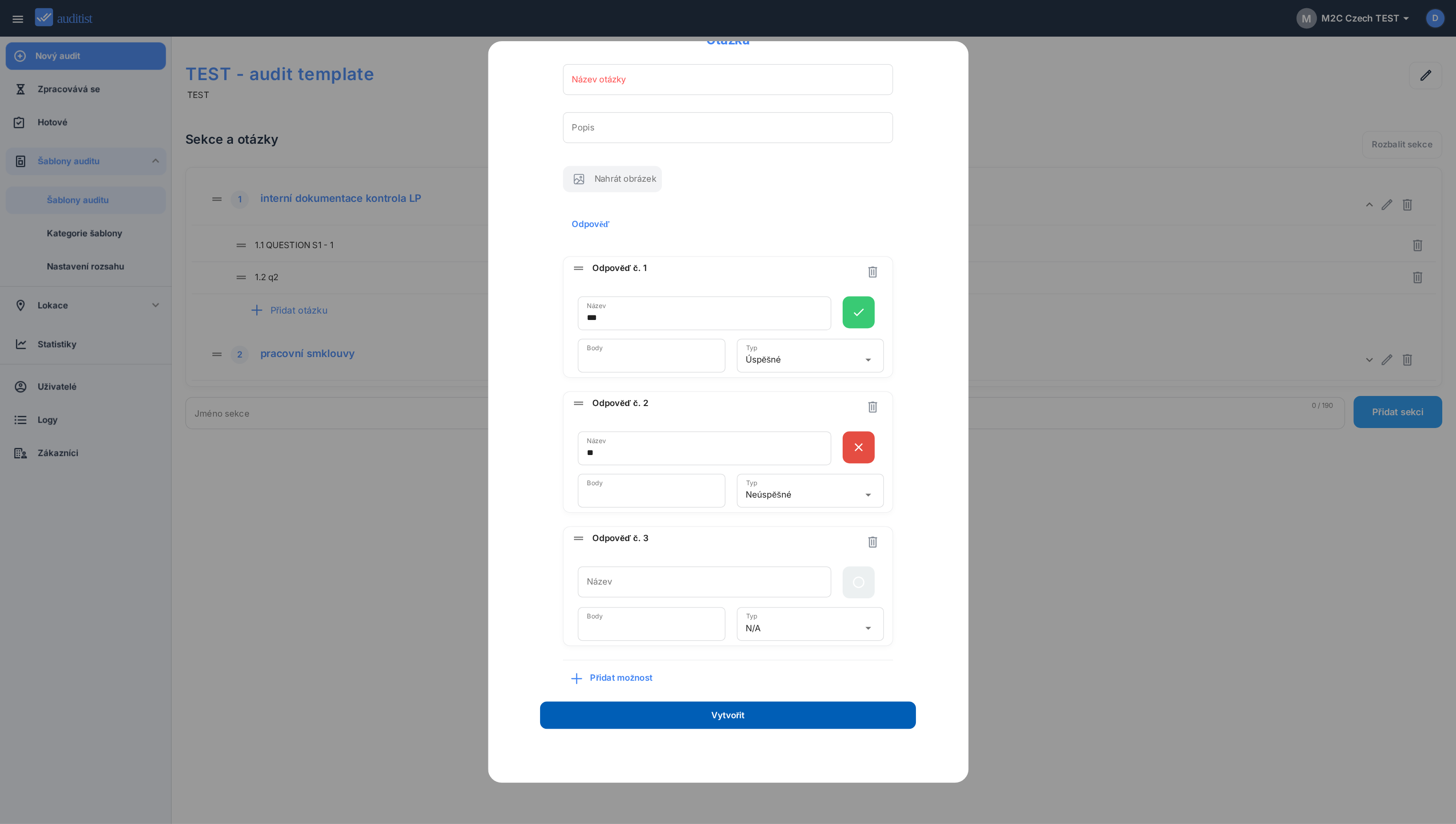
scroll to position [0, 0]
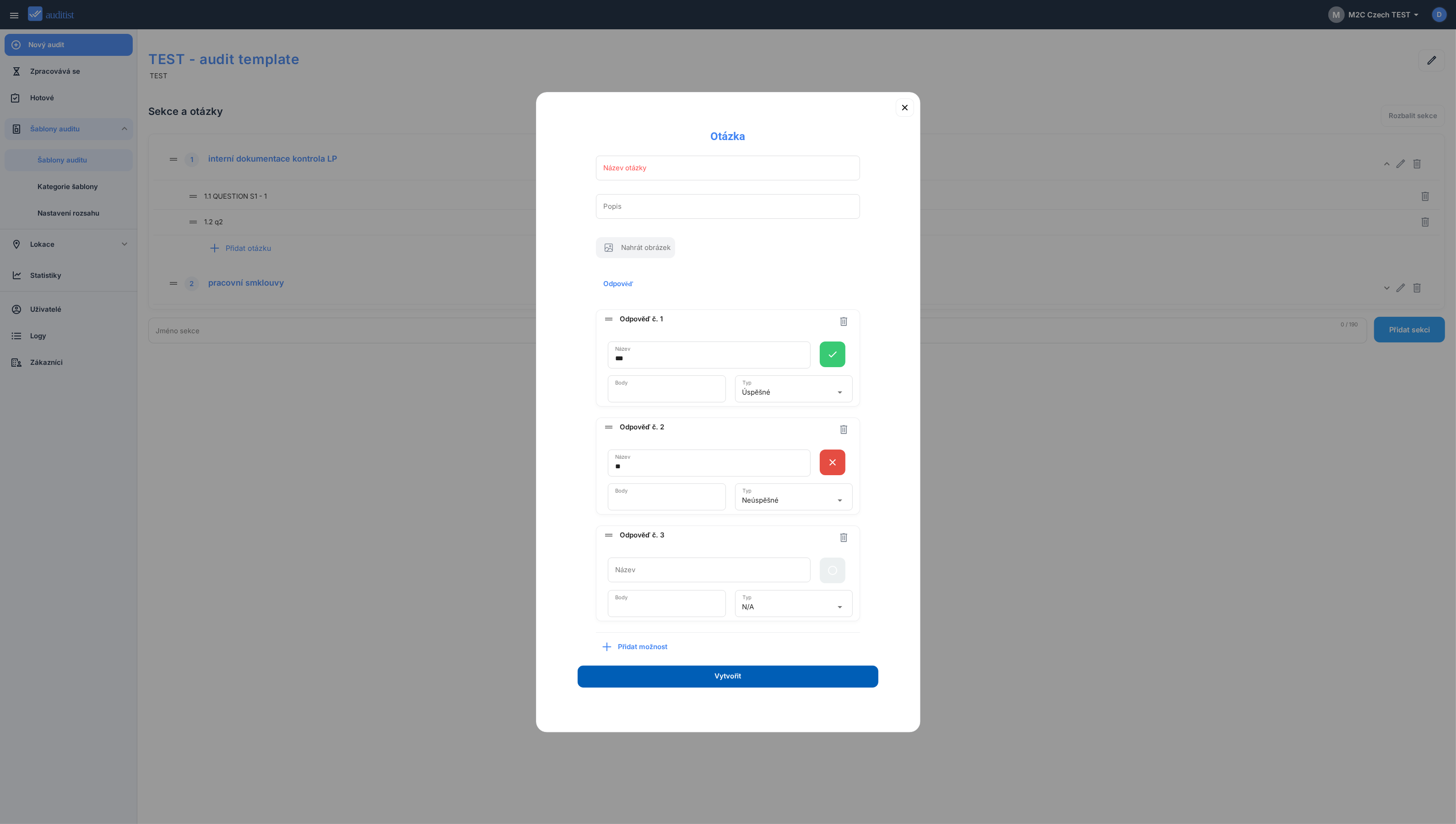
click at [643, 581] on span "Přidat možnost" at bounding box center [646, 647] width 56 height 10
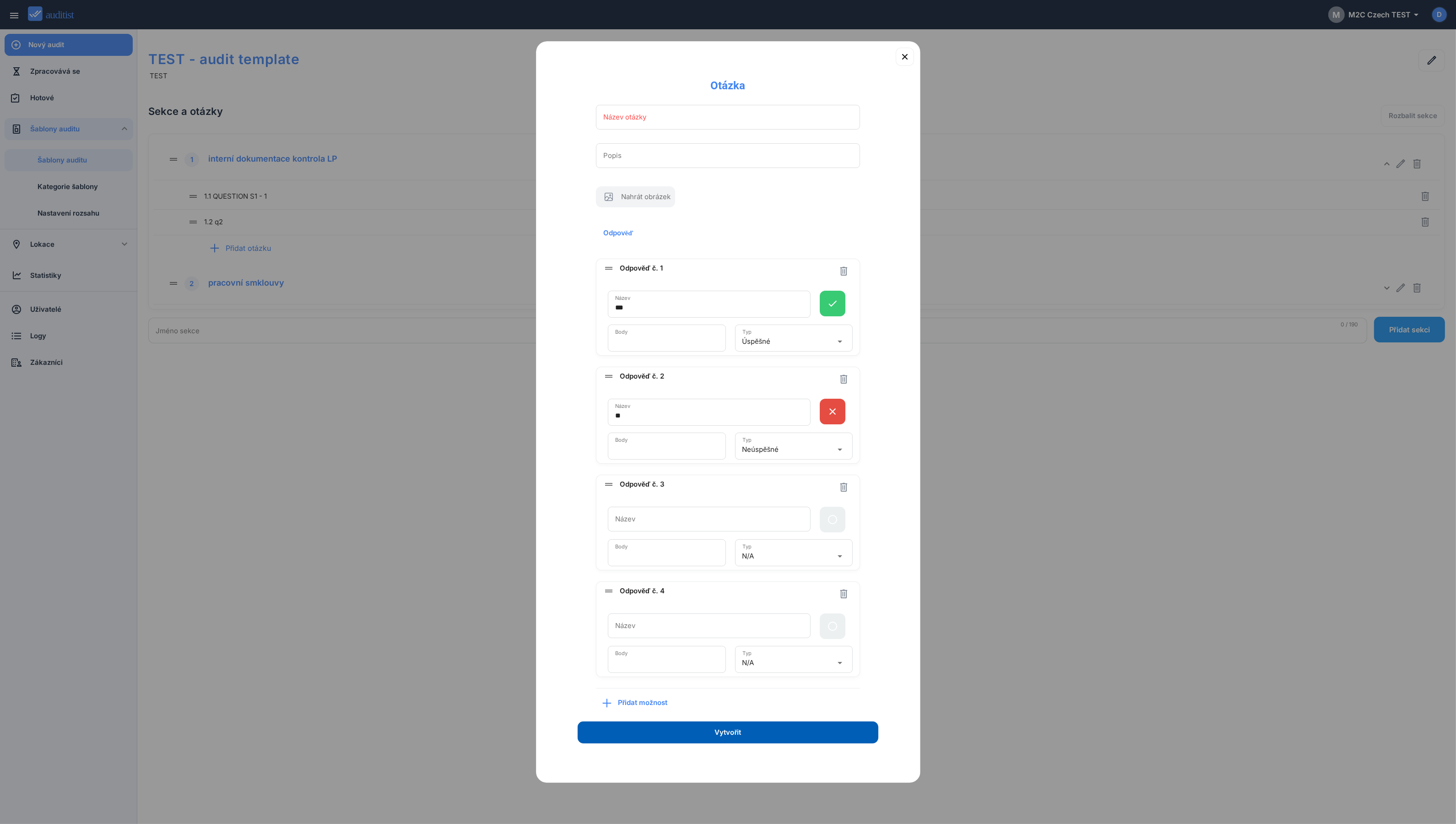
click at [821, 581] on div "N/A" at bounding box center [788, 663] width 90 height 15
click at [902, 56] on icon "button" at bounding box center [905, 56] width 5 height 5
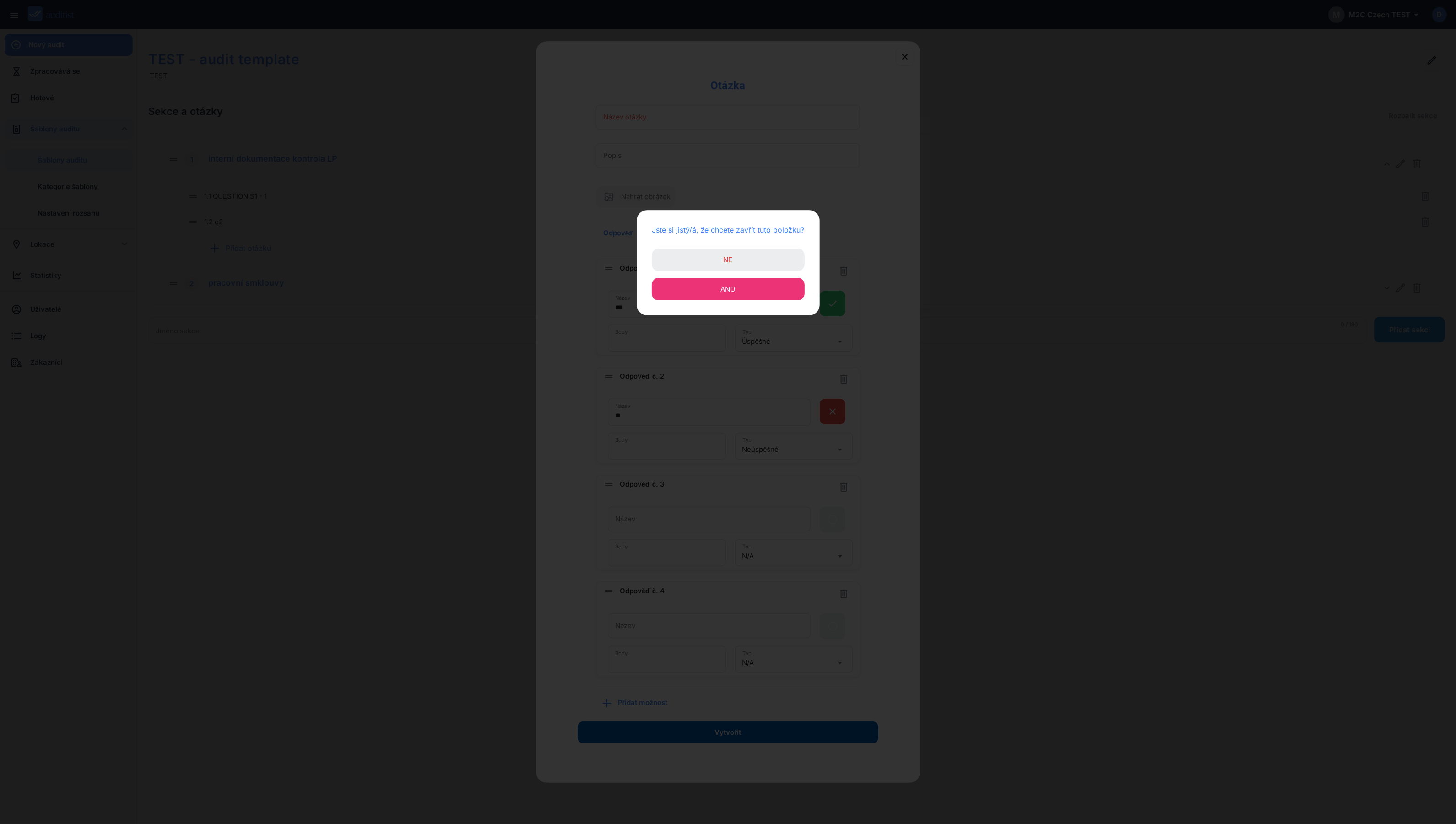
click at [734, 289] on span "Ano" at bounding box center [728, 289] width 15 height 9
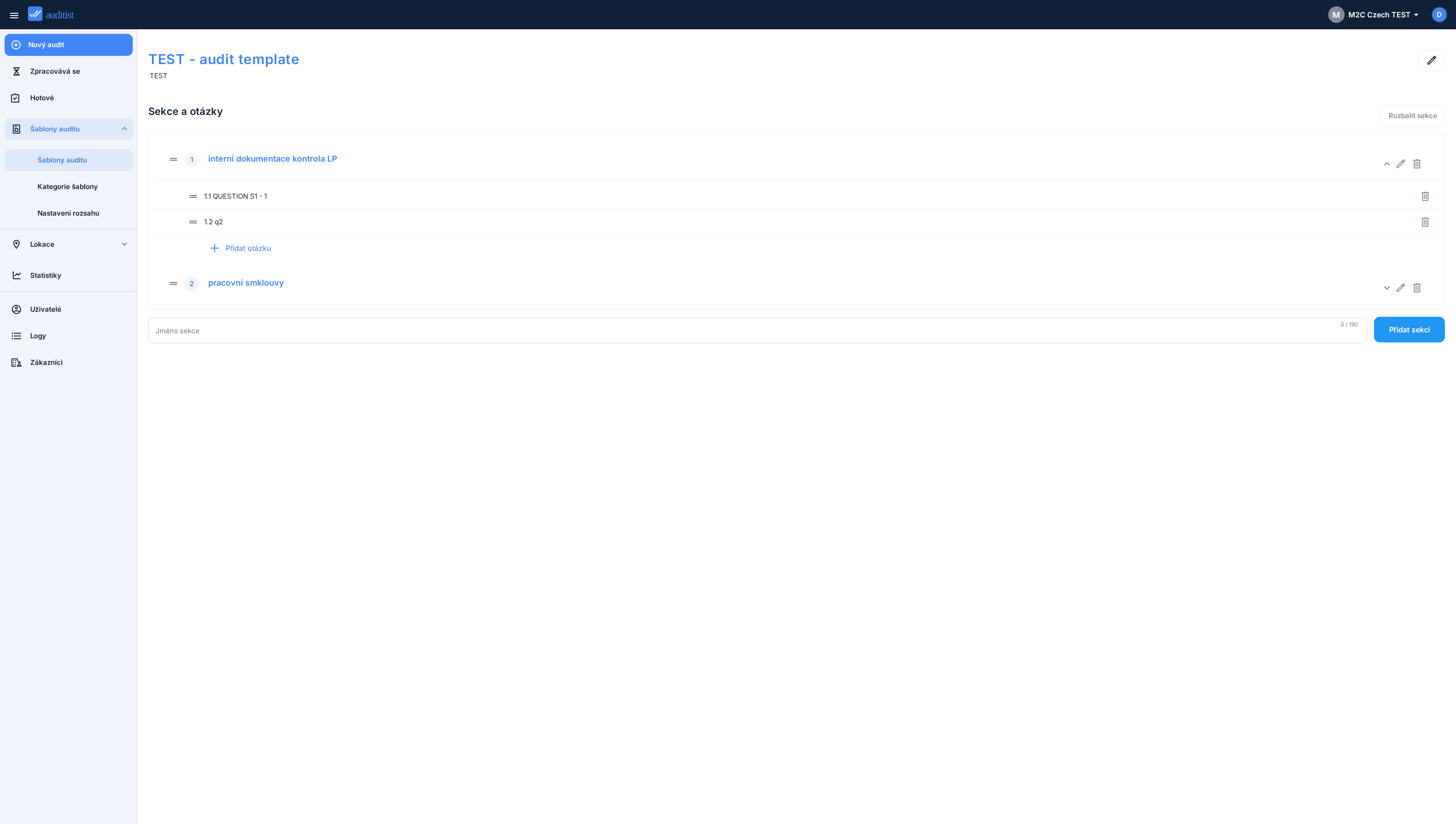
click at [73, 49] on div "Nový audit" at bounding box center [80, 45] width 104 height 10
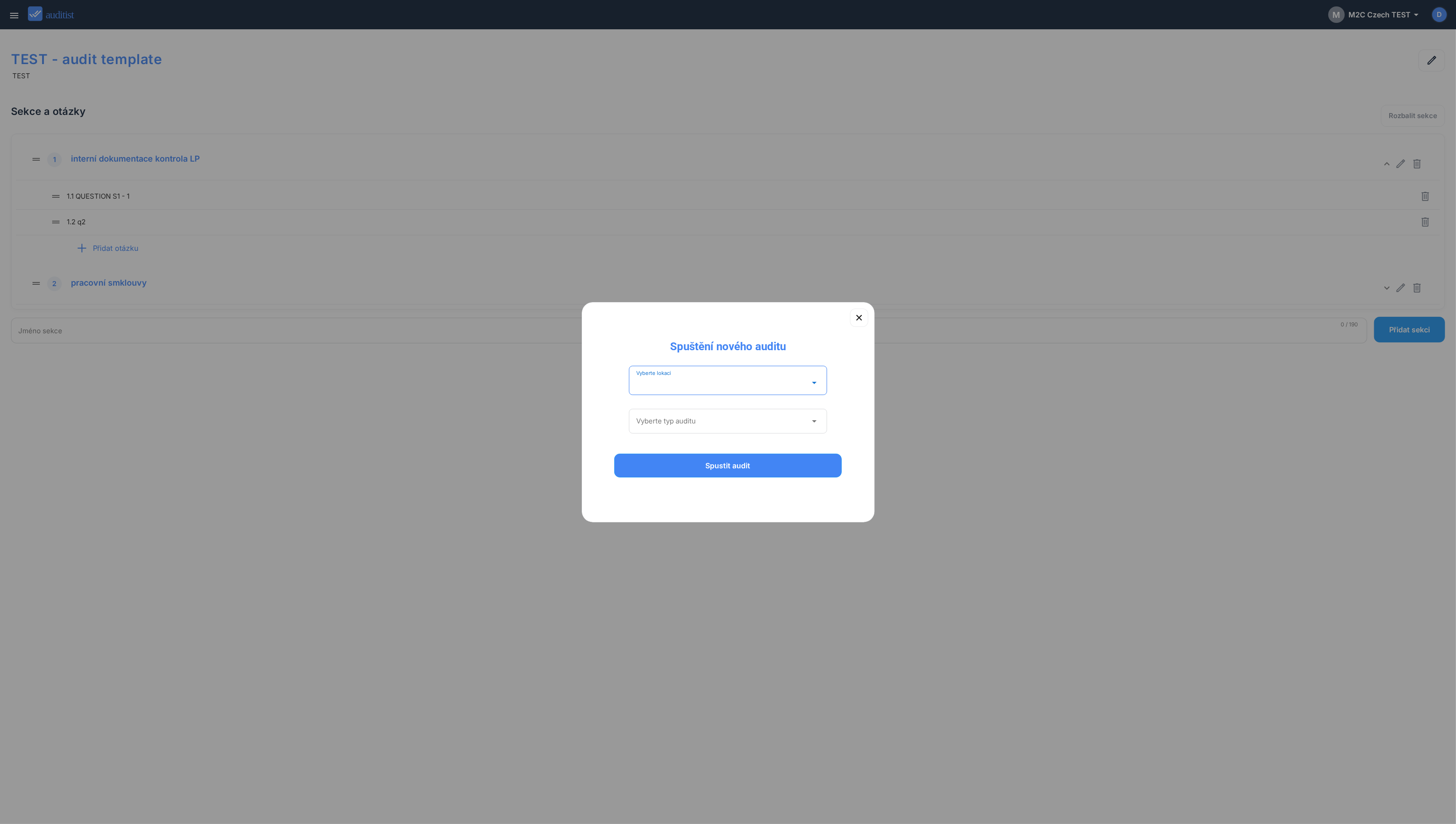
click at [668, 378] on input "Vyberte lokaci" at bounding box center [722, 383] width 171 height 15
click at [651, 409] on div "TEST" at bounding box center [732, 407] width 198 height 11
type input "****"
click at [662, 412] on div "Vyberte typ auditu arrow_drop_down" at bounding box center [728, 418] width 198 height 30
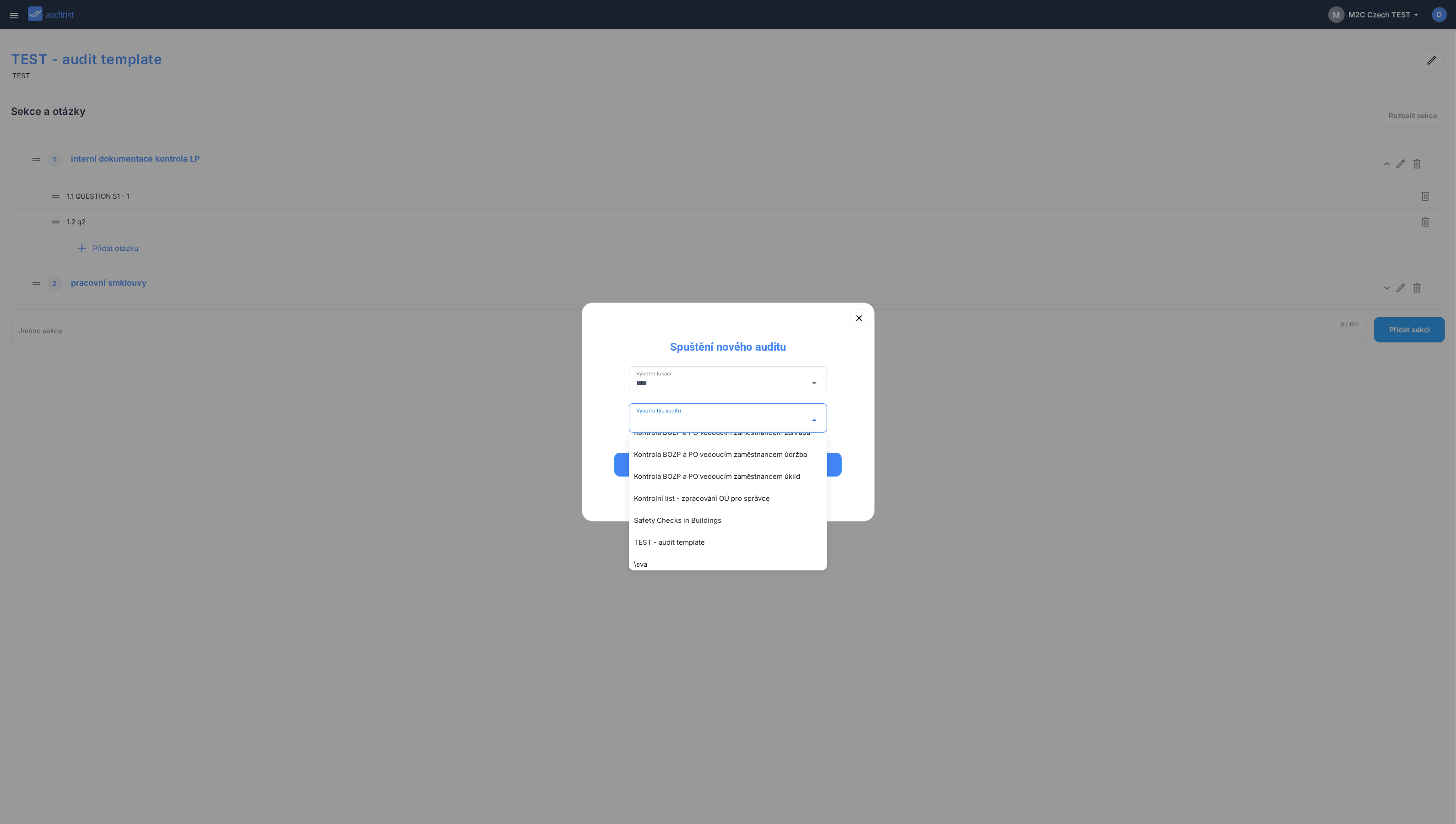
scroll to position [134, 0]
click at [684, 517] on div "TEST - audit template" at bounding box center [732, 512] width 198 height 11
type input "**********"
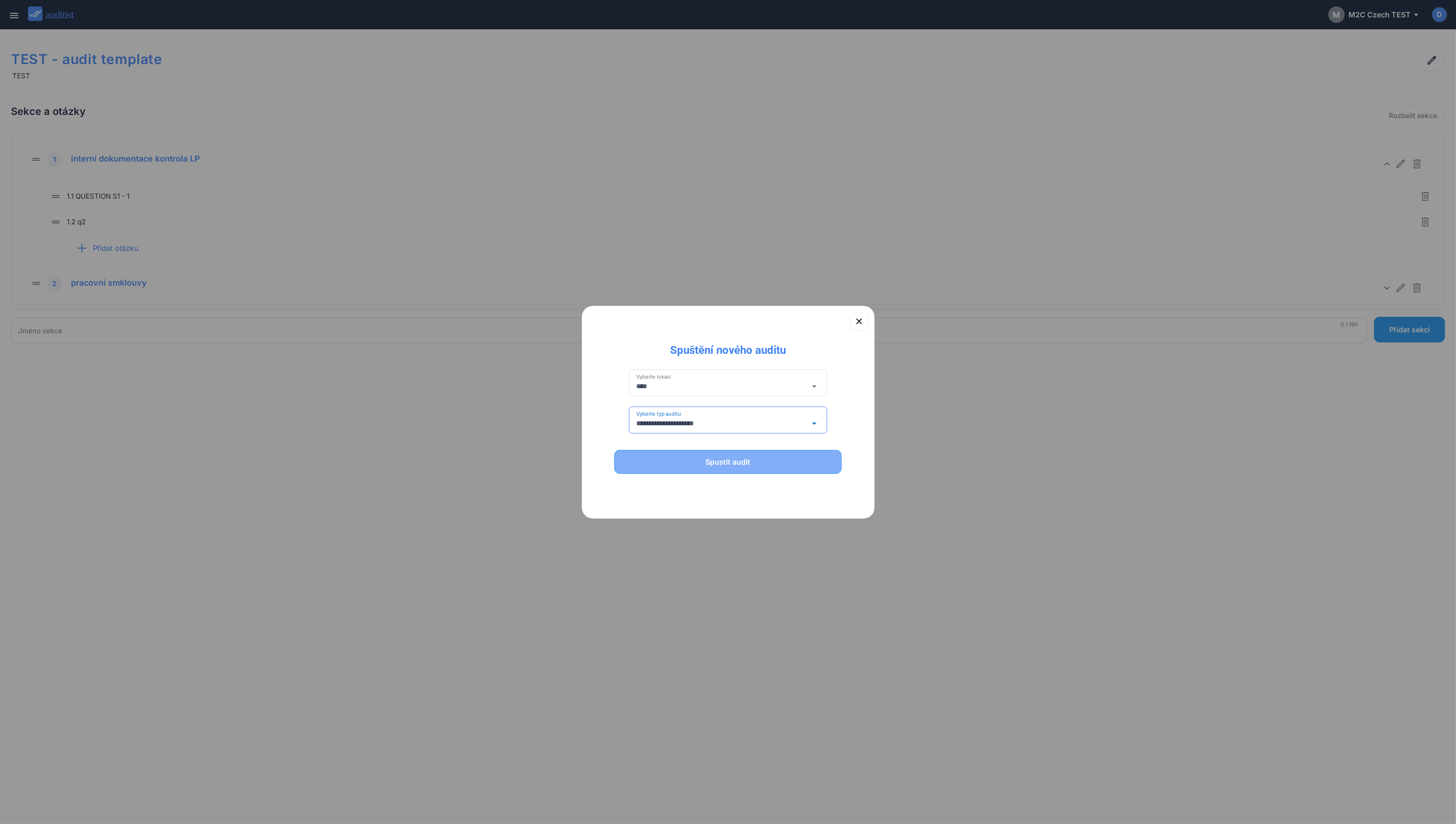
click at [705, 457] on div "Spustit audit" at bounding box center [728, 462] width 204 height 11
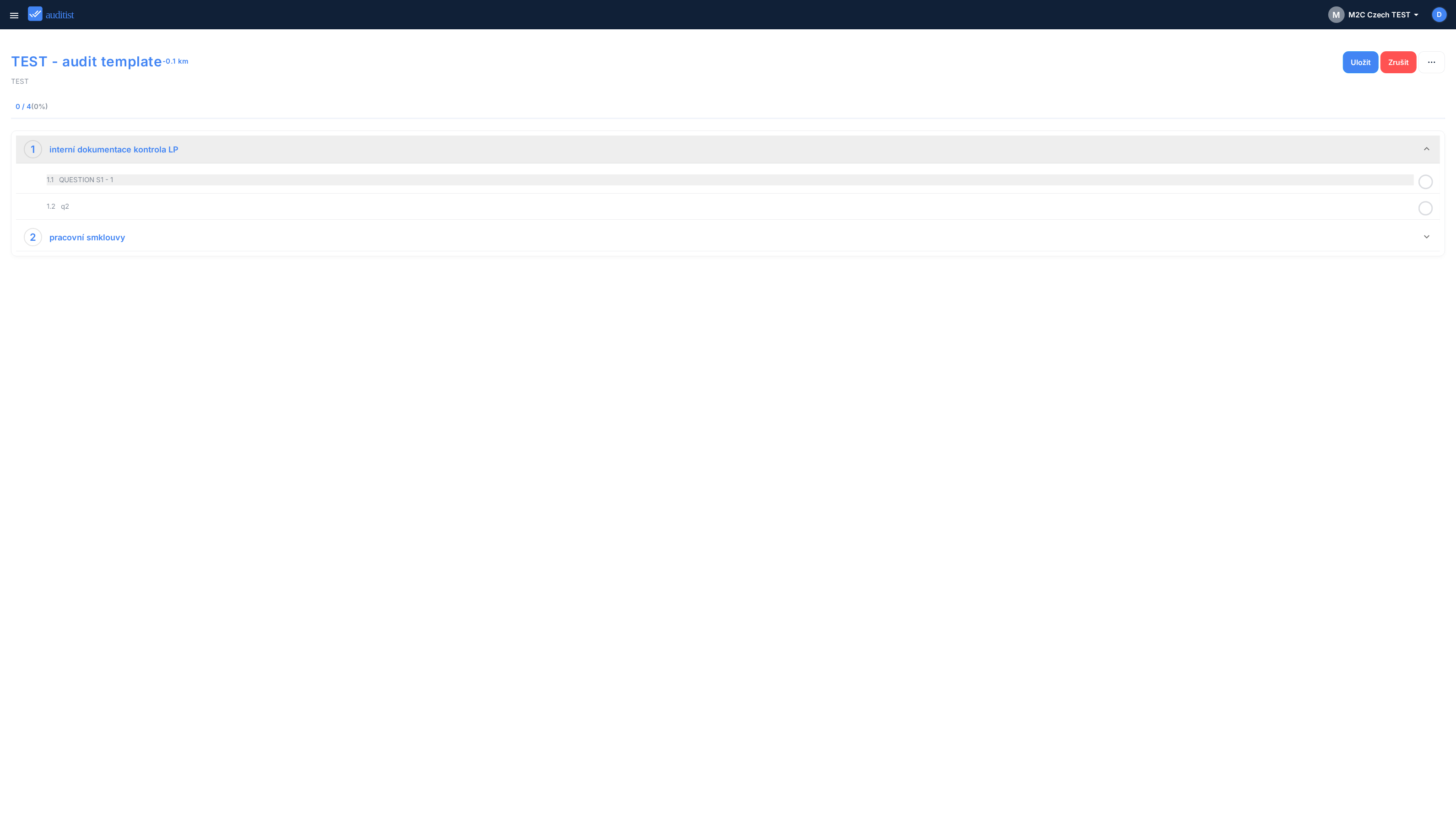
click at [349, 181] on div "1.1 QUESTION S1 - 1" at bounding box center [730, 180] width 1367 height 11
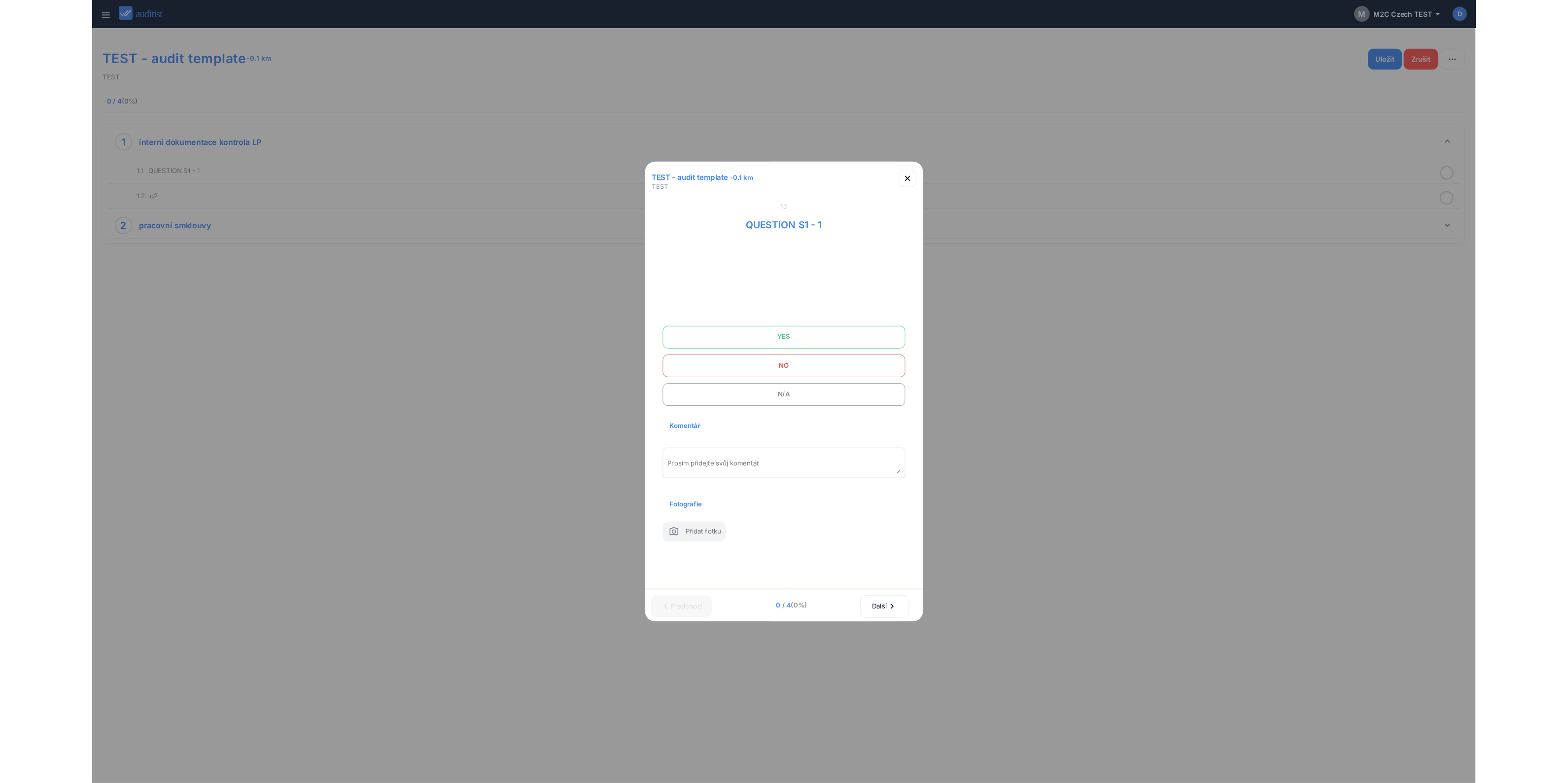
scroll to position [18, 0]
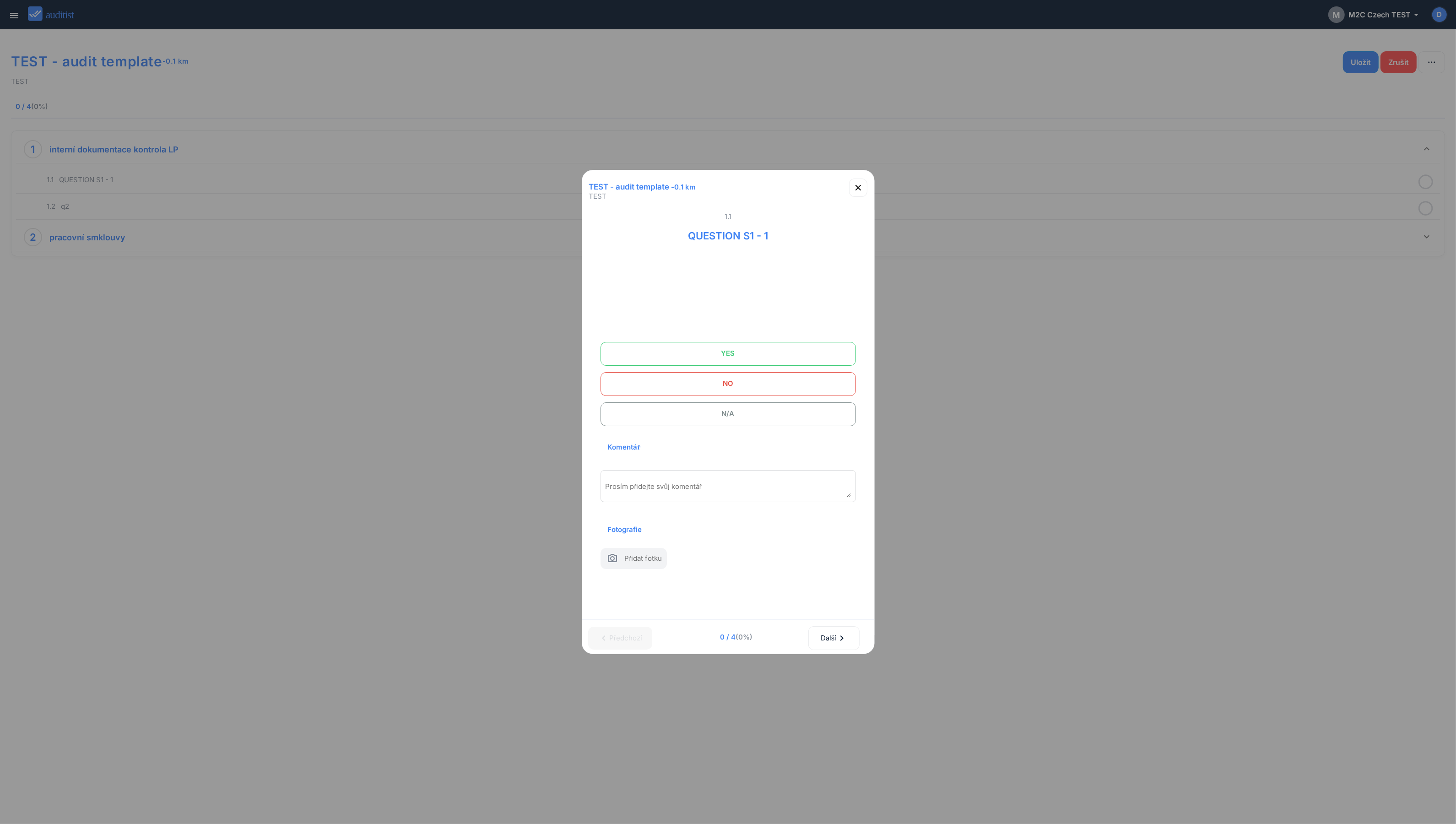
click at [1164, 241] on div at bounding box center [728, 412] width 1456 height 824
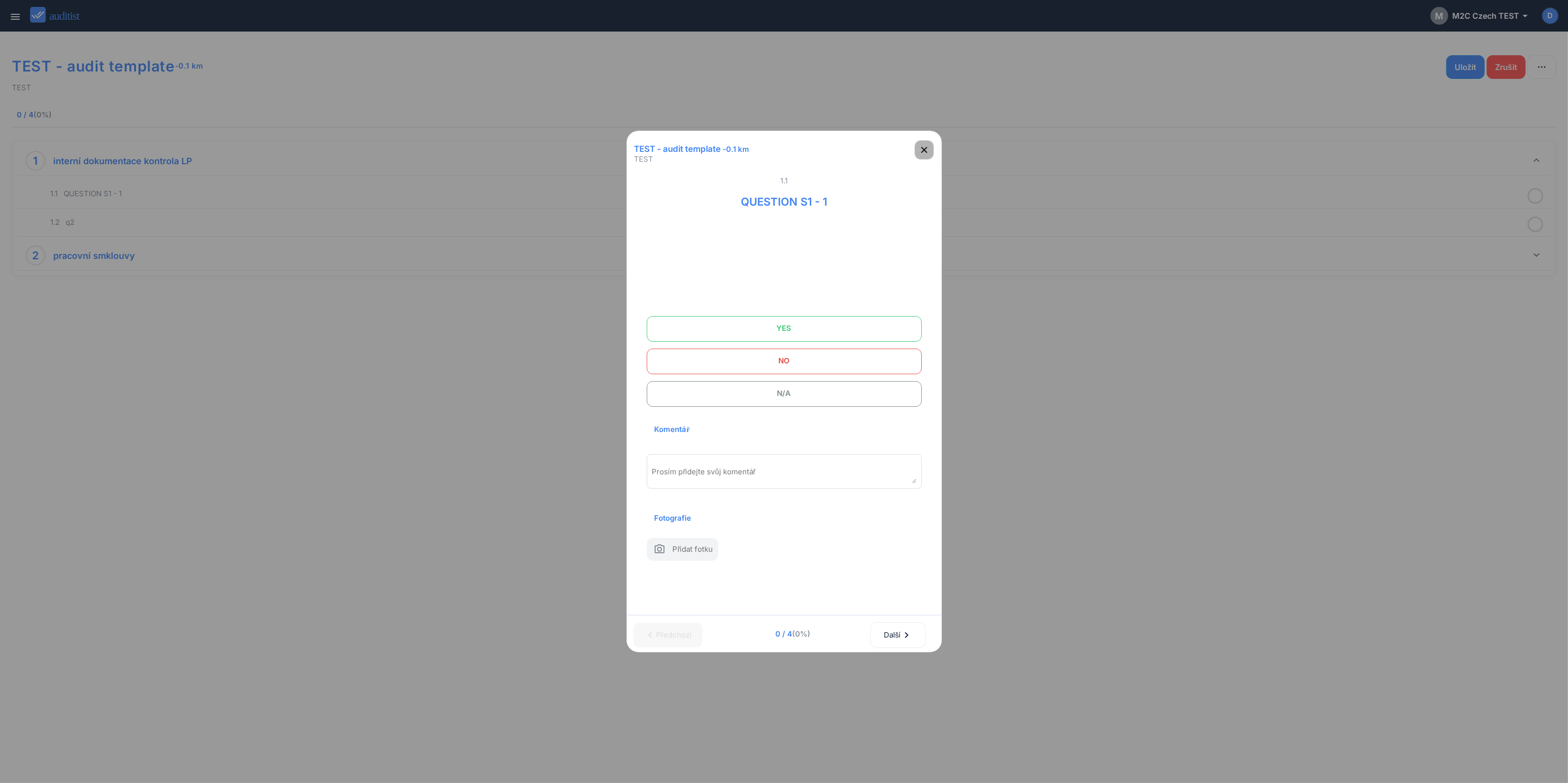
click at [923, 144] on icon "button" at bounding box center [924, 150] width 12 height 12
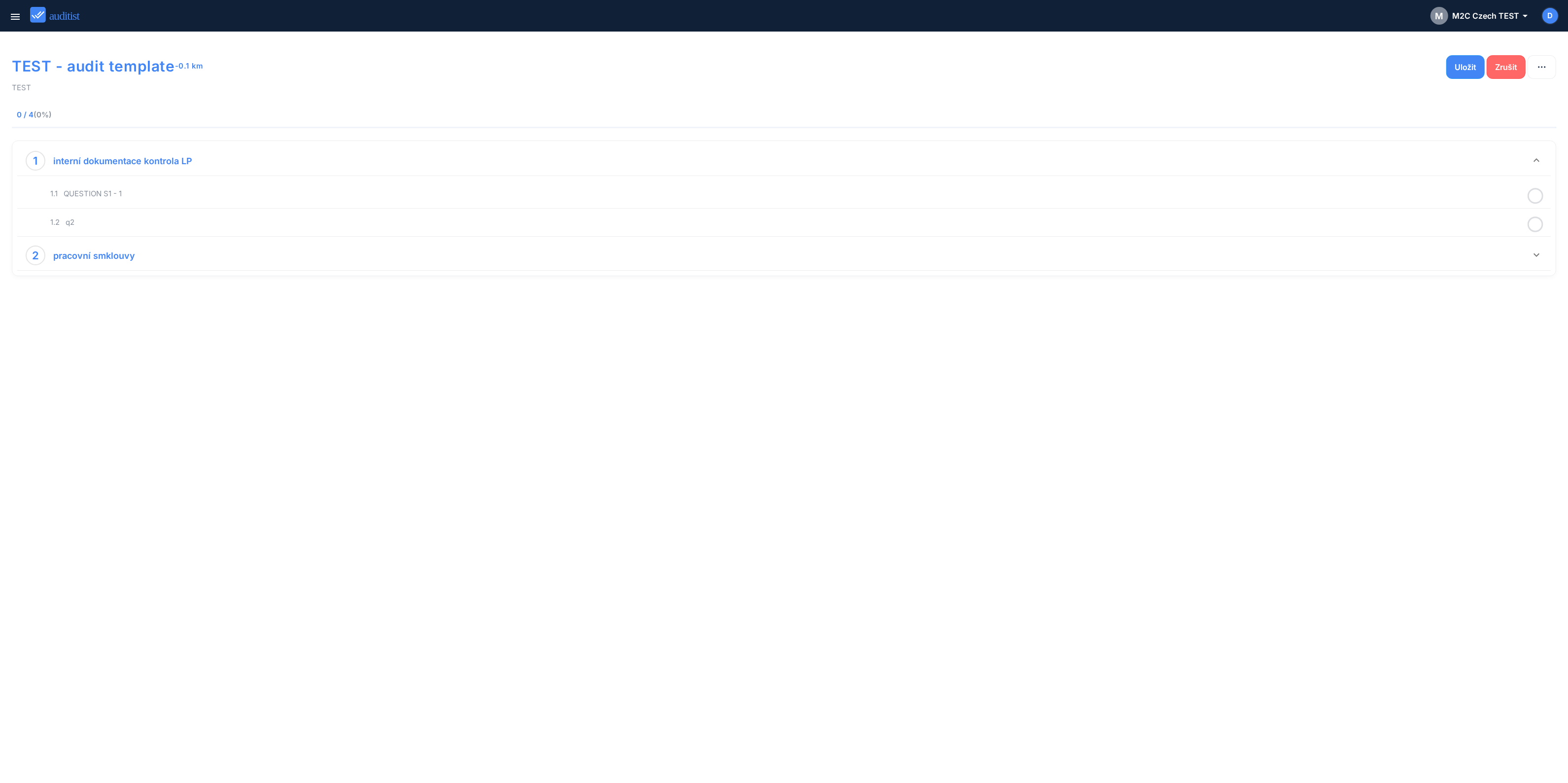
click at [1254, 69] on div "Zrušit" at bounding box center [1507, 67] width 22 height 12
